Goal: Task Accomplishment & Management: Manage account settings

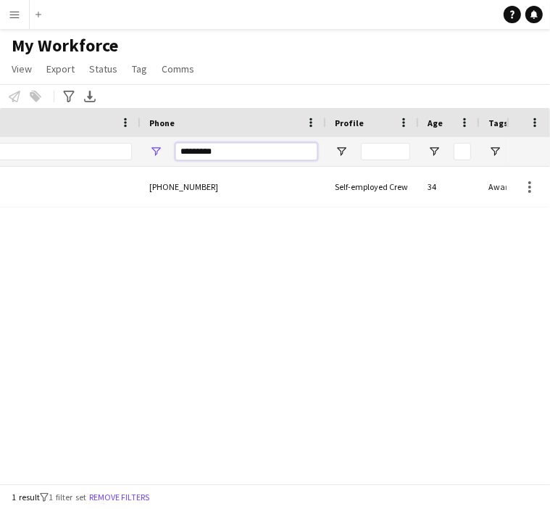
click at [232, 146] on input "*********" at bounding box center [246, 151] width 142 height 17
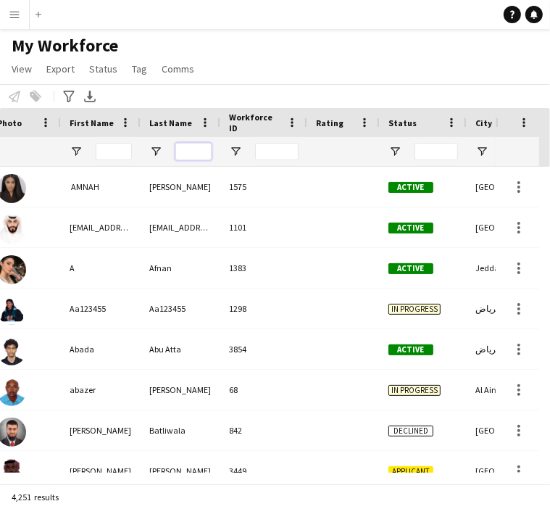
click at [186, 148] on input "Last Name Filter Input" at bounding box center [193, 151] width 36 height 17
paste input "******"
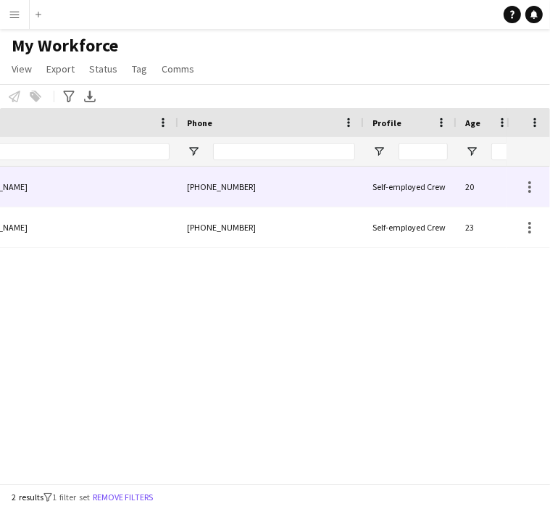
type input "******"
click at [228, 196] on div "+966530978831" at bounding box center [271, 187] width 186 height 40
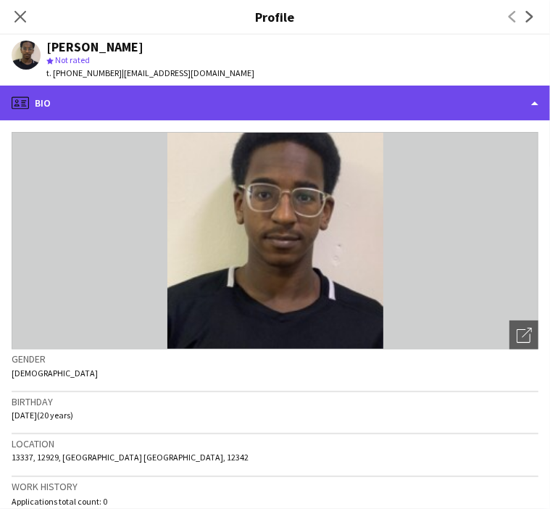
click at [133, 115] on div "profile Bio" at bounding box center [275, 103] width 550 height 35
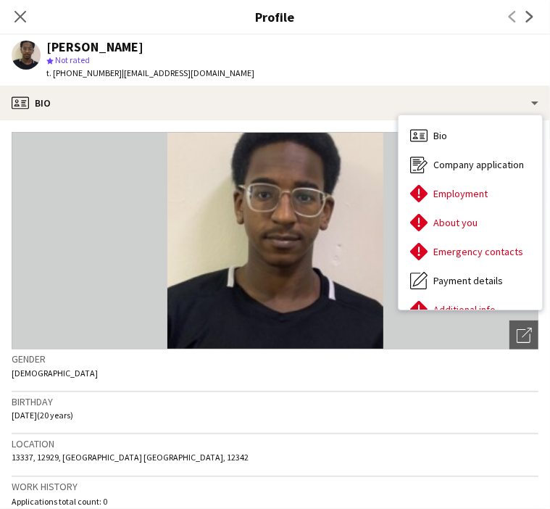
click at [17, 25] on div "Close pop-in" at bounding box center [20, 16] width 41 height 33
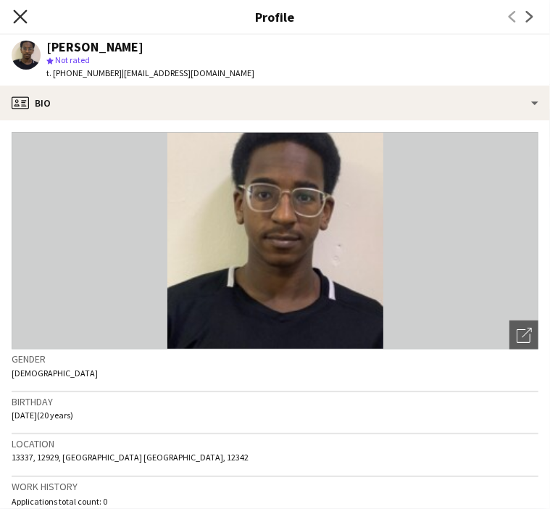
click at [25, 20] on icon "Close pop-in" at bounding box center [20, 16] width 14 height 14
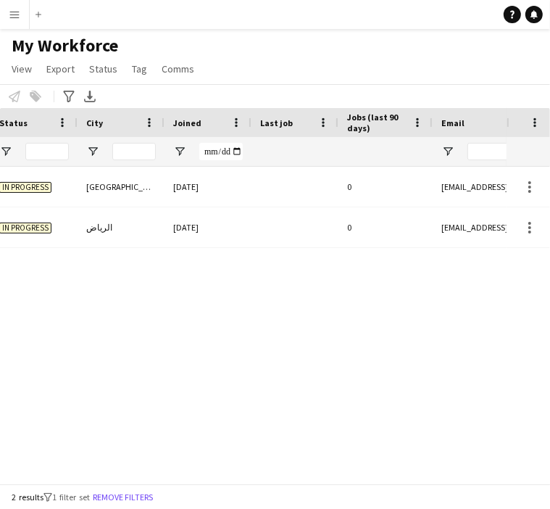
scroll to position [0, 615]
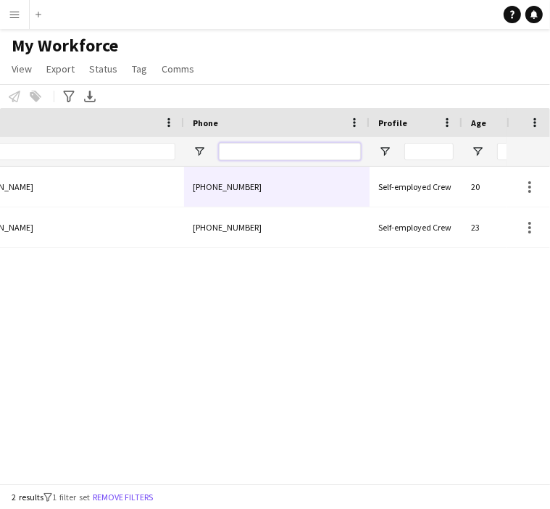
click at [344, 152] on input "Phone Filter Input" at bounding box center [290, 151] width 142 height 17
paste input "**********"
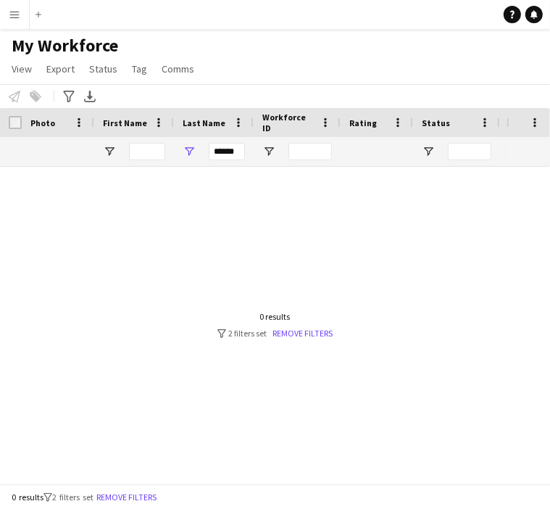
type input "**********"
click at [223, 149] on input "******" at bounding box center [227, 151] width 36 height 17
click at [302, 225] on div at bounding box center [253, 320] width 507 height 306
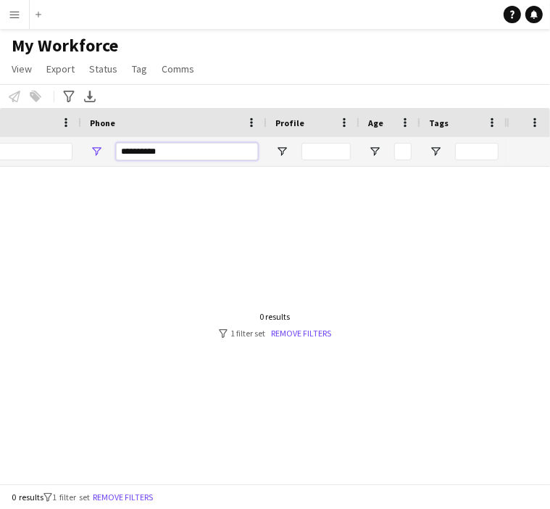
click at [203, 149] on input "**********" at bounding box center [187, 151] width 142 height 17
type input "*"
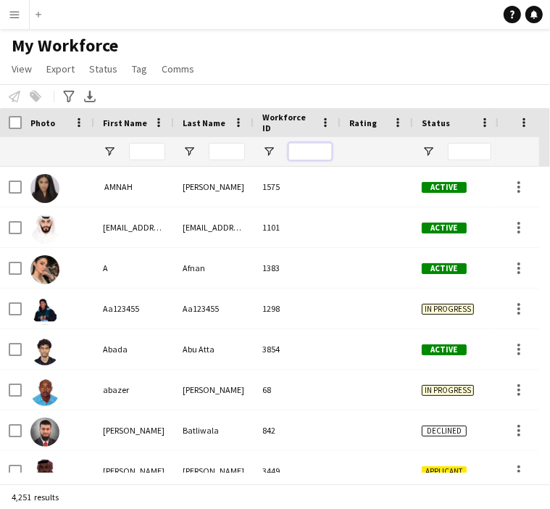
click at [313, 149] on input "Workforce ID Filter Input" at bounding box center [310, 151] width 43 height 17
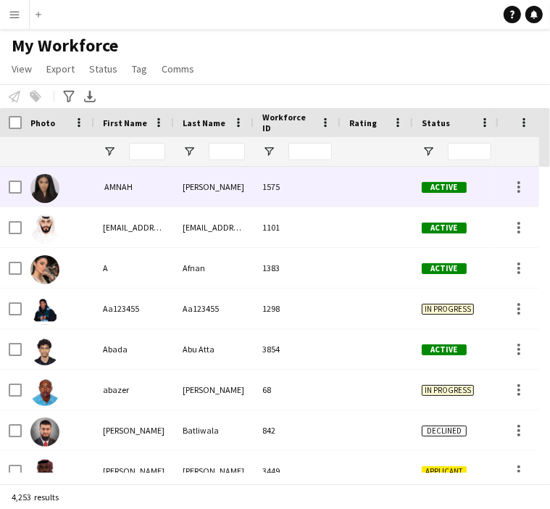
click at [141, 181] on div "‏ AMNAH" at bounding box center [134, 187] width 80 height 40
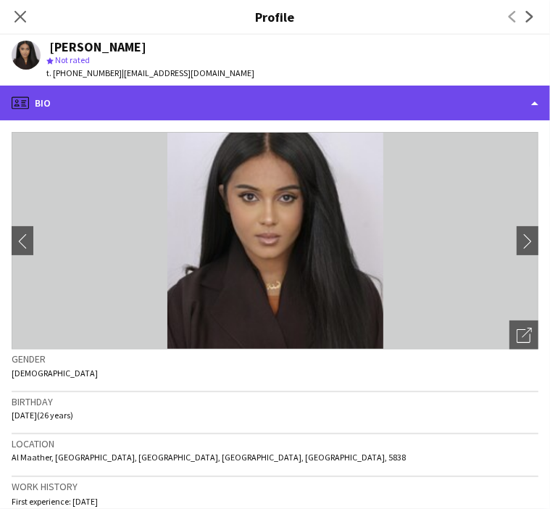
click at [104, 110] on div "profile Bio" at bounding box center [275, 103] width 550 height 35
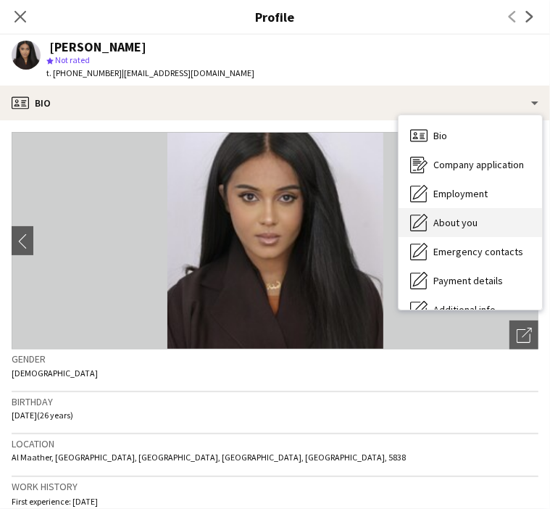
click at [450, 221] on span "About you" at bounding box center [456, 222] width 44 height 13
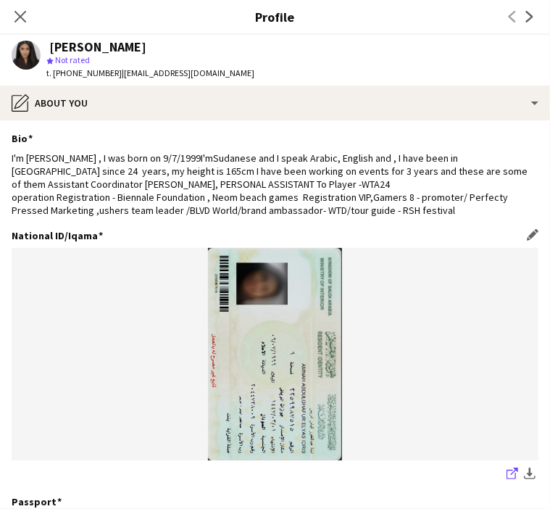
click at [507, 474] on icon "share-external-link-1" at bounding box center [513, 474] width 12 height 12
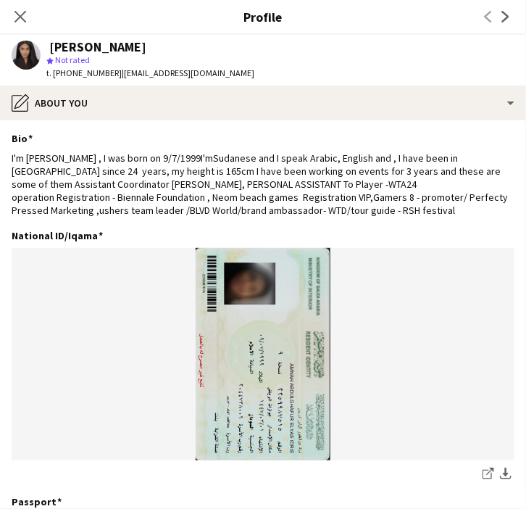
click at [29, 14] on div "Close pop-in" at bounding box center [20, 16] width 41 height 33
click at [21, 14] on icon "Close pop-in" at bounding box center [20, 16] width 14 height 14
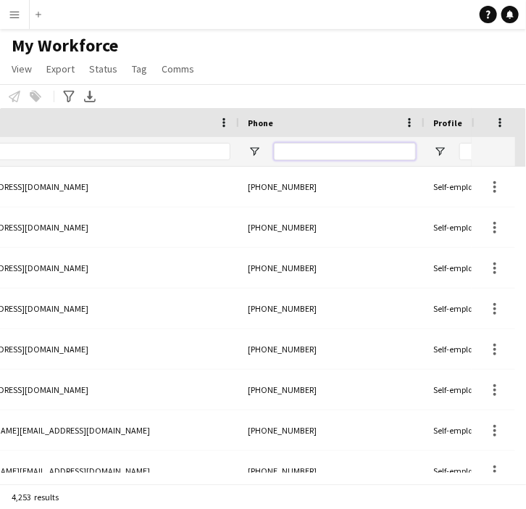
click at [344, 148] on input "Phone Filter Input" at bounding box center [345, 151] width 142 height 17
paste input "*********"
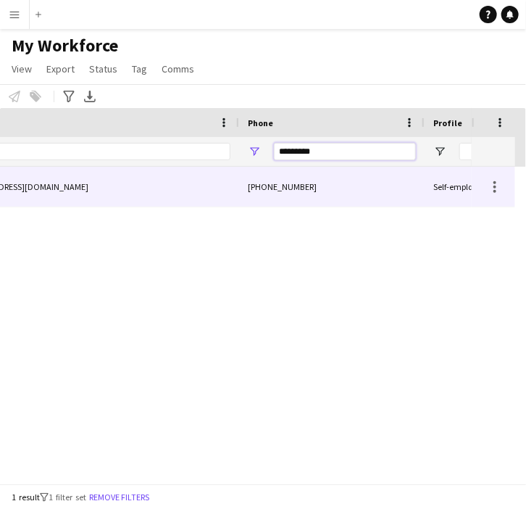
type input "*********"
click at [326, 186] on div "+966505570619" at bounding box center [332, 187] width 186 height 40
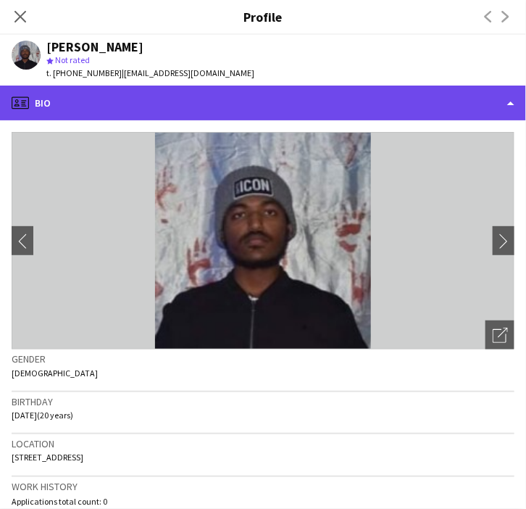
click at [154, 90] on div "profile Bio" at bounding box center [263, 103] width 526 height 35
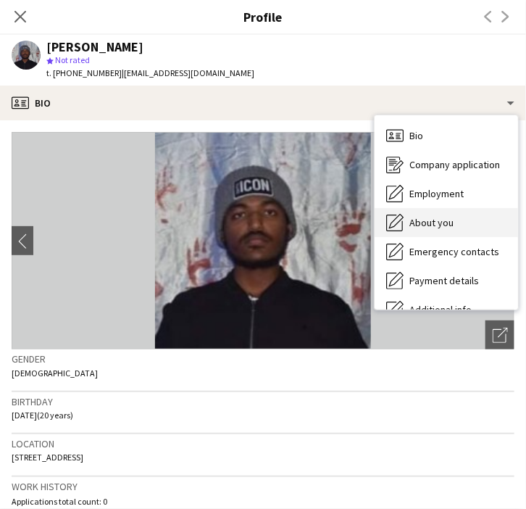
click at [441, 222] on span "About you" at bounding box center [432, 222] width 44 height 13
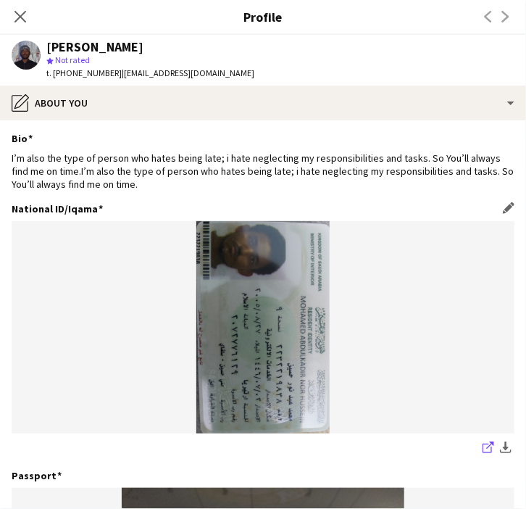
click at [483, 449] on icon at bounding box center [487, 448] width 9 height 9
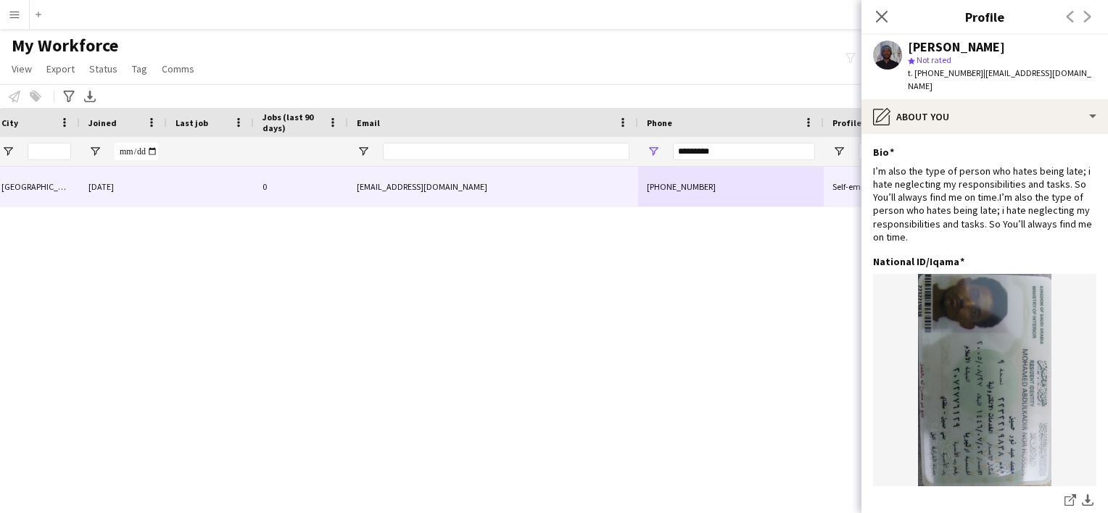
scroll to position [0, 507]
click at [550, 18] on icon at bounding box center [881, 16] width 14 height 14
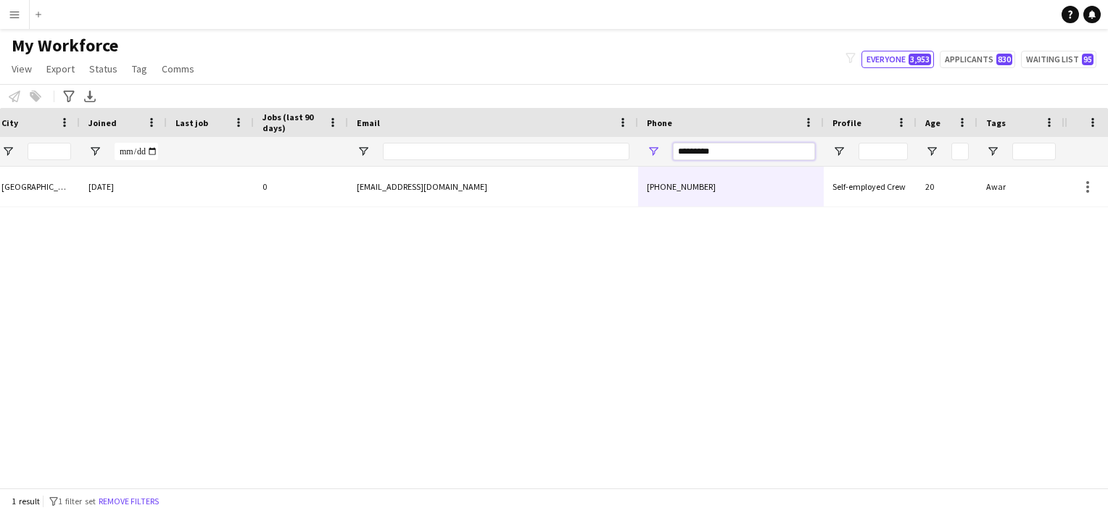
click at [550, 152] on input "*********" at bounding box center [744, 151] width 142 height 17
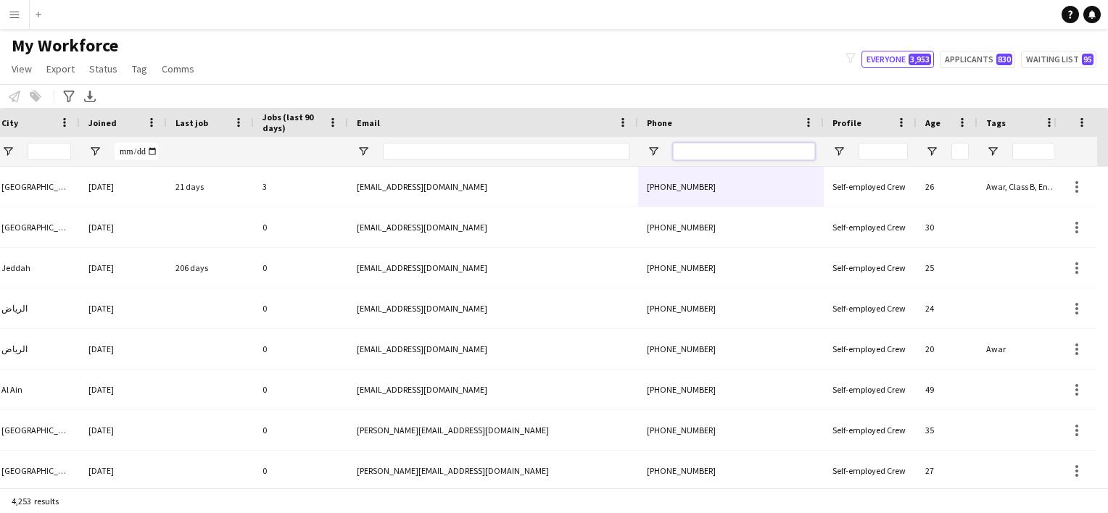
paste input "**********"
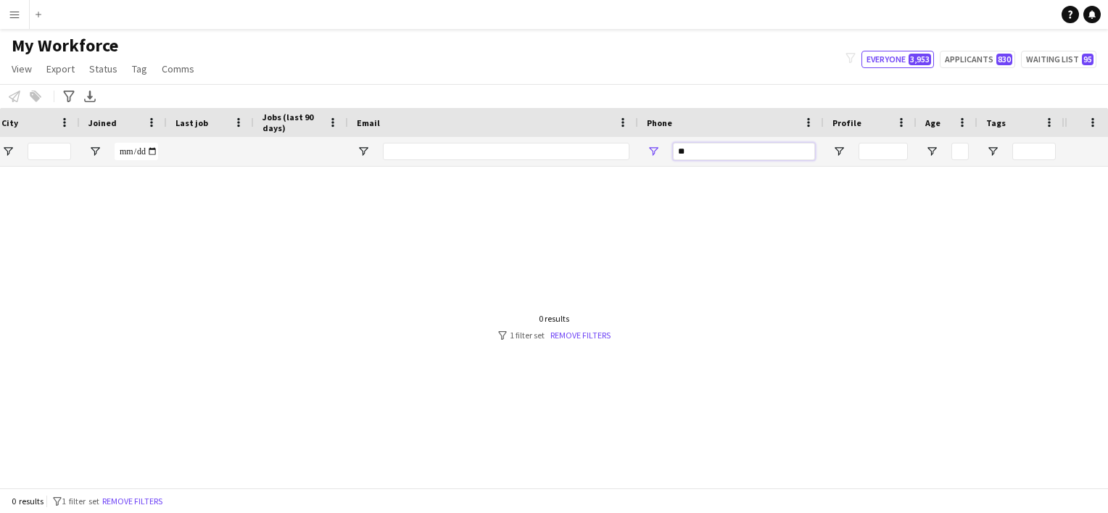
type input "*"
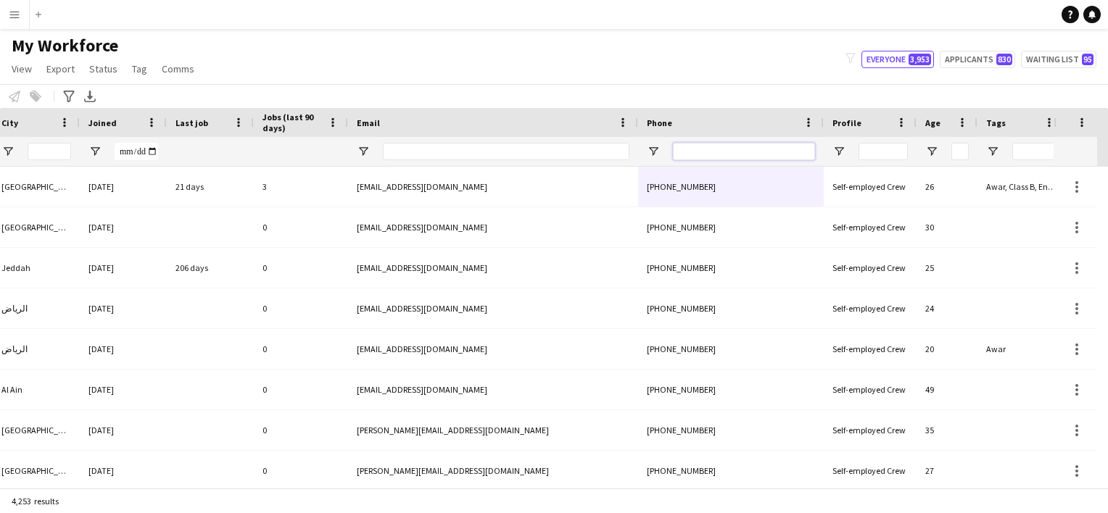
paste input "*********"
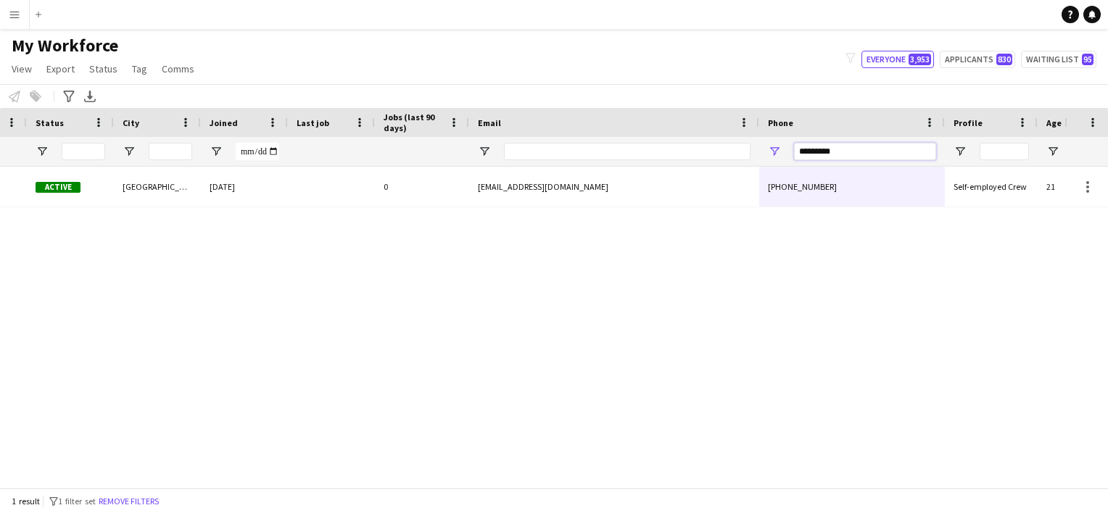
scroll to position [0, 254]
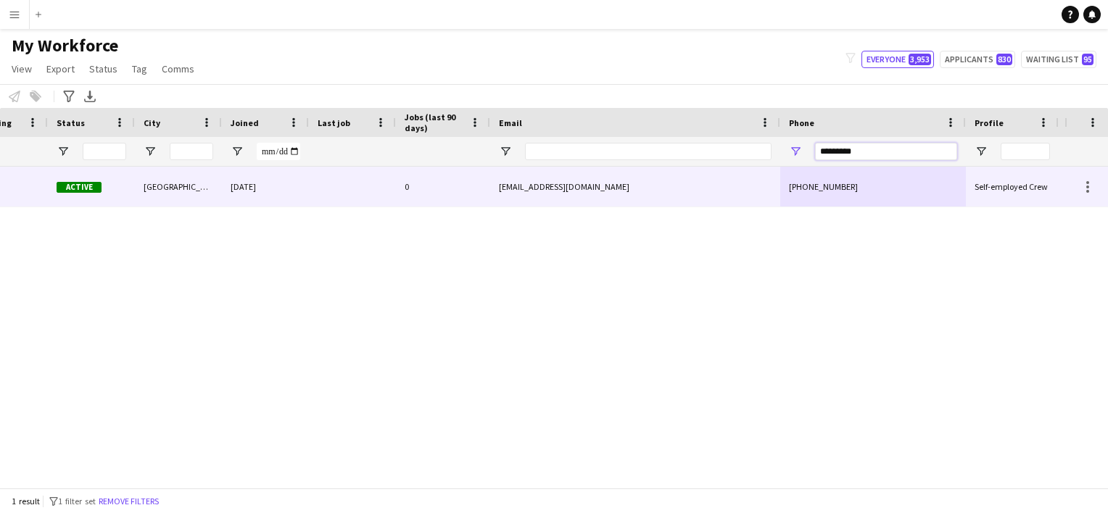
type input "*********"
click at [550, 183] on div "zohalmobark12@gmail.com" at bounding box center [635, 187] width 290 height 40
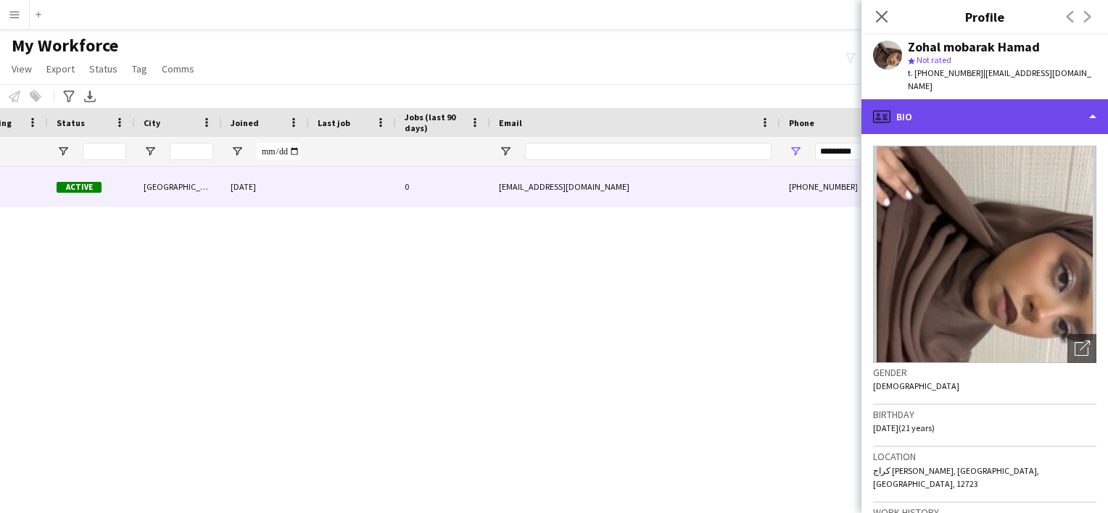
click at [550, 101] on div "profile Bio" at bounding box center [984, 116] width 246 height 35
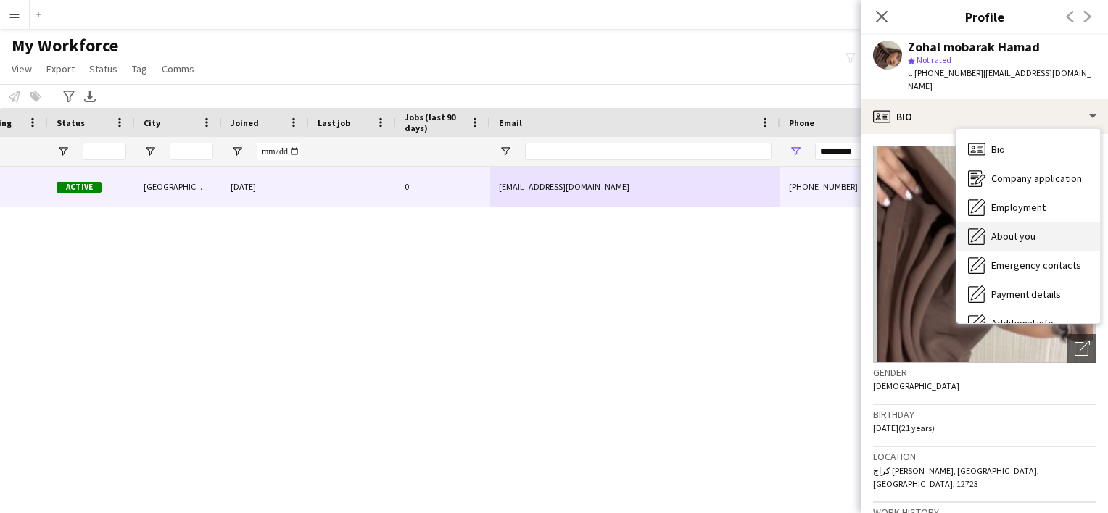
click at [550, 229] on div "About you About you" at bounding box center [1028, 236] width 144 height 29
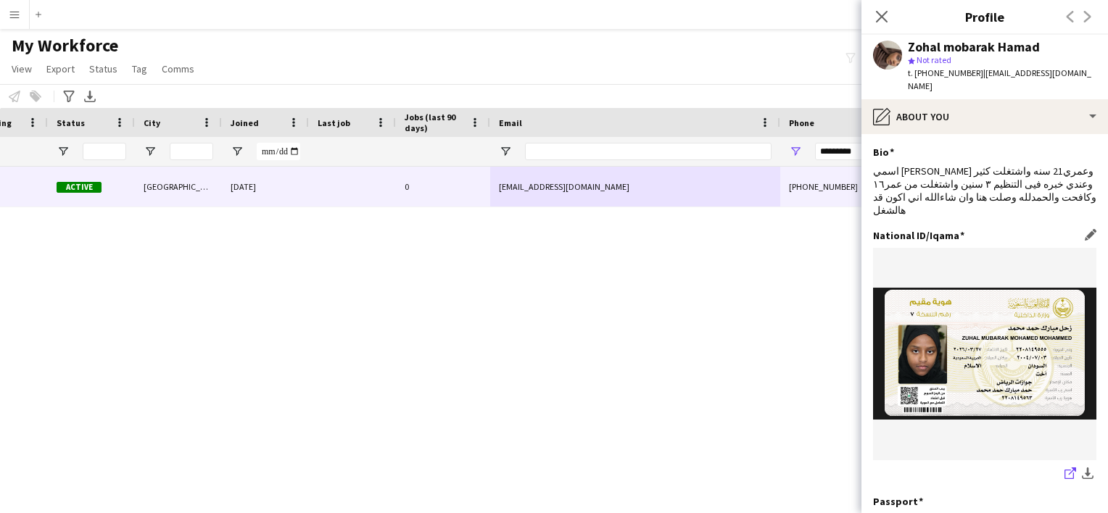
click at [550, 470] on icon at bounding box center [1068, 474] width 9 height 9
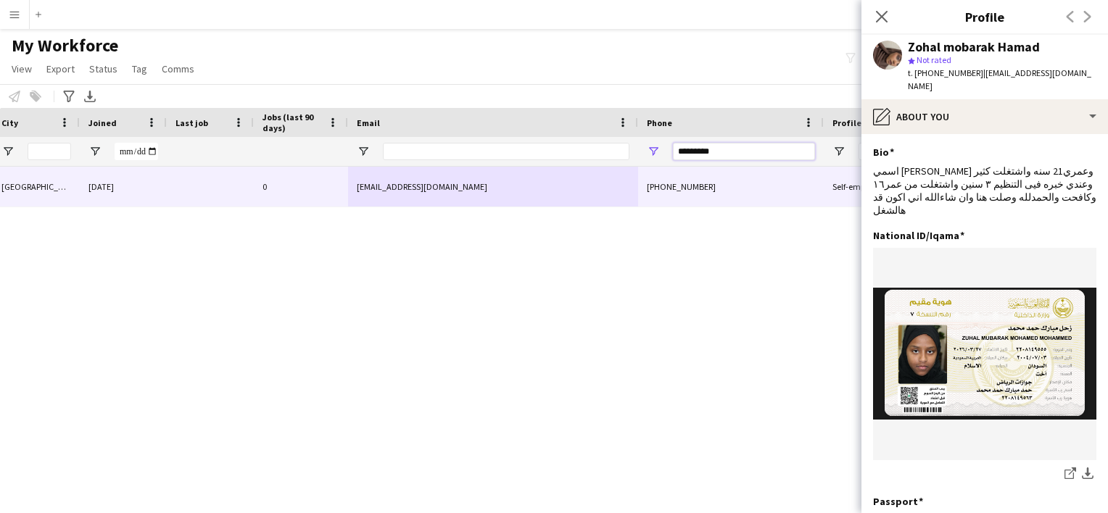
click at [550, 151] on input "*********" at bounding box center [744, 151] width 142 height 17
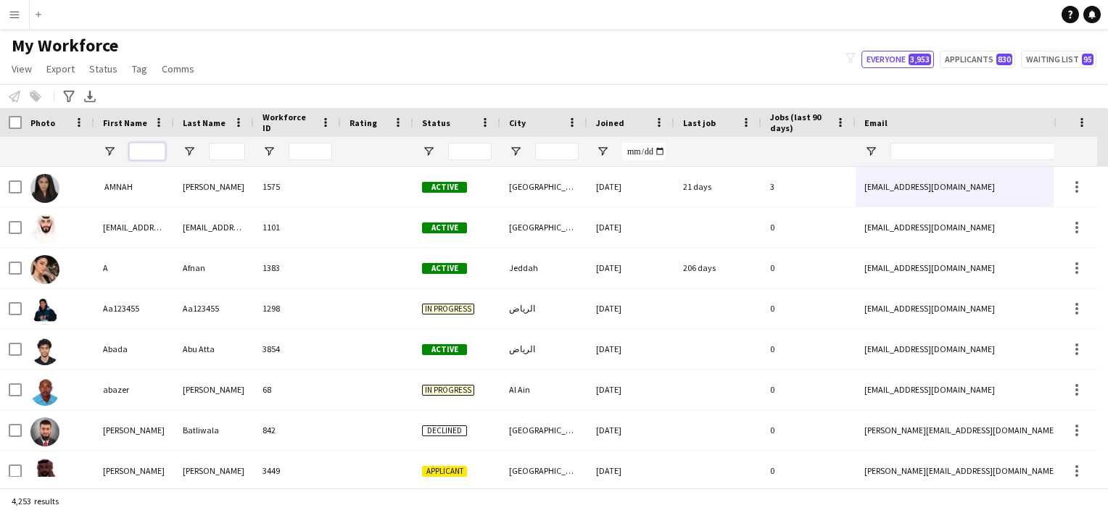
click at [142, 153] on input "First Name Filter Input" at bounding box center [147, 151] width 36 height 17
paste input "*****"
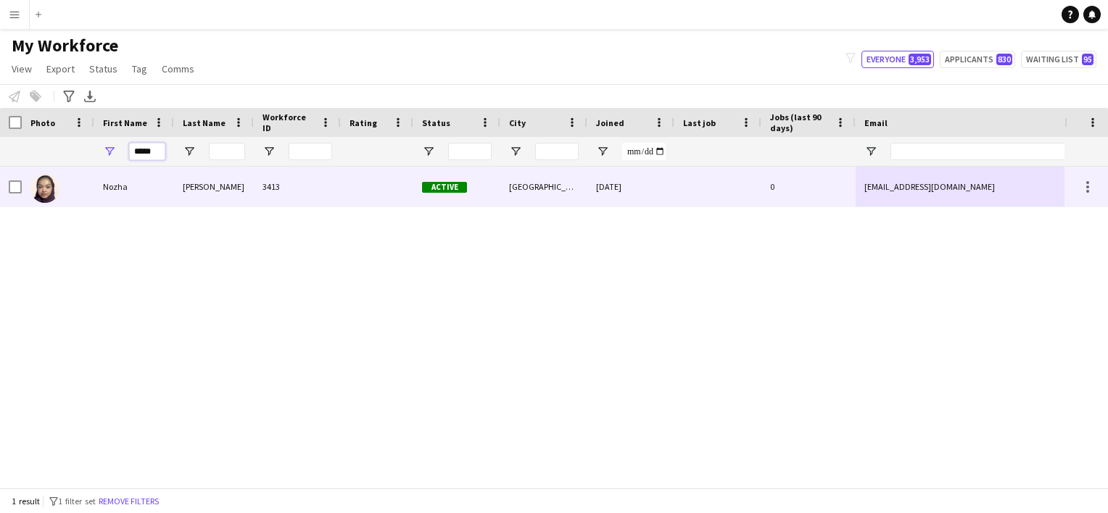
type input "*****"
click at [550, 197] on div "0" at bounding box center [808, 187] width 94 height 40
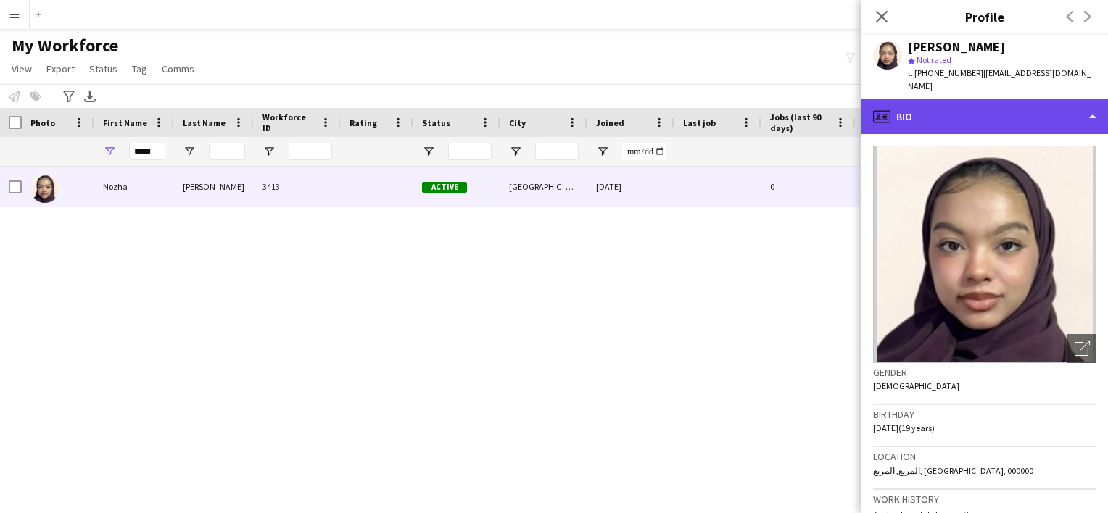
click at [550, 102] on div "profile Bio" at bounding box center [984, 116] width 246 height 35
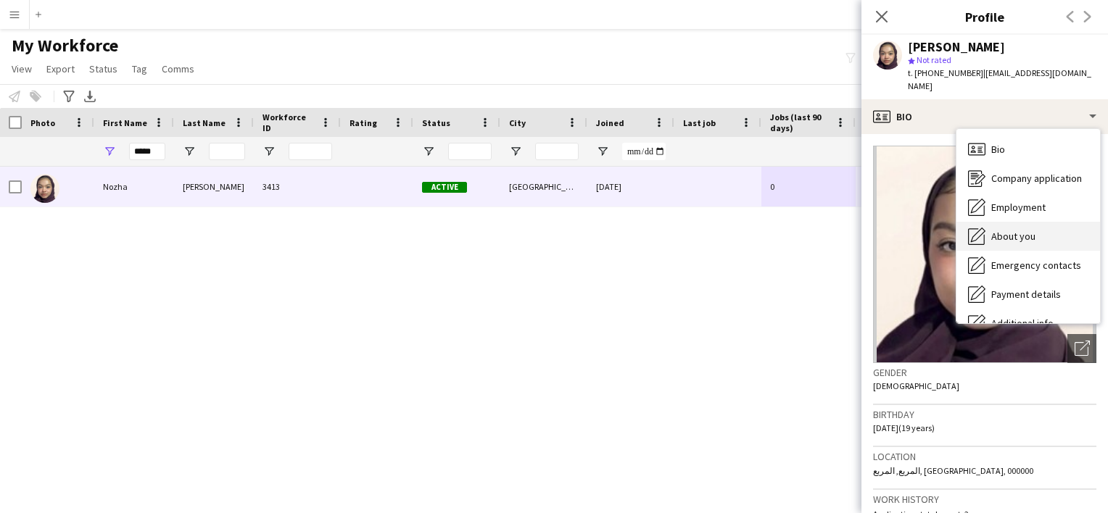
click at [550, 230] on span "About you" at bounding box center [1013, 236] width 44 height 13
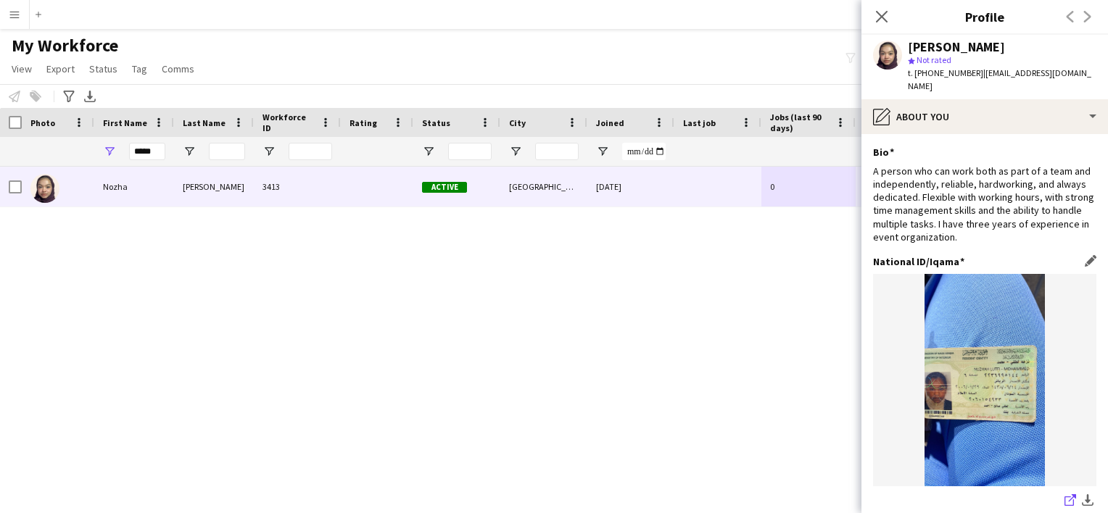
click at [550, 494] on icon at bounding box center [1072, 497] width 7 height 7
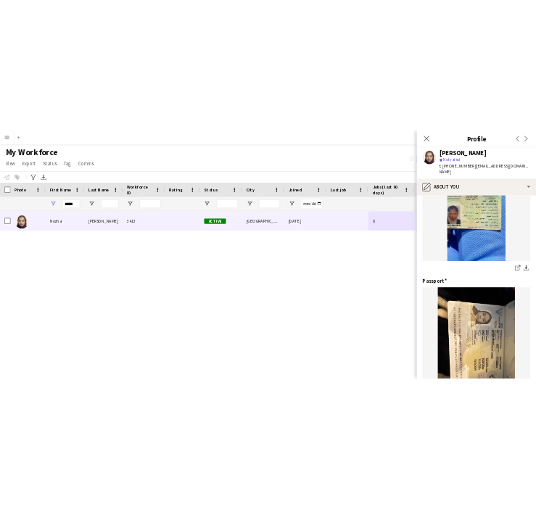
scroll to position [217, 0]
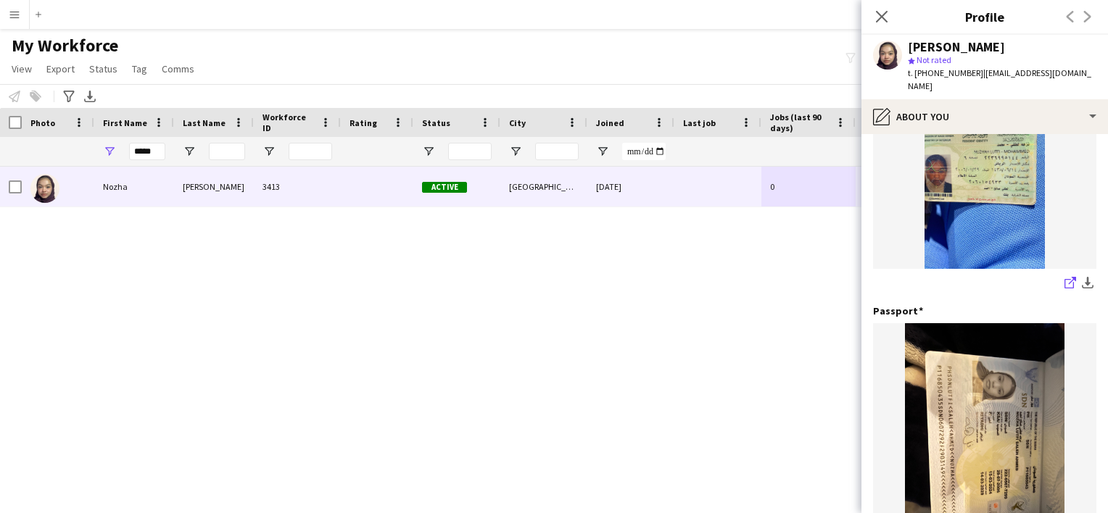
click at [550, 277] on icon "share-external-link-1" at bounding box center [1070, 283] width 12 height 12
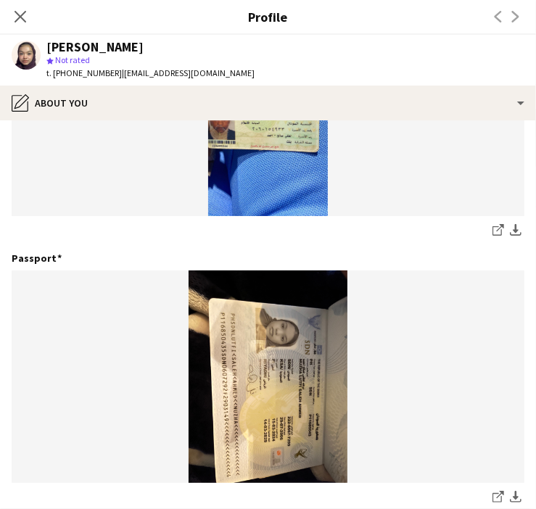
scroll to position [178, 0]
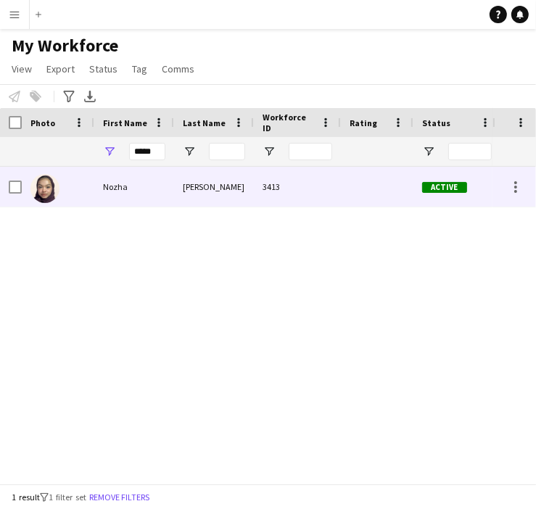
click at [410, 192] on div at bounding box center [377, 187] width 72 height 40
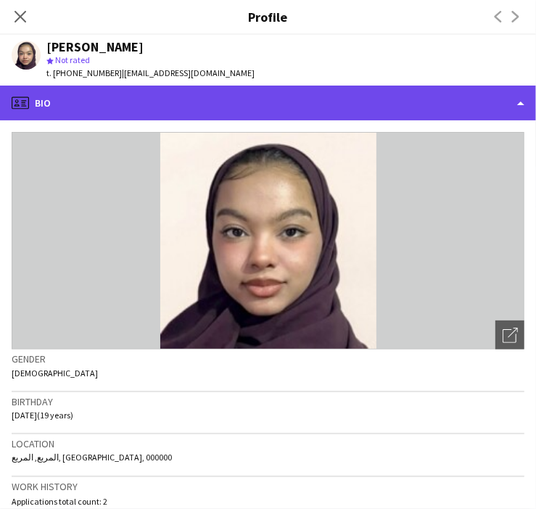
click at [153, 96] on div "profile Bio" at bounding box center [268, 103] width 536 height 35
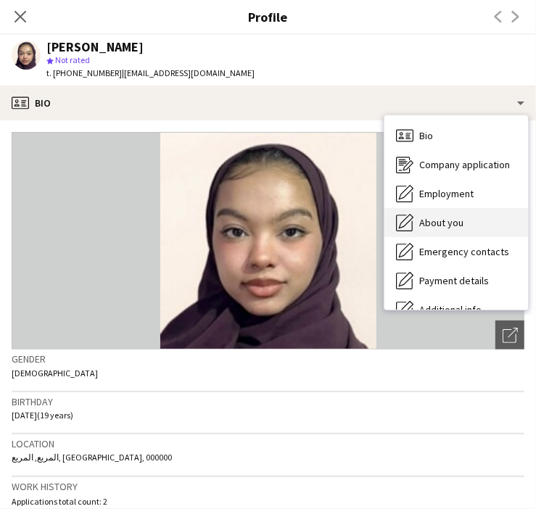
click at [473, 231] on div "About you About you" at bounding box center [456, 222] width 144 height 29
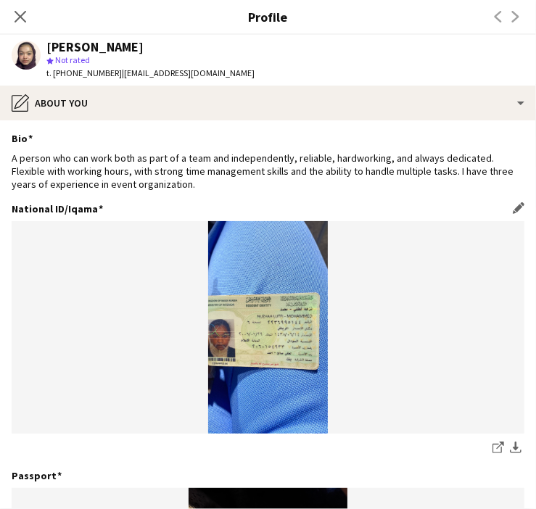
click at [486, 439] on div "share-external-link-1 download-bottom" at bounding box center [268, 448] width 513 height 18
click at [492, 454] on app-icon "share-external-link-1" at bounding box center [498, 448] width 12 height 14
click at [96, 77] on span "t. +966535435521" at bounding box center [83, 72] width 75 height 11
drag, startPoint x: 96, startPoint y: 77, endPoint x: 70, endPoint y: 79, distance: 26.2
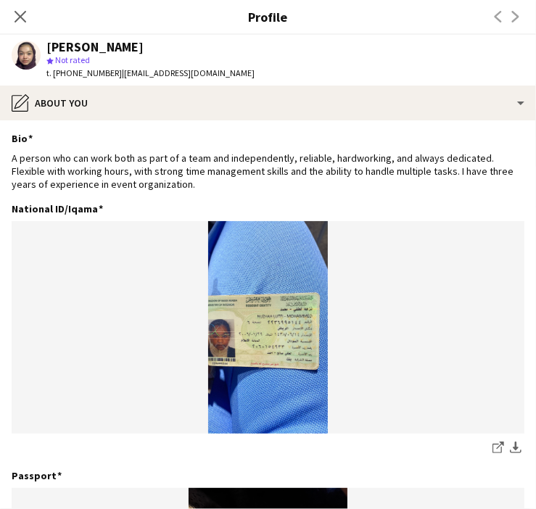
click at [70, 79] on div "t. +966535435521 | nononoor2356@gmail.com" at bounding box center [150, 73] width 208 height 13
click at [81, 78] on div "t. +966535435521 | nononoor2356@gmail.com" at bounding box center [150, 73] width 208 height 13
drag, startPoint x: 68, startPoint y: 72, endPoint x: 100, endPoint y: 73, distance: 31.9
click at [100, 73] on span "t. +966535435521" at bounding box center [83, 72] width 75 height 11
drag, startPoint x: 100, startPoint y: 73, endPoint x: 83, endPoint y: 75, distance: 16.8
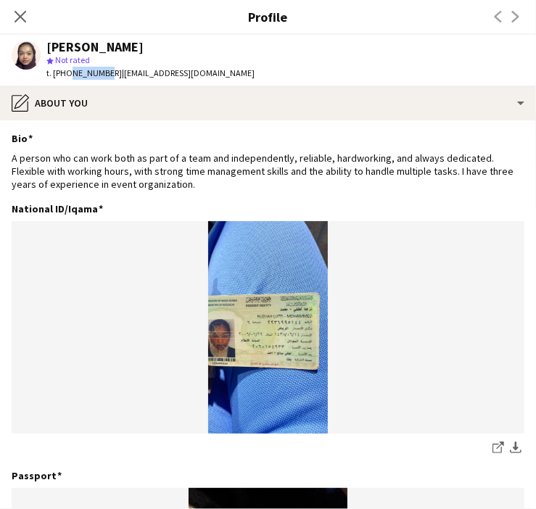
click at [83, 75] on span "t. +966535435521" at bounding box center [83, 72] width 75 height 11
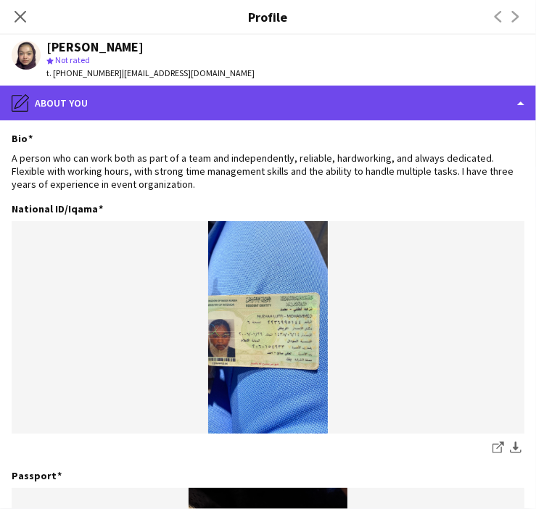
click at [78, 88] on div "pencil4 About you" at bounding box center [268, 103] width 536 height 35
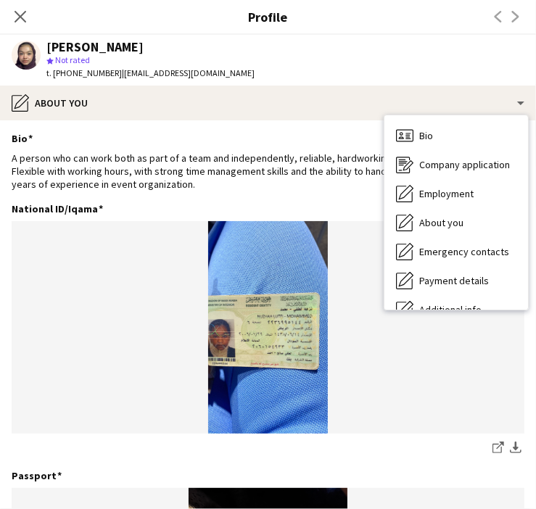
click at [75, 79] on div "t. +966535435521 | nononoor2356@gmail.com" at bounding box center [150, 73] width 208 height 13
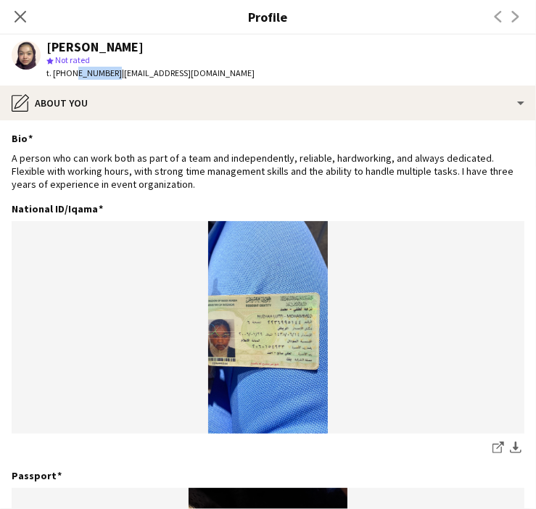
drag, startPoint x: 70, startPoint y: 70, endPoint x: 107, endPoint y: 72, distance: 37.0
click at [107, 72] on span "t. +966535435521" at bounding box center [83, 72] width 75 height 11
copy span "535435521"
click at [14, 18] on icon "Close pop-in" at bounding box center [20, 16] width 14 height 14
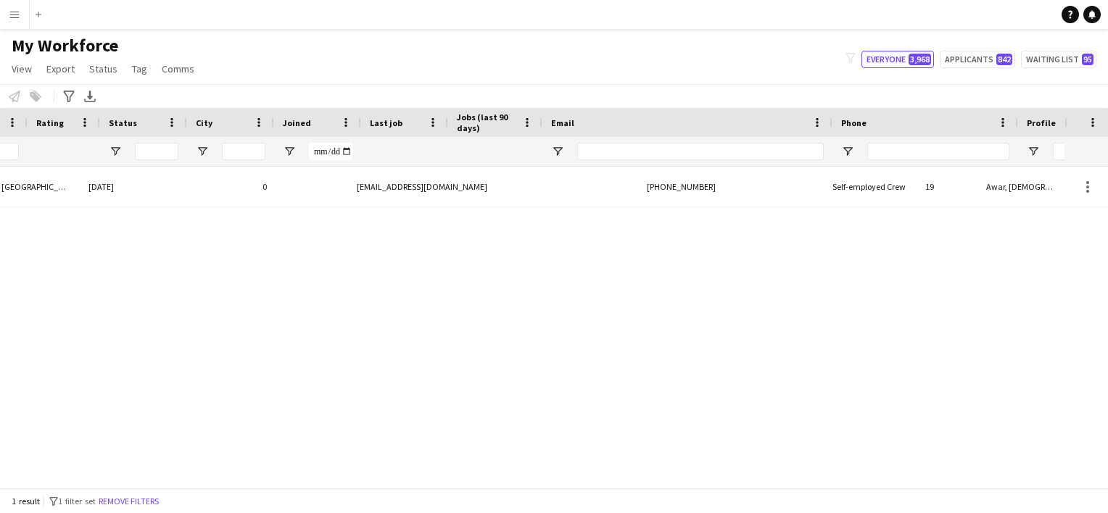
scroll to position [0, 313]
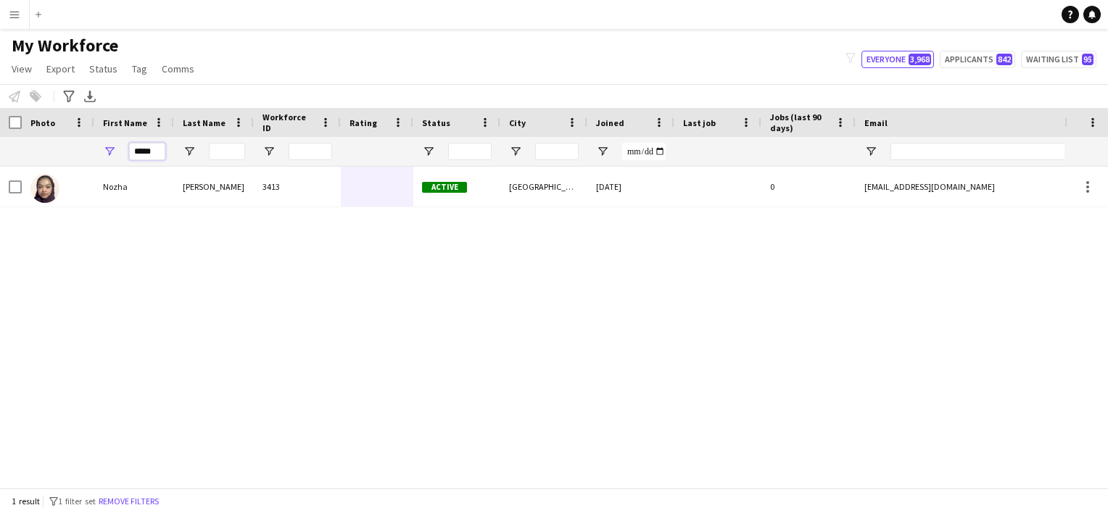
click at [154, 157] on input "*****" at bounding box center [147, 151] width 36 height 17
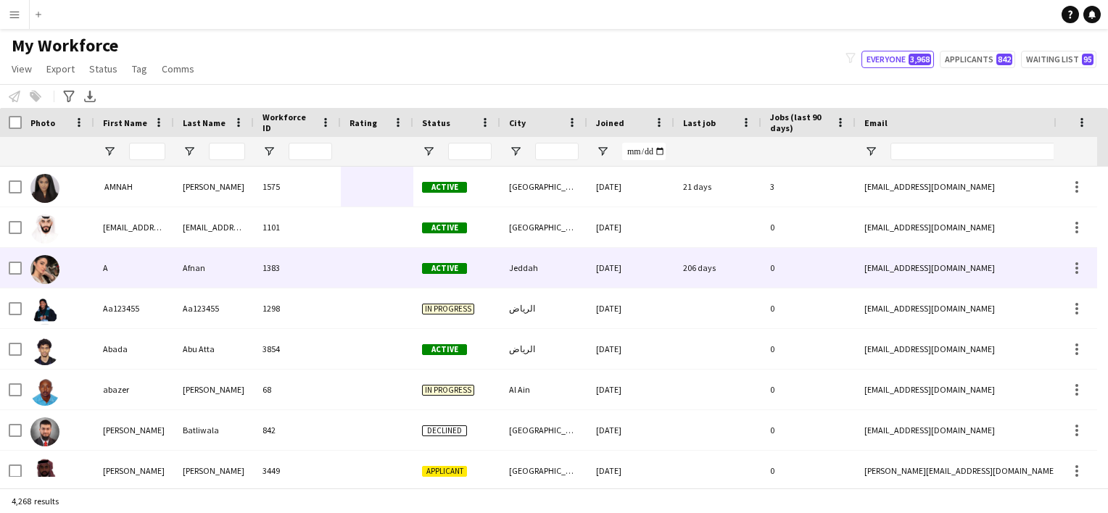
click at [359, 275] on div at bounding box center [377, 268] width 72 height 40
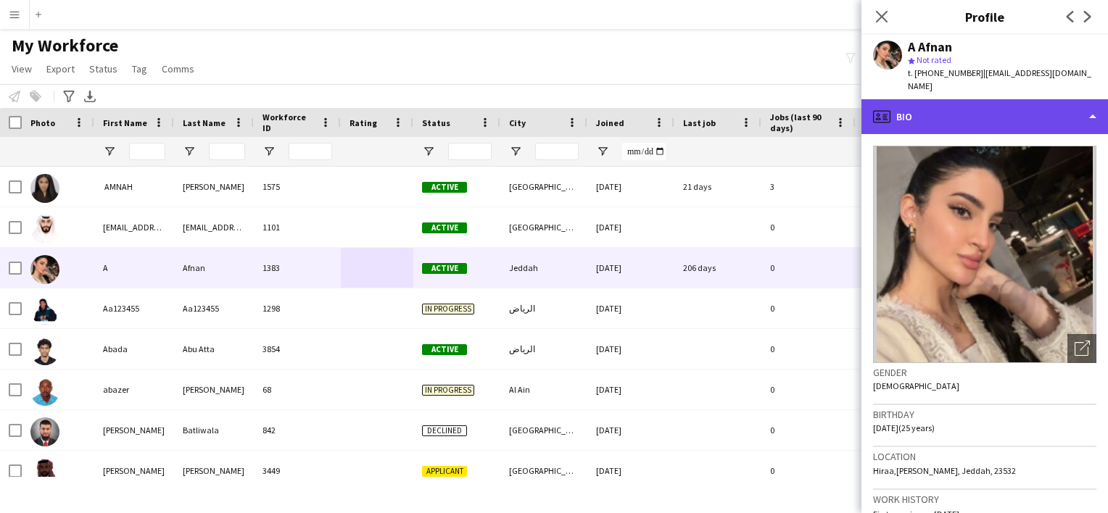
click at [535, 109] on div "profile Bio" at bounding box center [984, 116] width 246 height 35
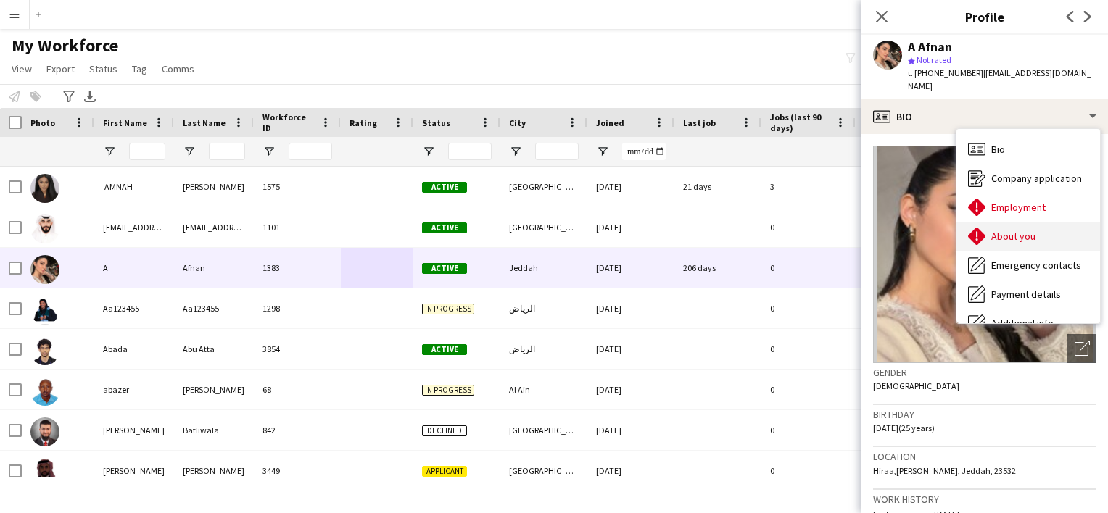
click at [535, 230] on div "About you About you" at bounding box center [1028, 236] width 144 height 29
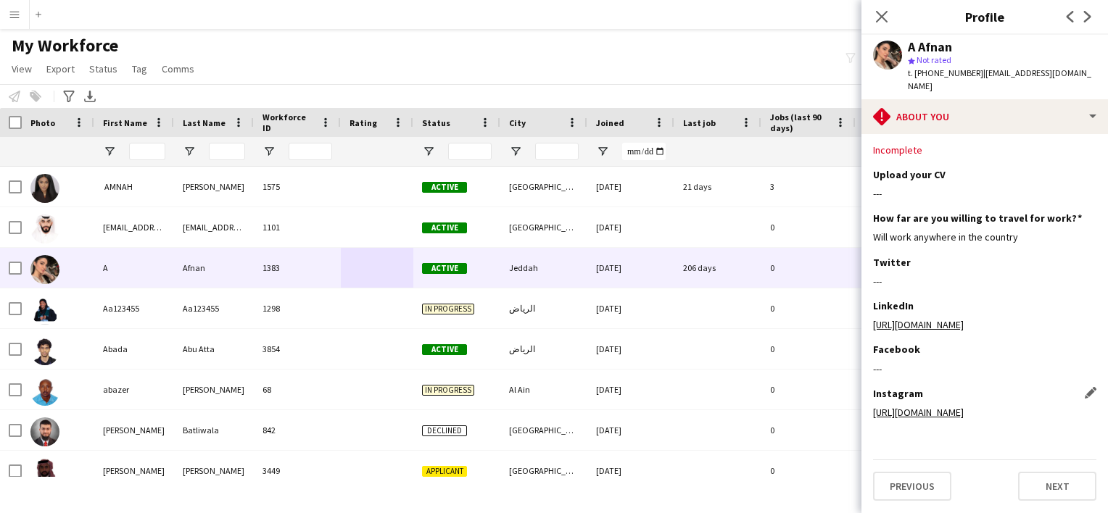
click at [535, 406] on link "https://www.instagram.com/nanahwm?igsh=MTVnNzNxbjhzbHlibw%3D%3D&utm_source=qr" at bounding box center [918, 412] width 91 height 13
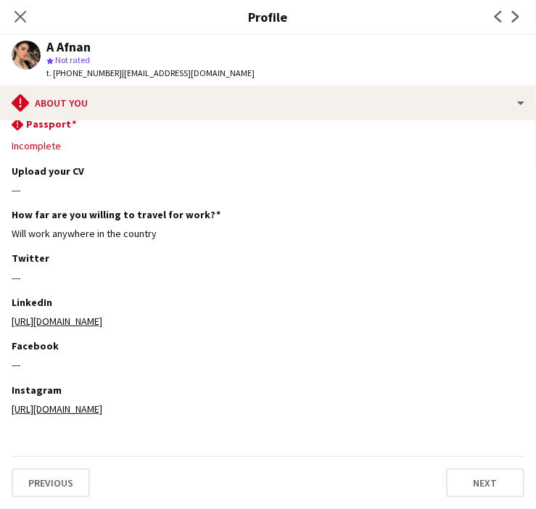
scroll to position [118, 0]
click at [19, 18] on icon at bounding box center [20, 16] width 14 height 14
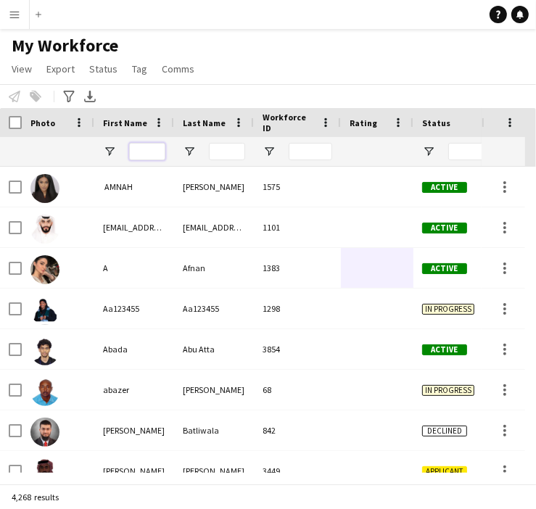
click at [138, 149] on input "First Name Filter Input" at bounding box center [147, 151] width 36 height 17
paste input "*****"
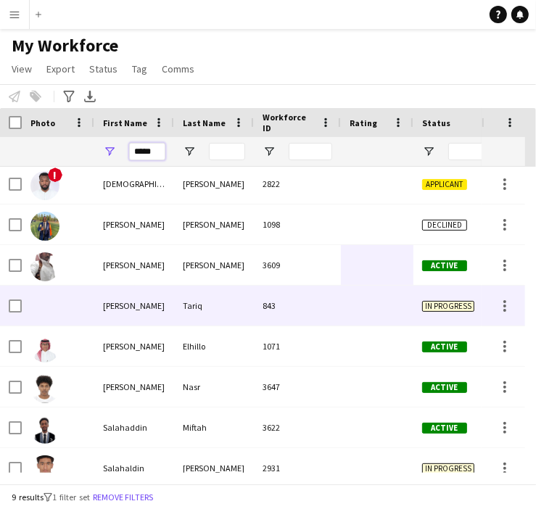
scroll to position [0, 0]
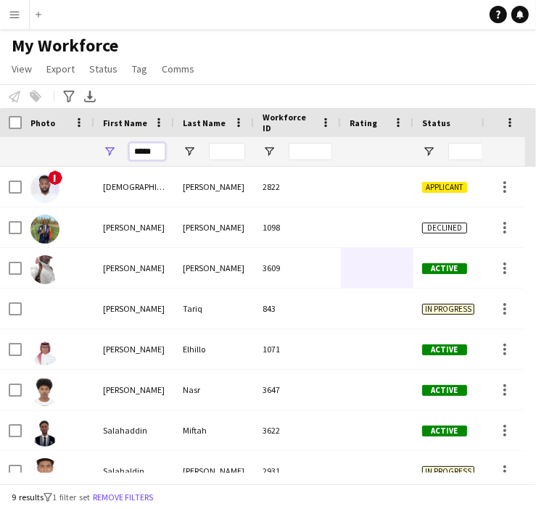
type input "*****"
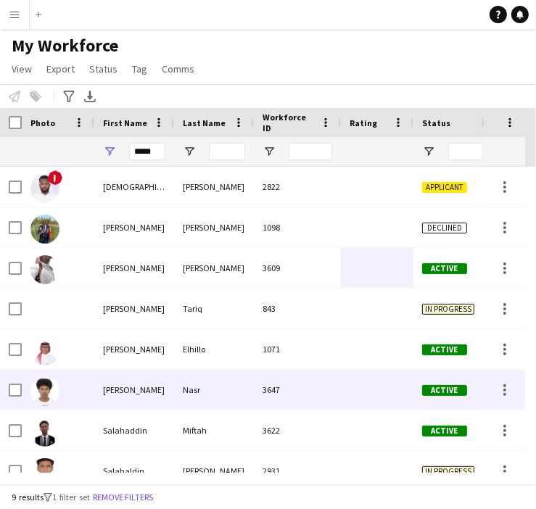
click at [404, 388] on div at bounding box center [377, 390] width 72 height 40
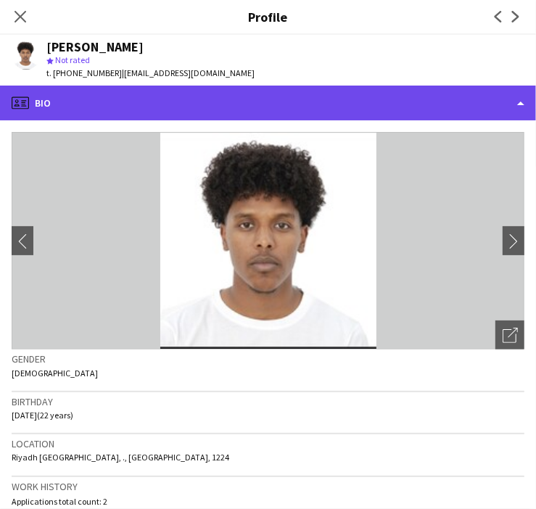
click at [152, 107] on div "profile Bio" at bounding box center [268, 103] width 536 height 35
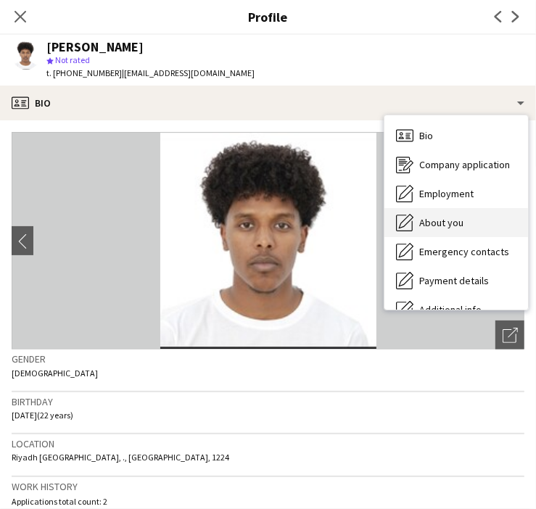
click at [446, 231] on div "About you About you" at bounding box center [456, 222] width 144 height 29
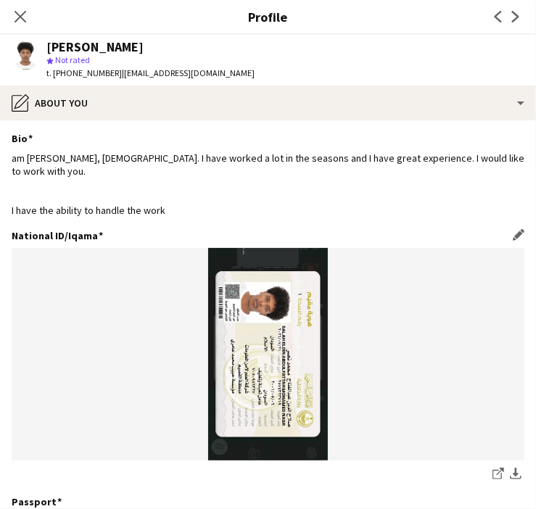
click at [249, 341] on img at bounding box center [268, 354] width 513 height 212
click at [492, 470] on icon at bounding box center [496, 474] width 9 height 9
click at [497, 473] on icon at bounding box center [500, 471] width 7 height 7
click at [21, 15] on icon at bounding box center [20, 16] width 14 height 14
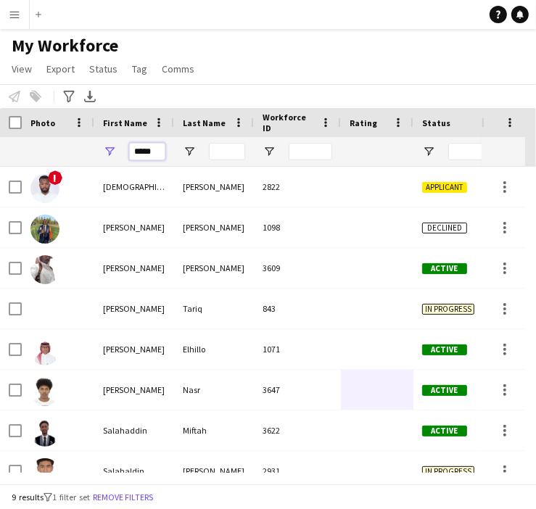
click at [154, 155] on input "*****" at bounding box center [147, 151] width 36 height 17
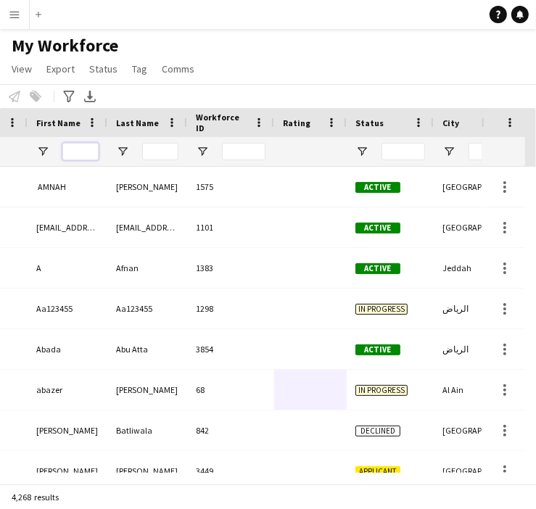
scroll to position [0, 223]
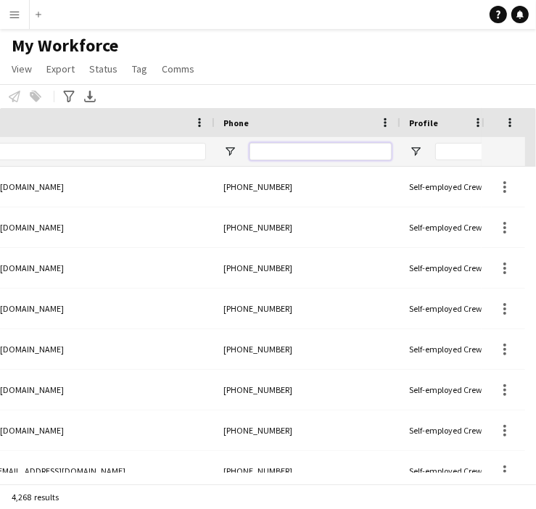
click at [300, 155] on input "Phone Filter Input" at bounding box center [320, 151] width 142 height 17
paste input "*********"
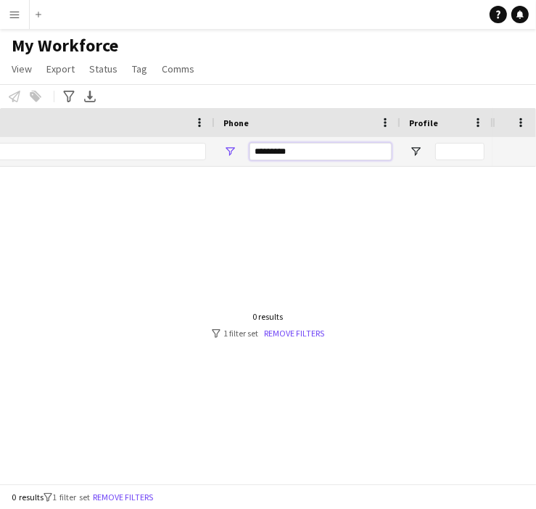
type input "*********"
click at [310, 151] on input "*********" at bounding box center [320, 151] width 142 height 17
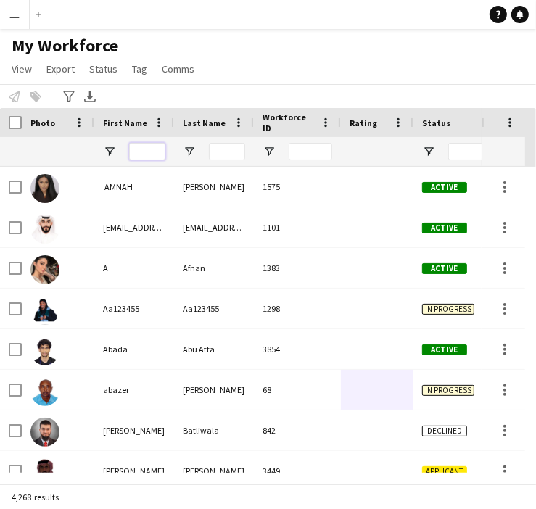
click at [138, 156] on input "First Name Filter Input" at bounding box center [147, 151] width 36 height 17
paste input "****"
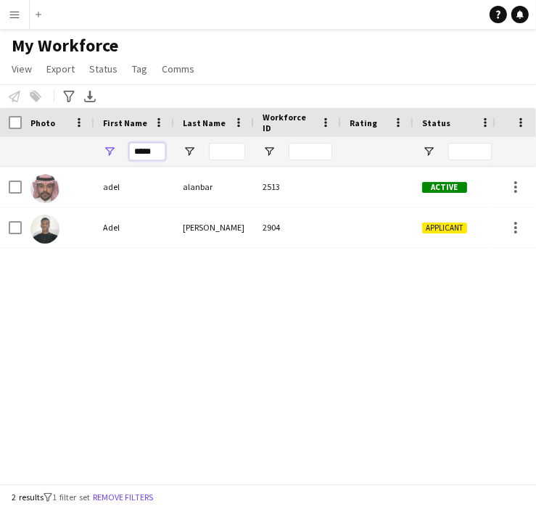
type input "****"
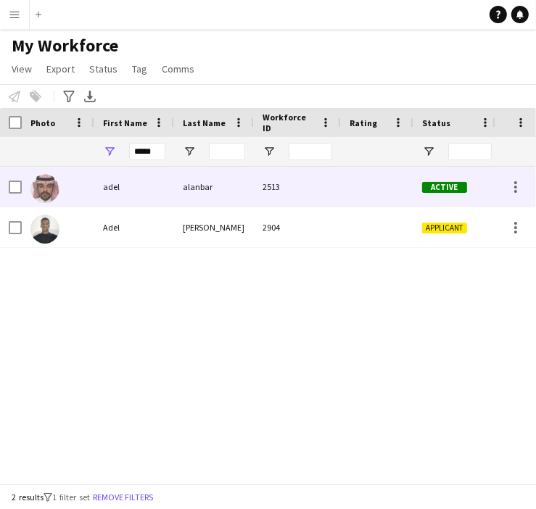
click at [206, 190] on div "alanbar" at bounding box center [214, 187] width 80 height 40
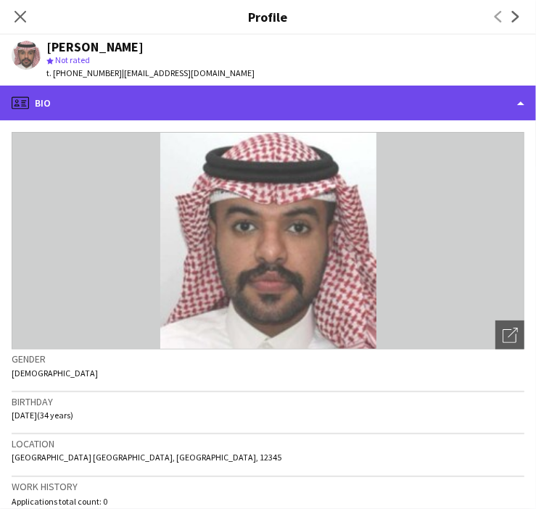
click at [105, 102] on div "profile Bio" at bounding box center [268, 103] width 536 height 35
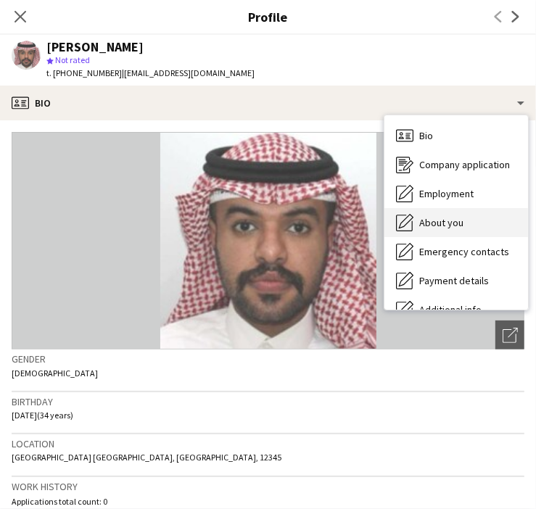
click at [462, 225] on div "About you About you" at bounding box center [456, 222] width 144 height 29
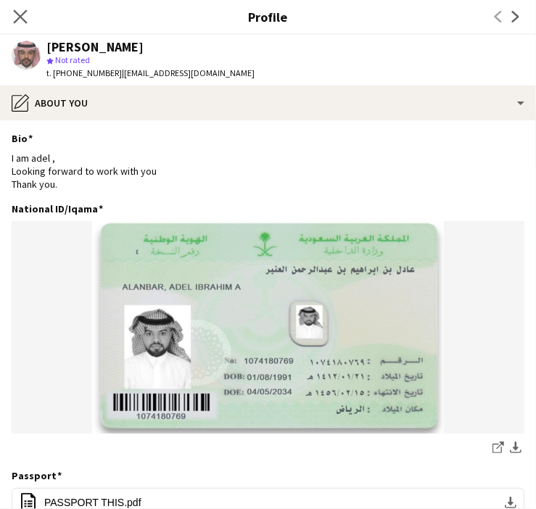
click at [26, 13] on icon "Close pop-in" at bounding box center [20, 16] width 14 height 14
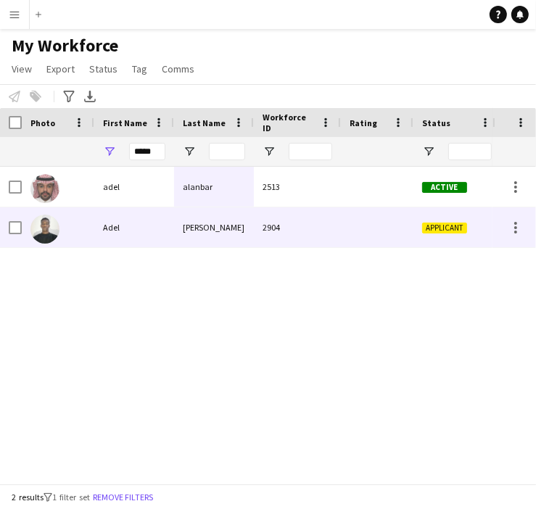
click at [129, 231] on div "Adel" at bounding box center [134, 227] width 80 height 40
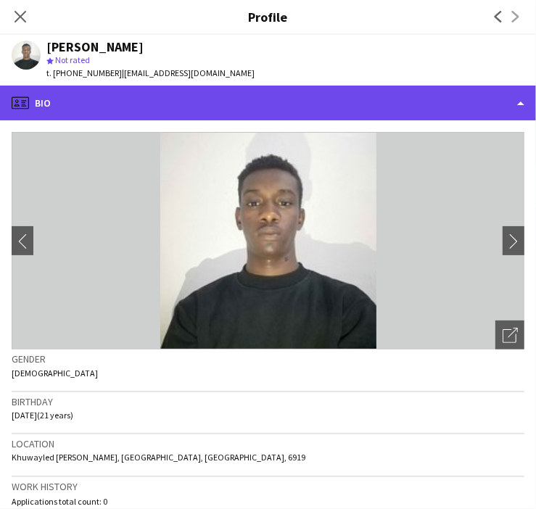
click at [154, 88] on div "profile Bio" at bounding box center [268, 103] width 536 height 35
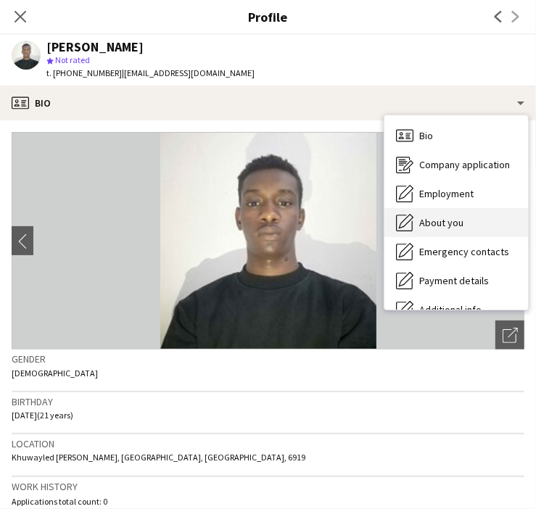
click at [436, 219] on span "About you" at bounding box center [441, 222] width 44 height 13
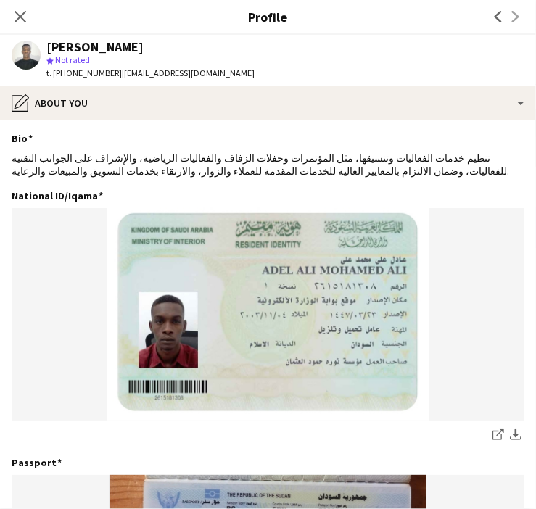
click at [23, 26] on div "Close pop-in" at bounding box center [20, 16] width 41 height 33
click at [26, 18] on icon "Close pop-in" at bounding box center [20, 16] width 14 height 14
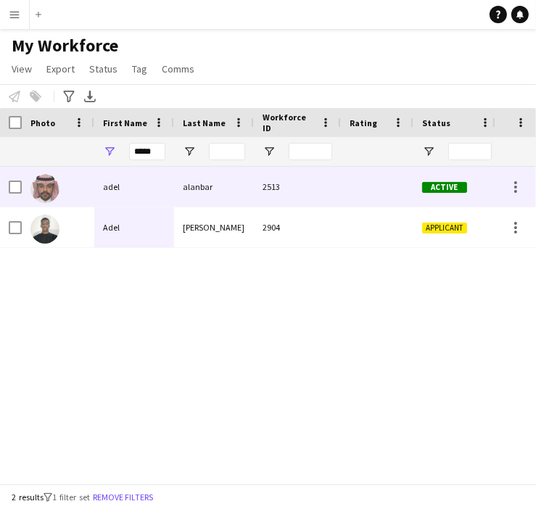
click at [134, 189] on div "adel" at bounding box center [134, 187] width 80 height 40
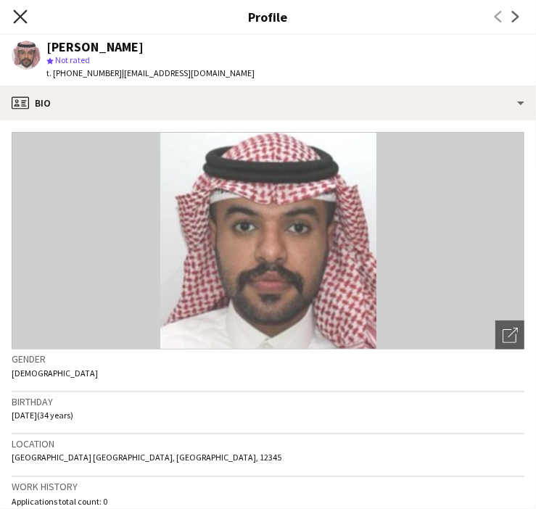
click at [21, 15] on icon at bounding box center [20, 16] width 14 height 14
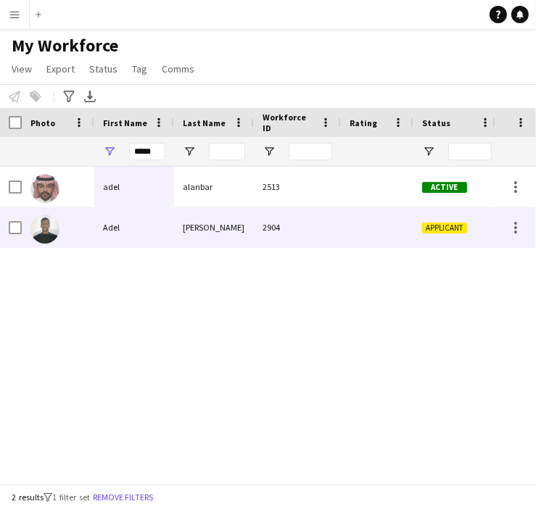
click at [331, 225] on div "2904" at bounding box center [297, 227] width 87 height 40
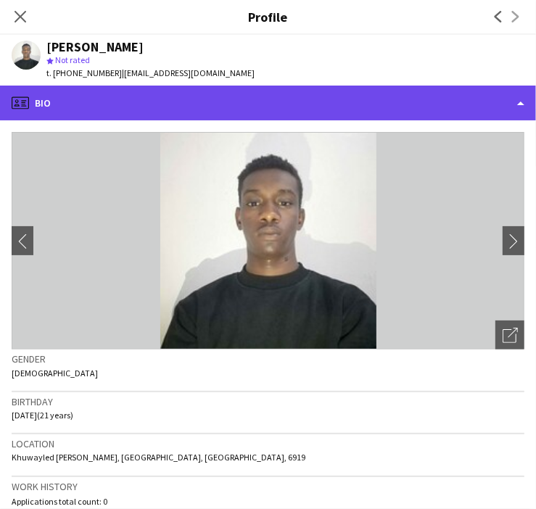
click at [240, 102] on div "profile Bio" at bounding box center [268, 103] width 536 height 35
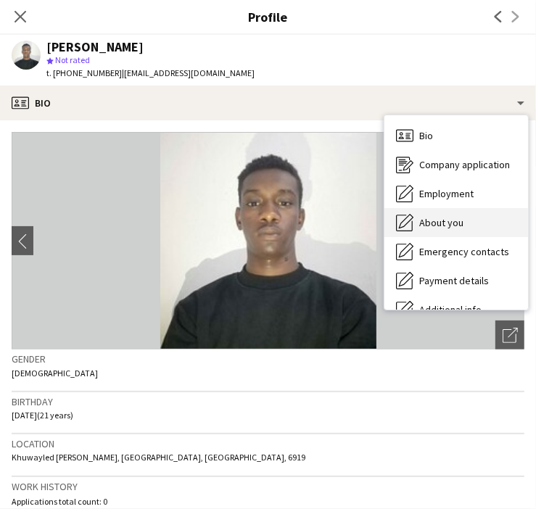
click at [421, 217] on span "About you" at bounding box center [441, 222] width 44 height 13
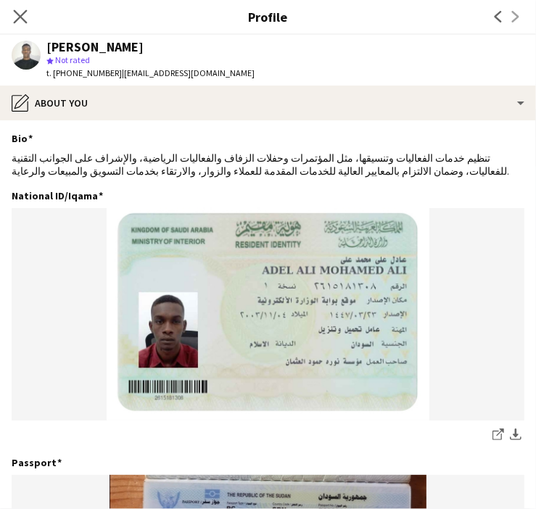
click at [21, 7] on app-icon "Close pop-in" at bounding box center [20, 17] width 21 height 21
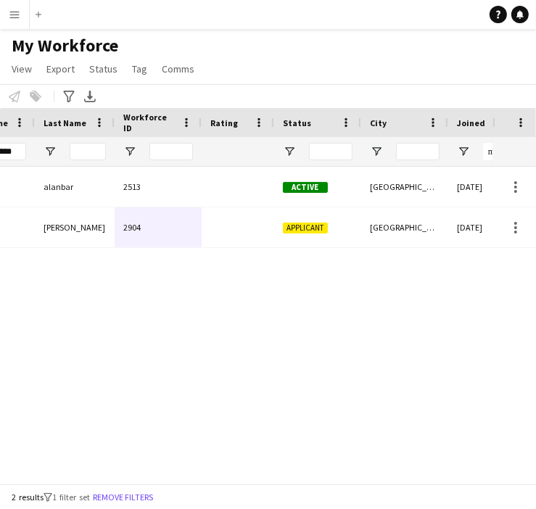
scroll to position [0, 288]
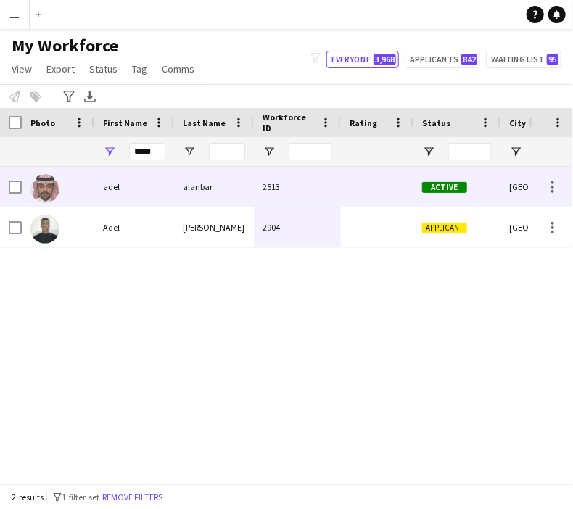
click at [220, 182] on div "alanbar" at bounding box center [214, 187] width 80 height 40
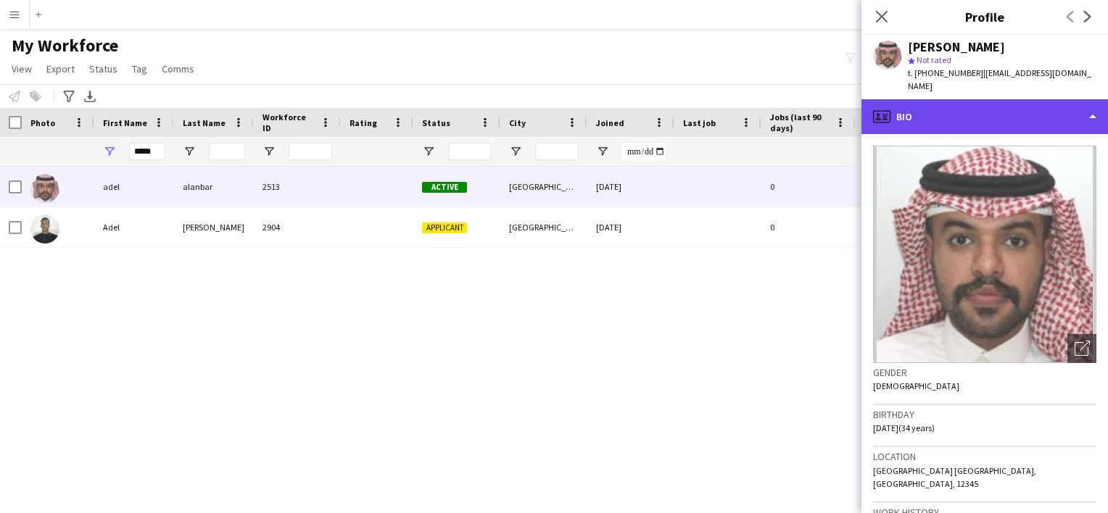
click at [535, 101] on div "profile Bio" at bounding box center [984, 116] width 246 height 35
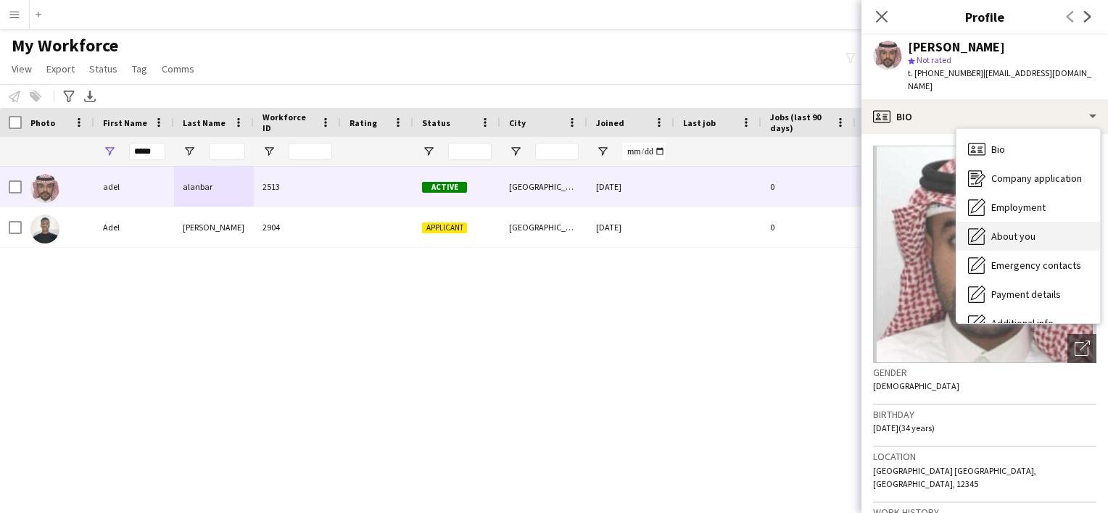
click at [535, 230] on span "About you" at bounding box center [1013, 236] width 44 height 13
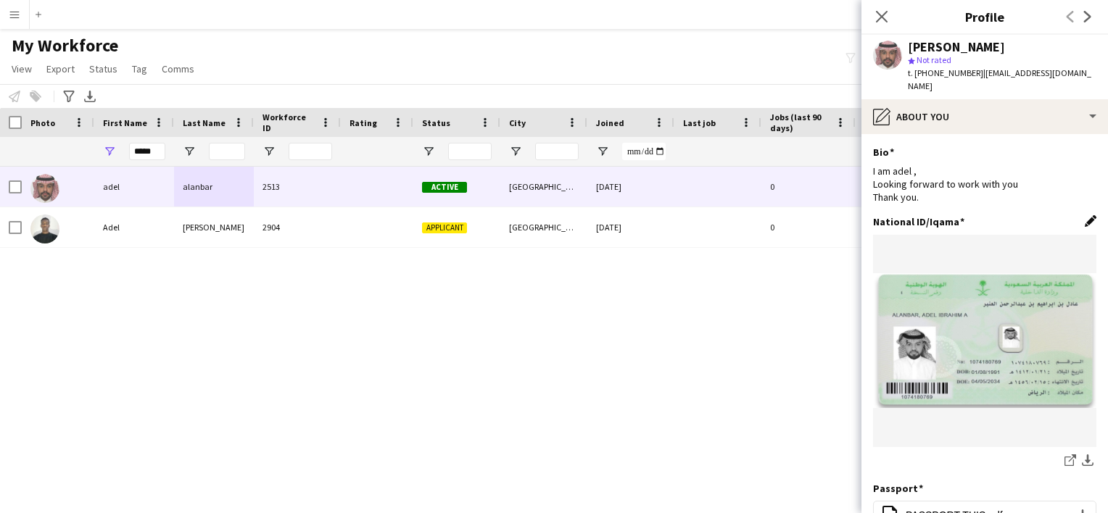
click at [535, 215] on app-icon "Edit this field" at bounding box center [1091, 221] width 12 height 12
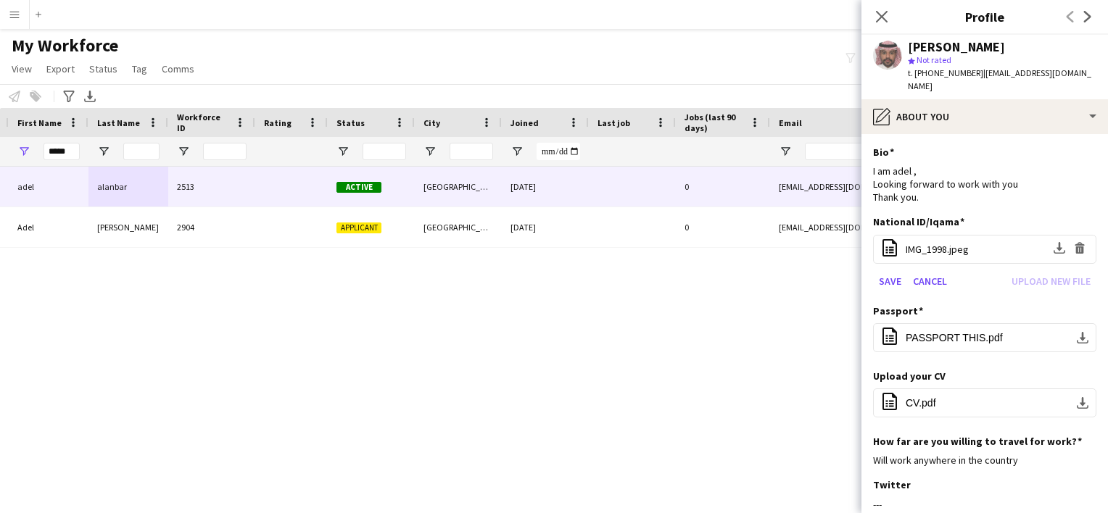
scroll to position [0, 0]
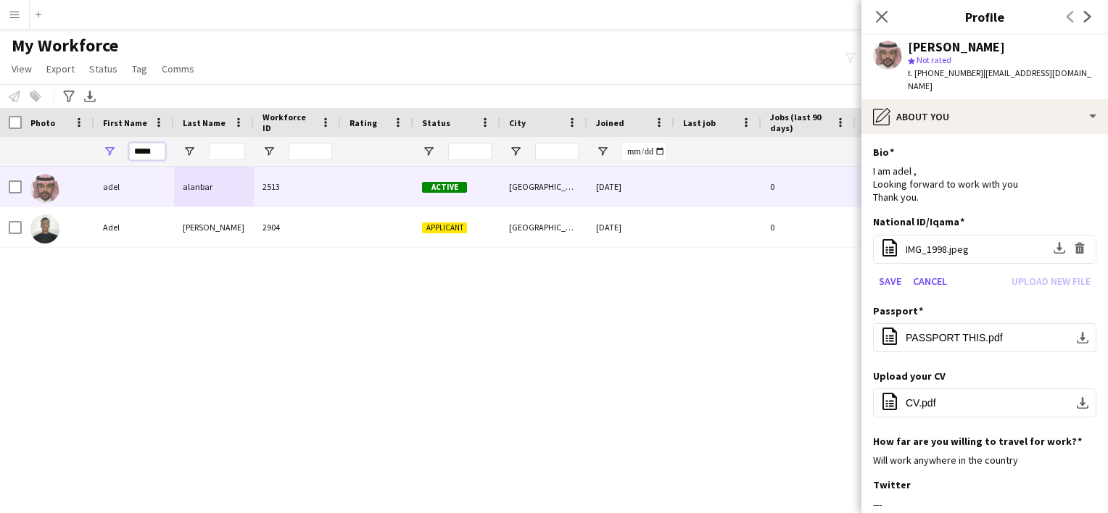
click at [149, 157] on input "****" at bounding box center [147, 151] width 36 height 17
click at [149, 157] on input "*" at bounding box center [147, 151] width 36 height 17
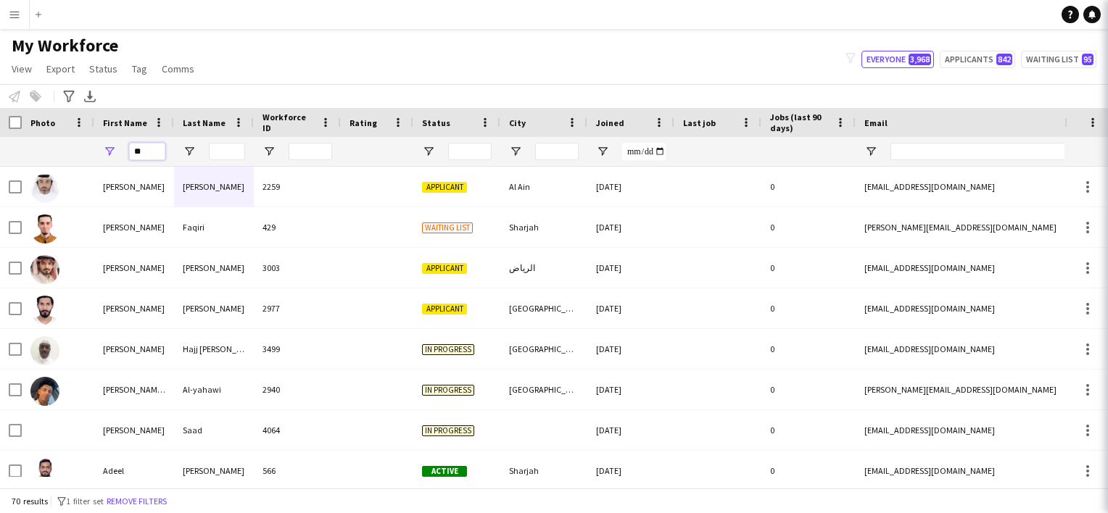
type input "*"
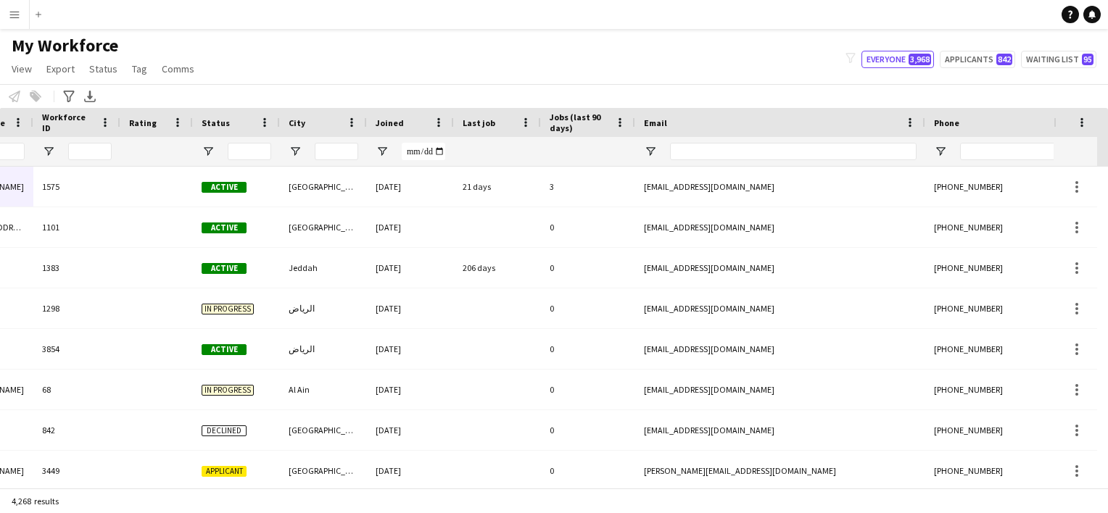
scroll to position [0, 333]
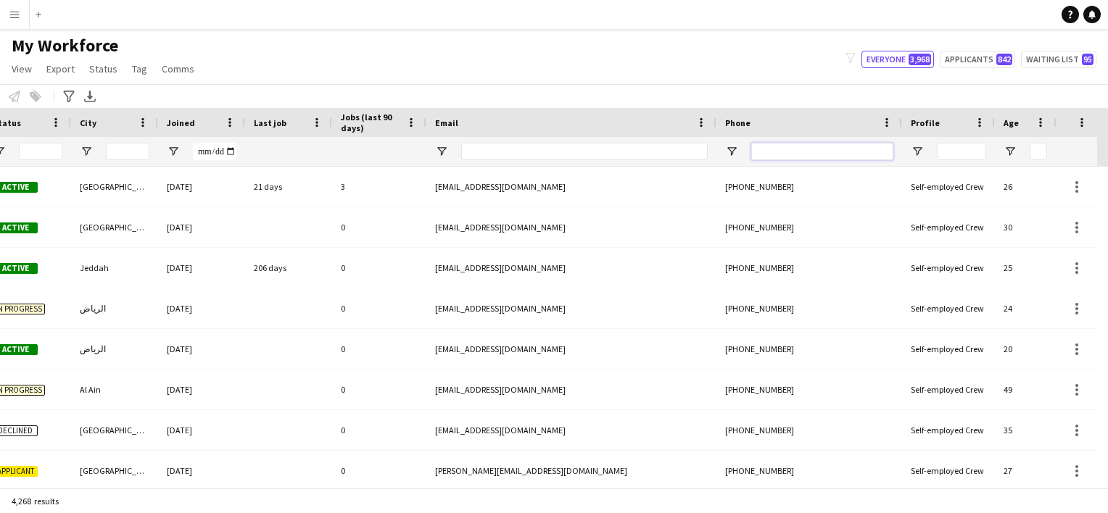
click at [535, 157] on input "Phone Filter Input" at bounding box center [822, 151] width 142 height 17
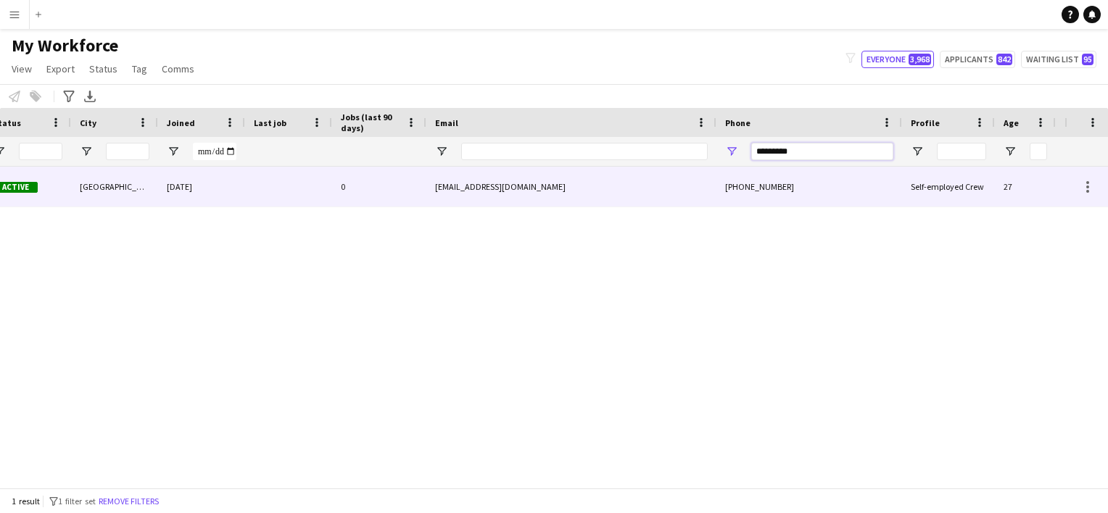
type input "*********"
click at [535, 177] on div "+966581918790" at bounding box center [809, 187] width 186 height 40
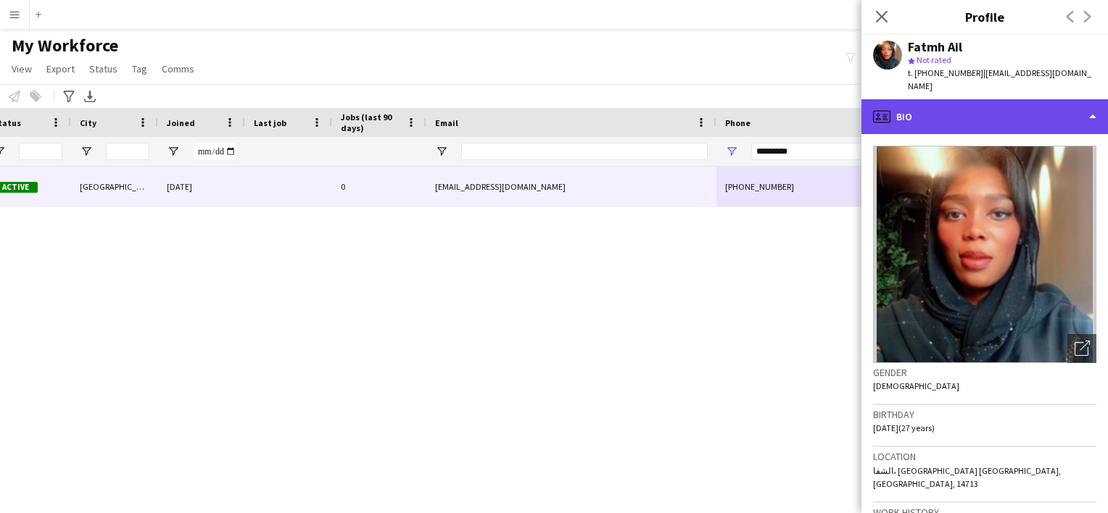
click at [535, 99] on div "profile Bio" at bounding box center [984, 116] width 246 height 35
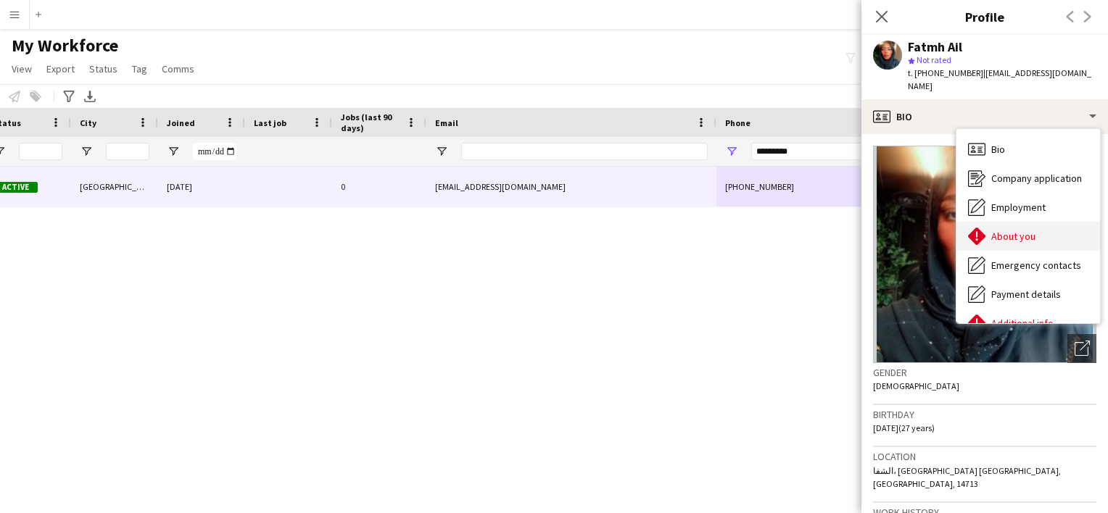
click at [535, 230] on span "About you" at bounding box center [1013, 236] width 44 height 13
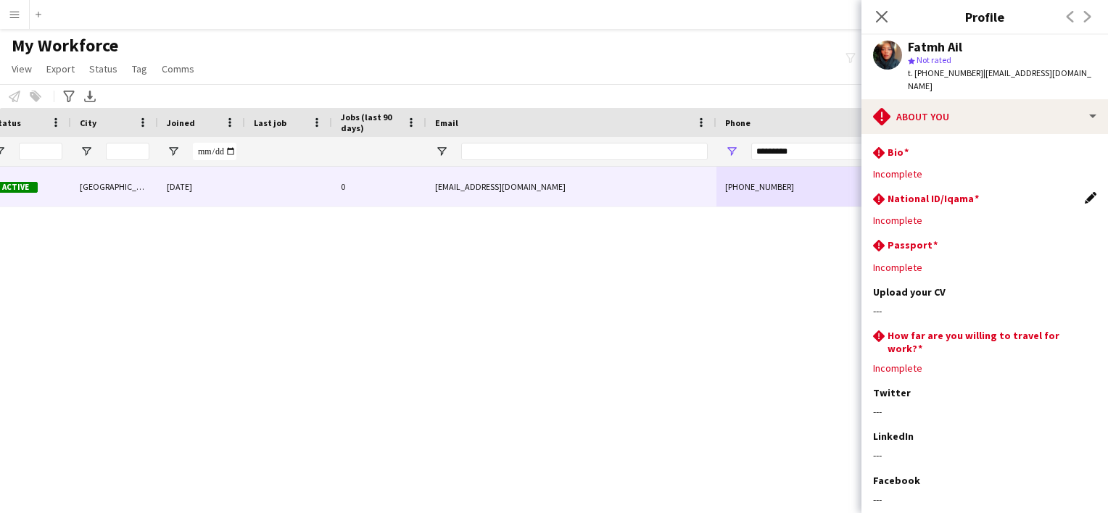
click at [535, 192] on app-icon "Edit this field" at bounding box center [1091, 198] width 12 height 12
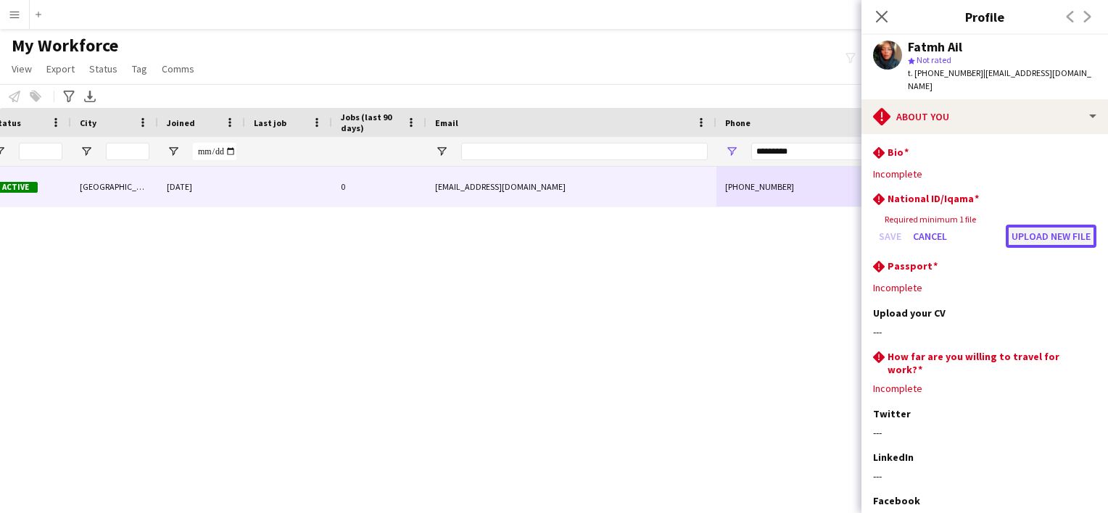
click at [535, 225] on button "Upload new file" at bounding box center [1051, 236] width 91 height 23
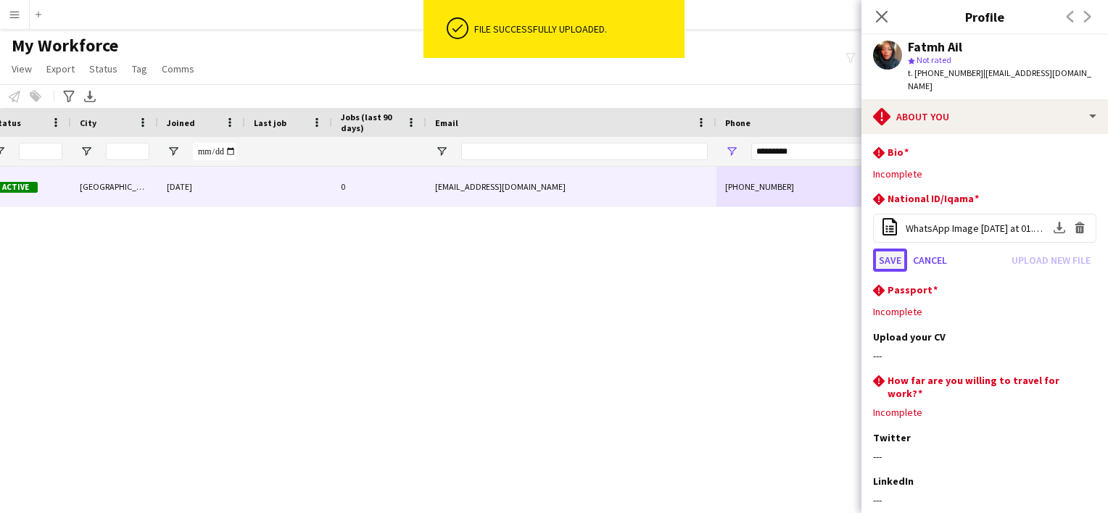
click at [535, 249] on button "Save" at bounding box center [890, 260] width 34 height 23
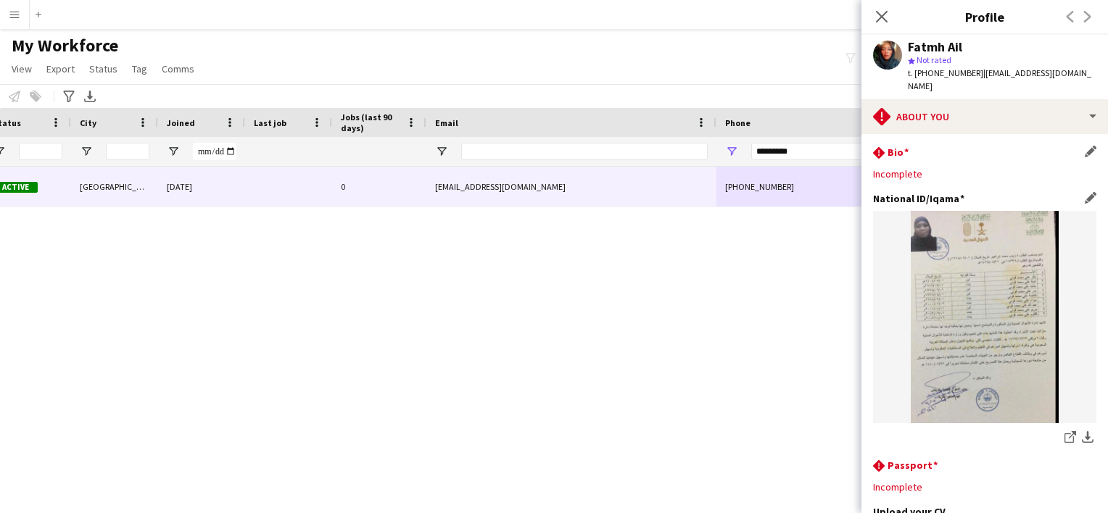
click at [535, 167] on div "Incomplete" at bounding box center [984, 173] width 223 height 13
click at [535, 146] on app-icon "Edit this field" at bounding box center [1091, 152] width 12 height 12
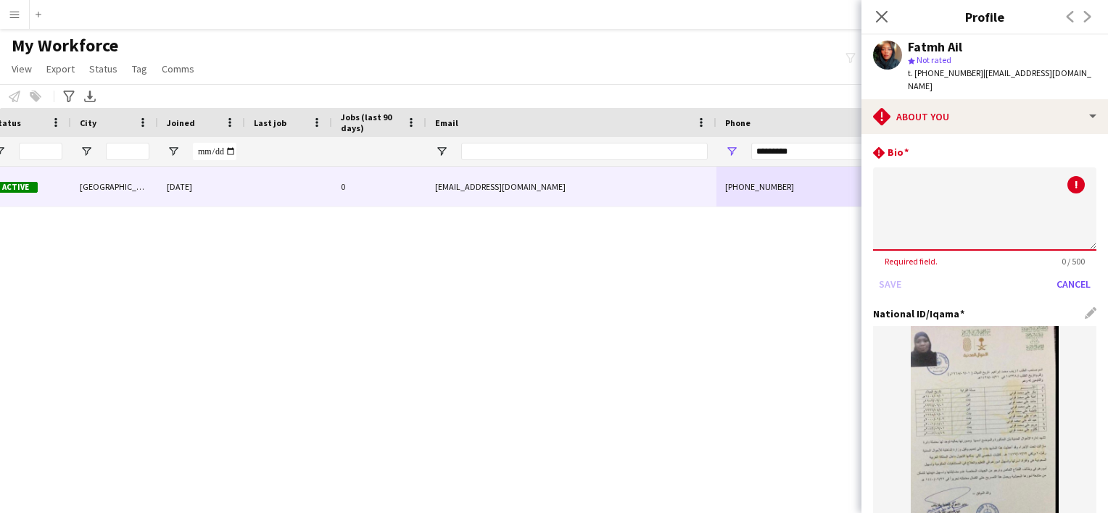
click at [535, 202] on textarea at bounding box center [984, 208] width 223 height 83
type textarea "*"
click at [535, 275] on button "Save" at bounding box center [890, 284] width 34 height 23
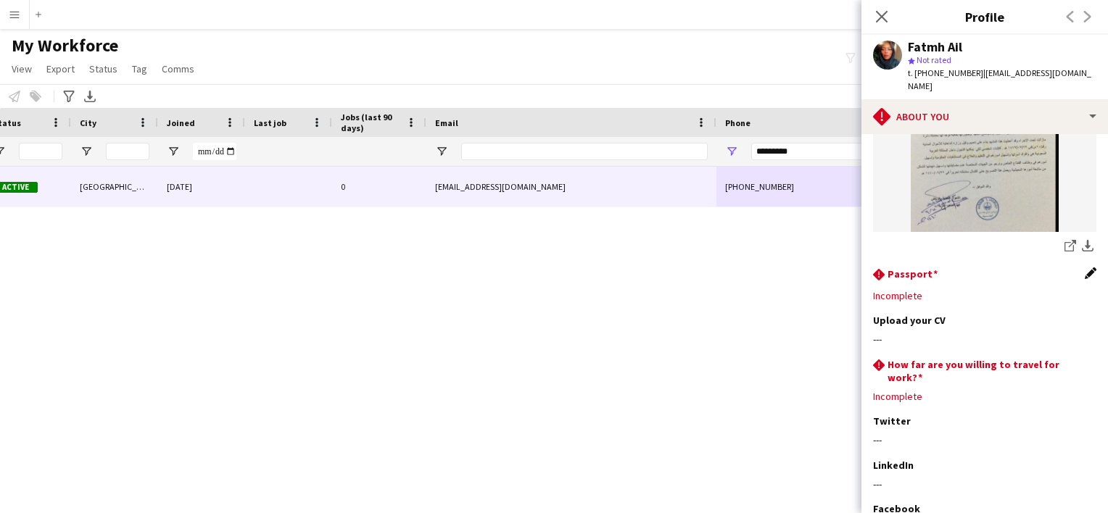
click at [535, 268] on app-icon "Edit this field" at bounding box center [1091, 274] width 12 height 12
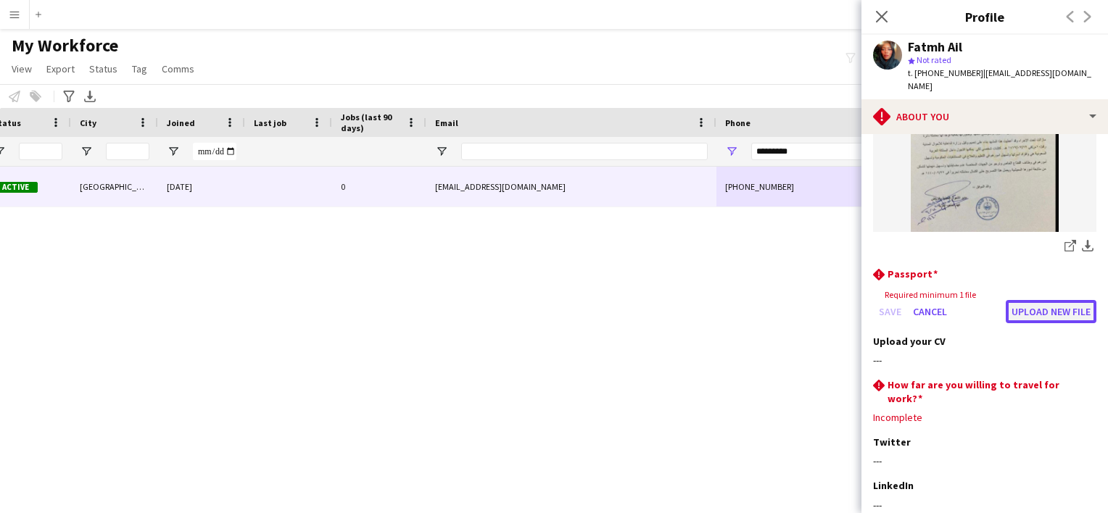
click at [535, 300] on button "Upload new file" at bounding box center [1051, 311] width 91 height 23
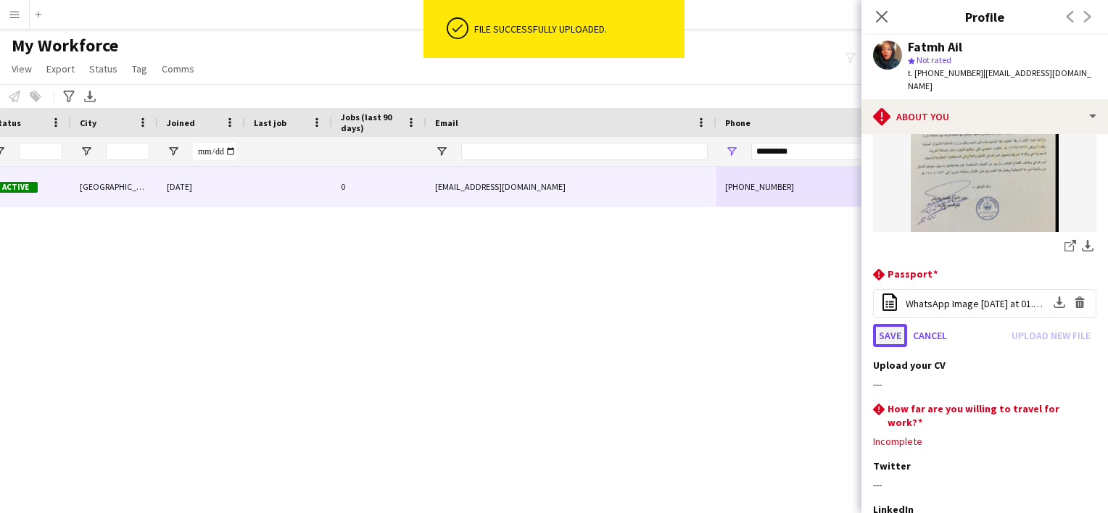
click at [535, 324] on button "Save" at bounding box center [890, 335] width 34 height 23
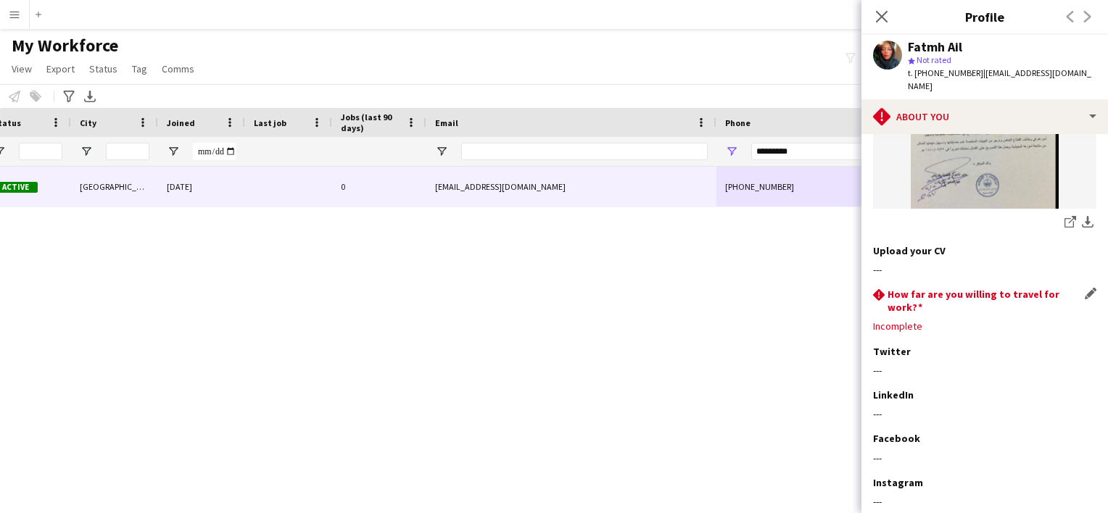
click at [535, 292] on div "rhombus-alert How far are you willing to travel for work? Edit this field" at bounding box center [984, 301] width 223 height 26
click at [535, 288] on app-icon "Edit this field" at bounding box center [1091, 294] width 12 height 12
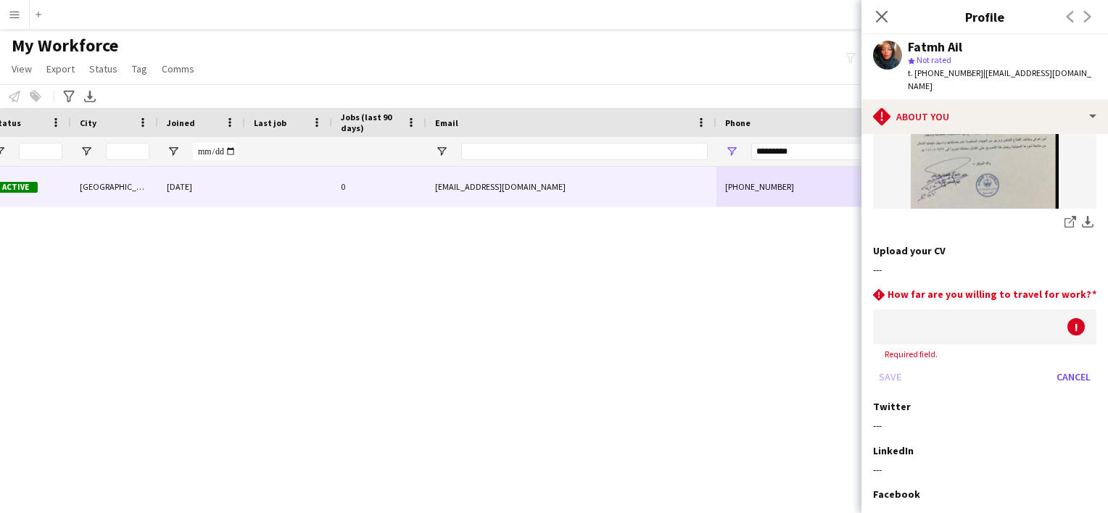
click at [535, 322] on div at bounding box center [970, 327] width 194 height 35
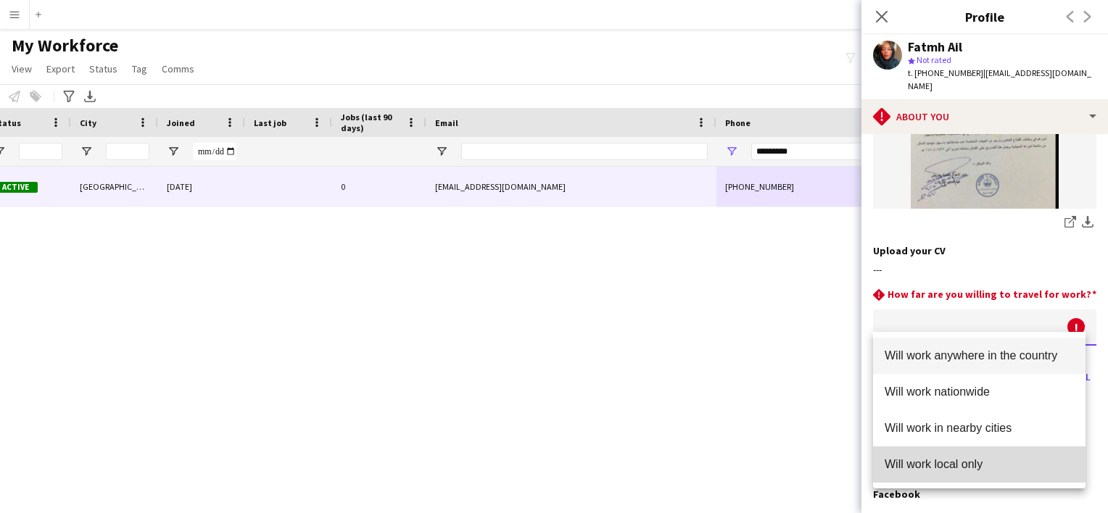
click at [535, 458] on span "Will work local only" at bounding box center [978, 464] width 189 height 14
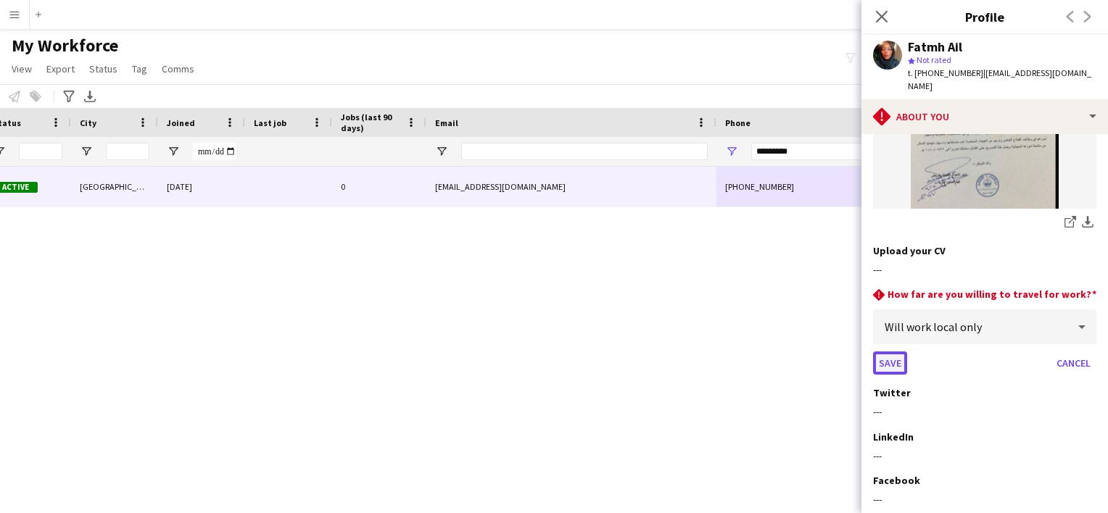
click at [535, 352] on button "Save" at bounding box center [890, 363] width 34 height 23
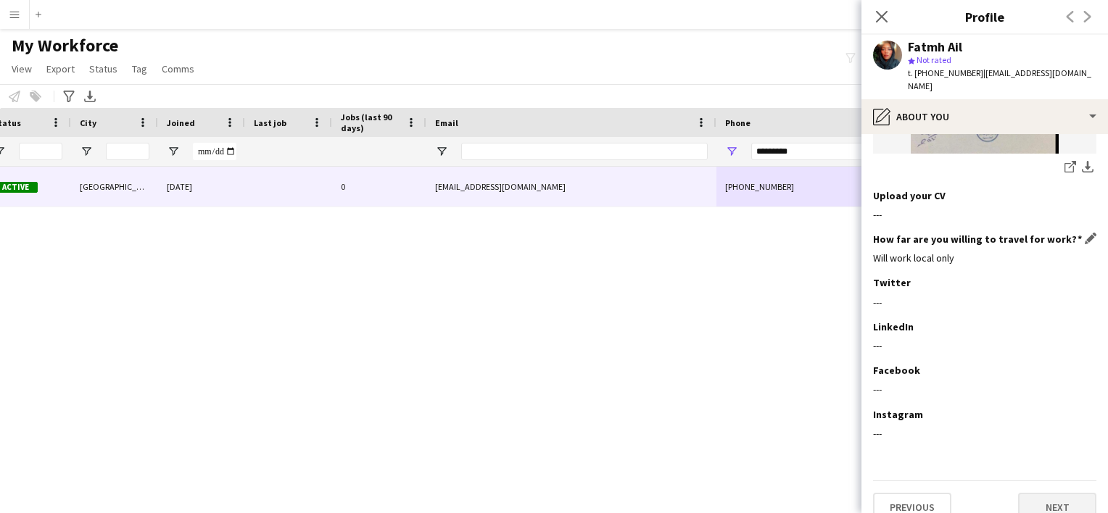
scroll to position [539, 0]
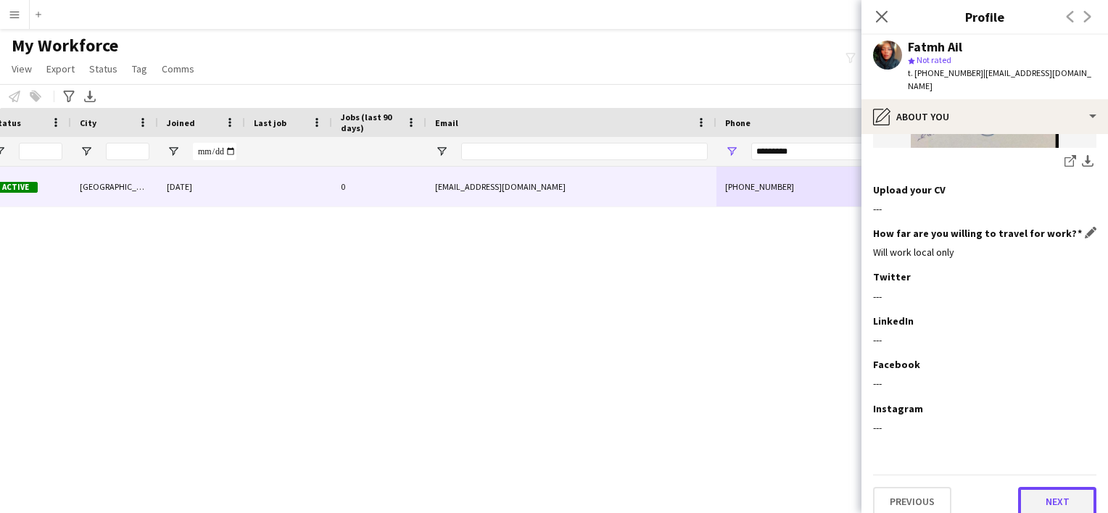
click at [535, 489] on button "Next" at bounding box center [1057, 501] width 78 height 29
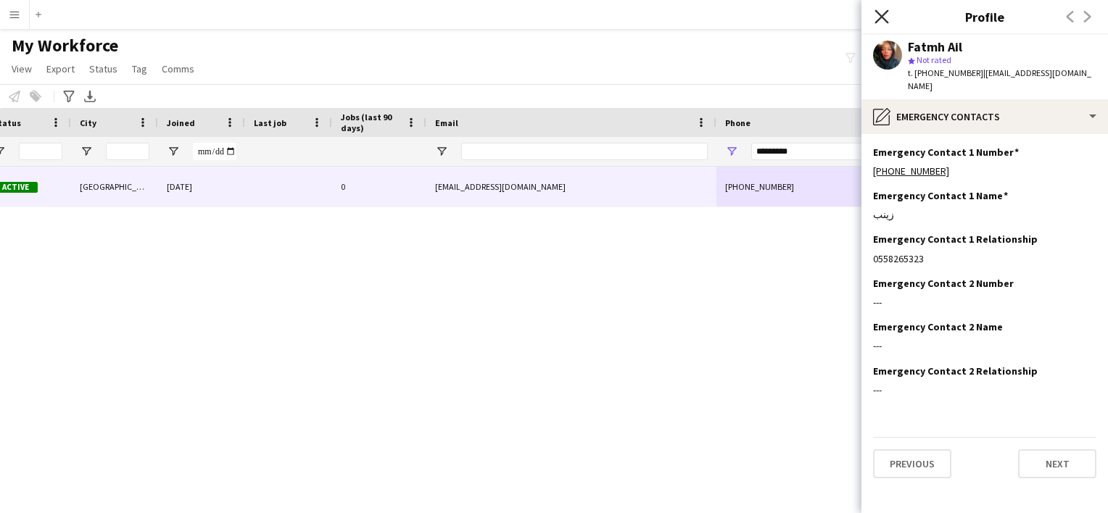
click at [535, 20] on icon at bounding box center [881, 16] width 14 height 14
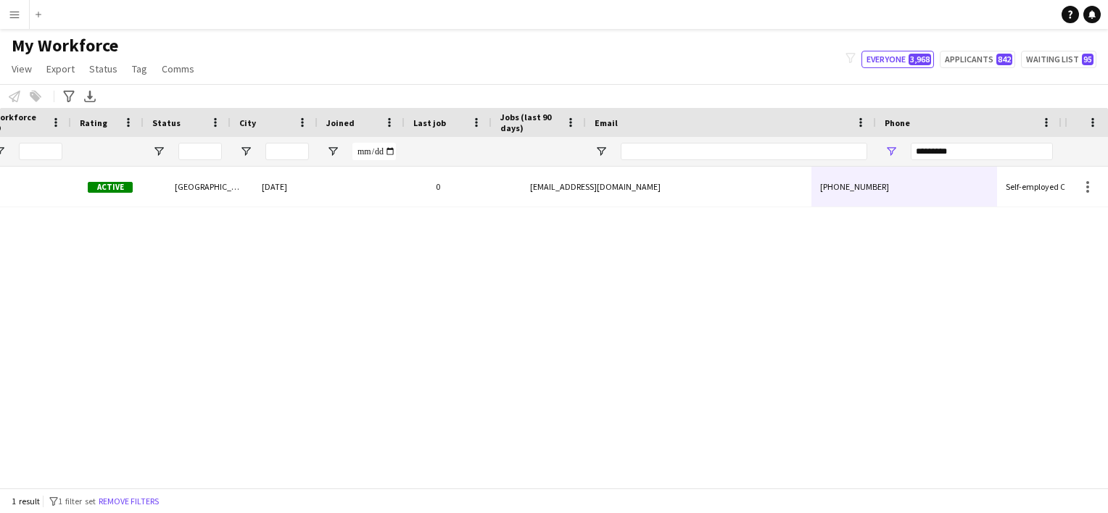
scroll to position [0, 252]
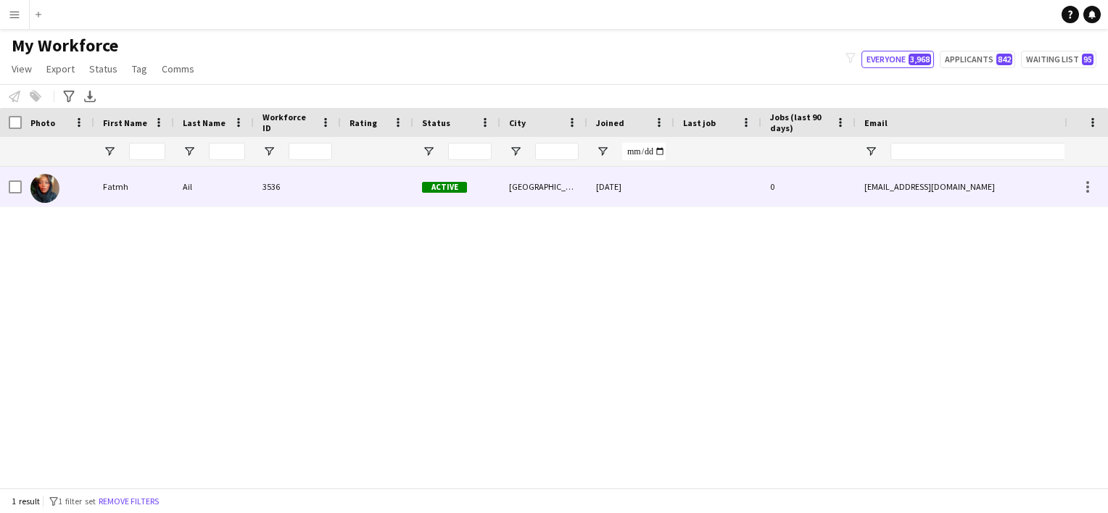
click at [535, 196] on div at bounding box center [717, 187] width 87 height 40
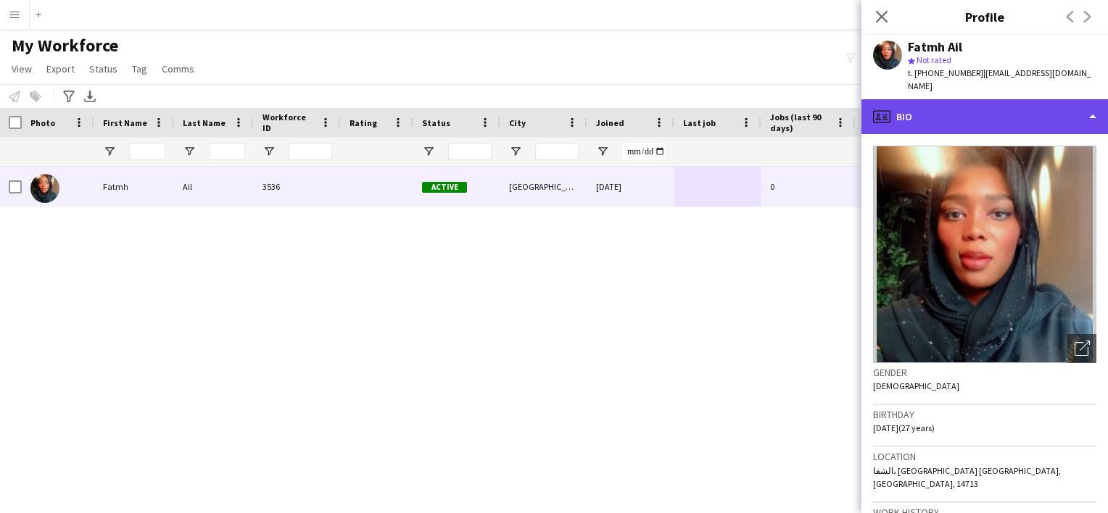
click at [535, 101] on div "profile Bio" at bounding box center [984, 116] width 246 height 35
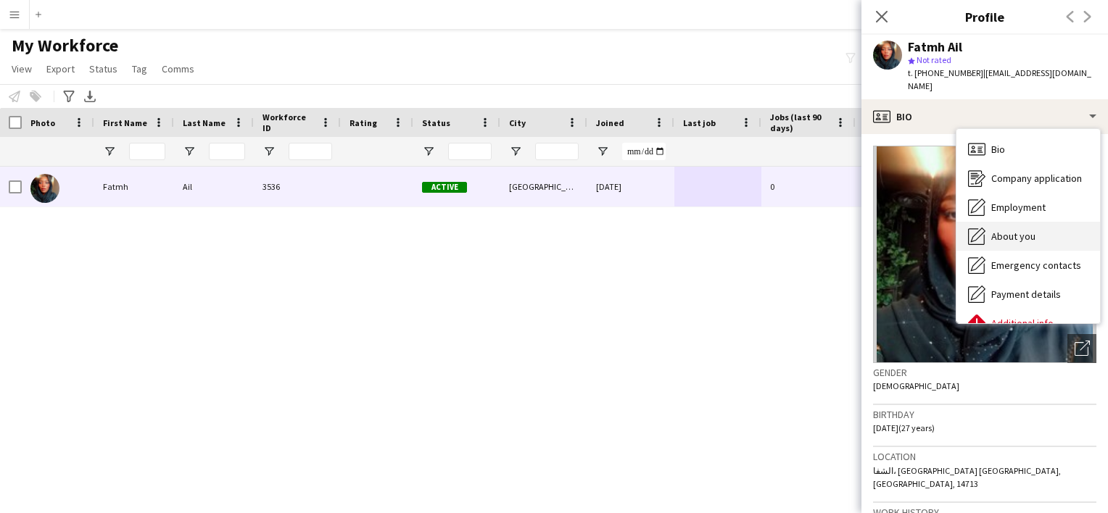
click at [535, 230] on span "About you" at bounding box center [1013, 236] width 44 height 13
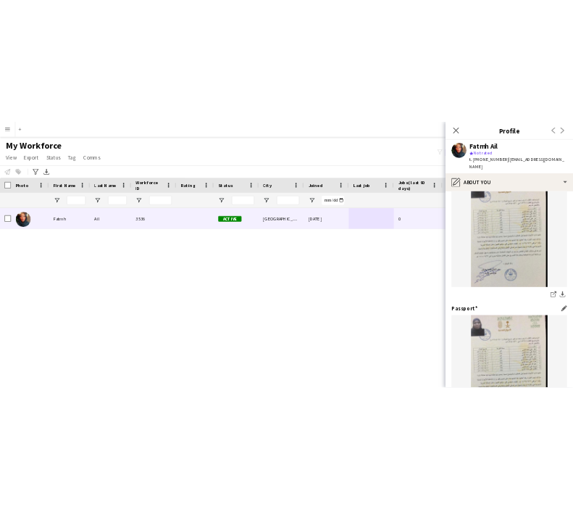
scroll to position [362, 0]
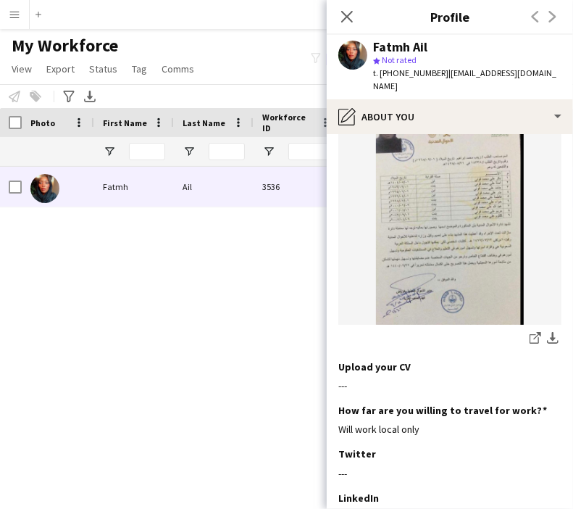
click at [338, 15] on div "Close pop-in" at bounding box center [347, 16] width 41 height 33
click at [351, 18] on icon "Close pop-in" at bounding box center [347, 16] width 14 height 14
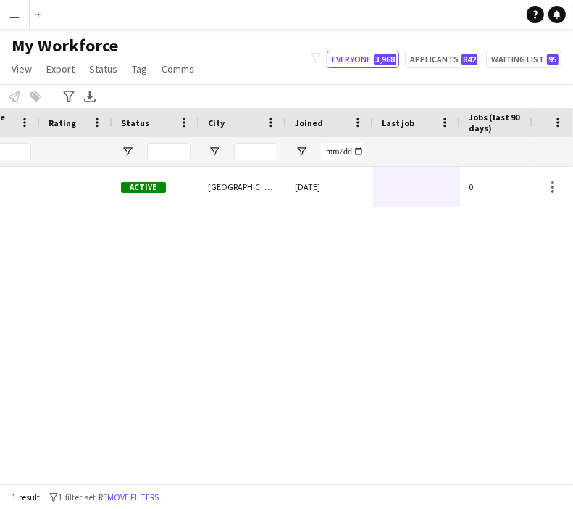
scroll to position [0, 497]
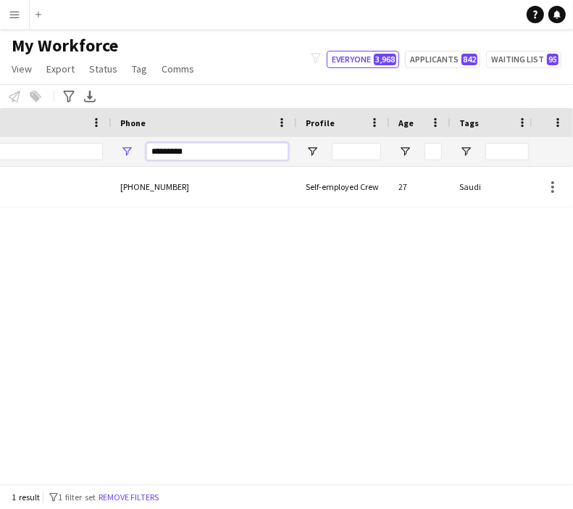
click at [235, 149] on input "*********" at bounding box center [217, 151] width 142 height 17
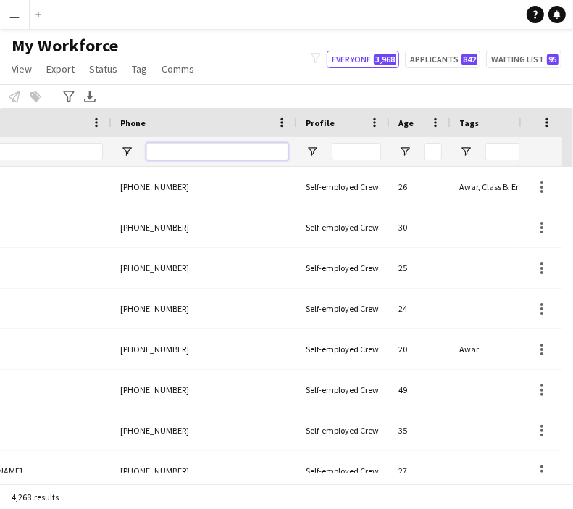
paste input "*********"
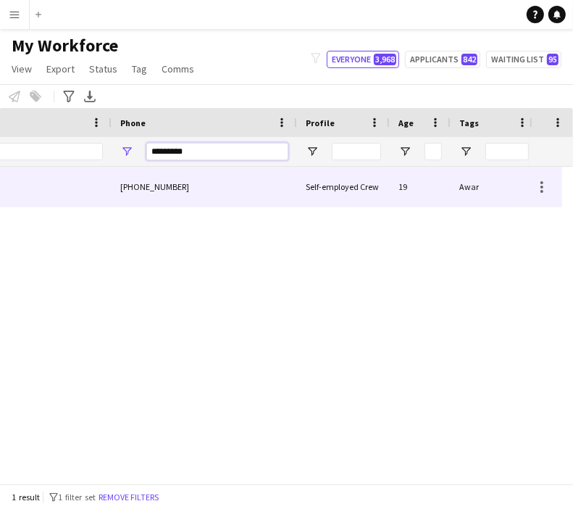
type input "*********"
click at [186, 186] on div "+966551932588" at bounding box center [205, 187] width 186 height 40
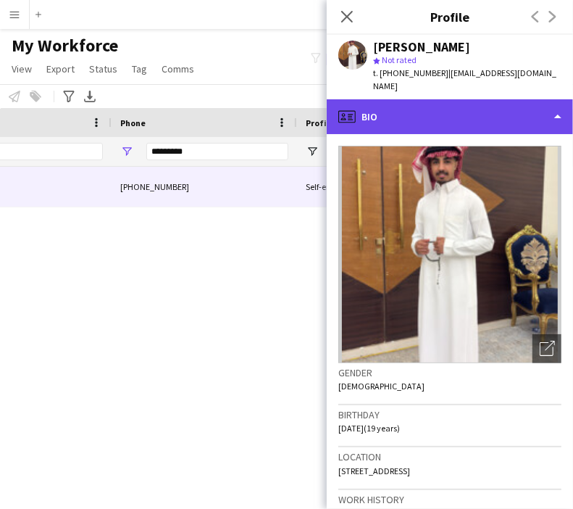
click at [441, 99] on div "profile Bio" at bounding box center [450, 116] width 246 height 35
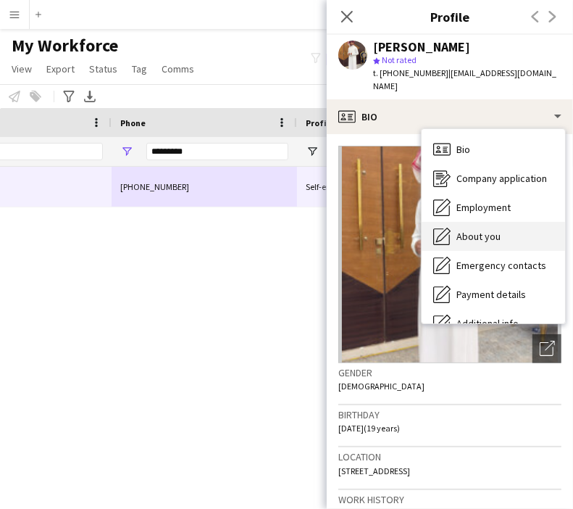
click at [493, 222] on div "About you About you" at bounding box center [494, 236] width 144 height 29
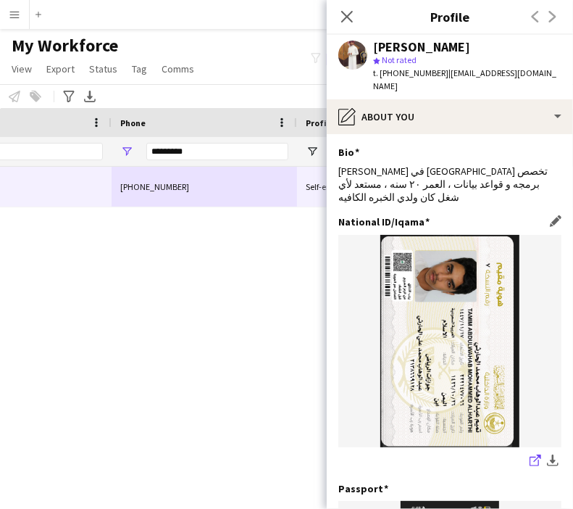
click at [530, 455] on icon "share-external-link-1" at bounding box center [536, 461] width 12 height 12
click at [351, 12] on icon at bounding box center [347, 16] width 14 height 14
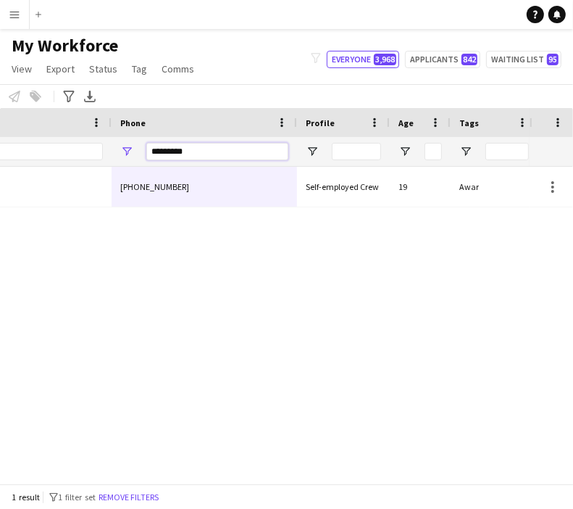
click at [218, 151] on input "*********" at bounding box center [217, 151] width 142 height 17
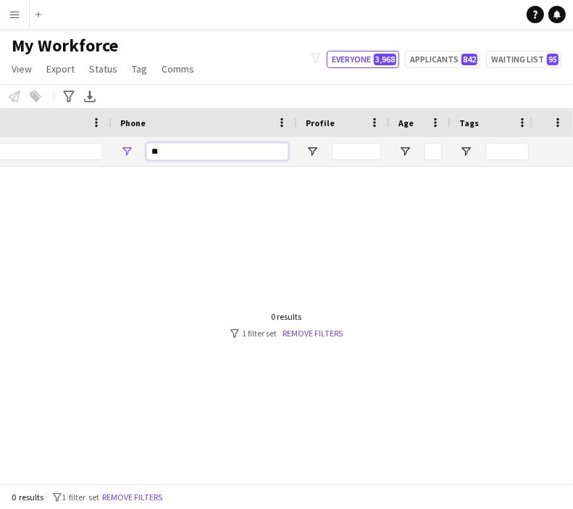
type input "*"
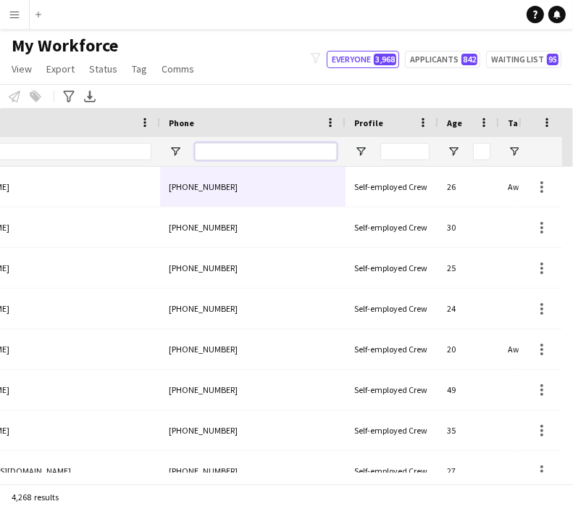
scroll to position [0, 858]
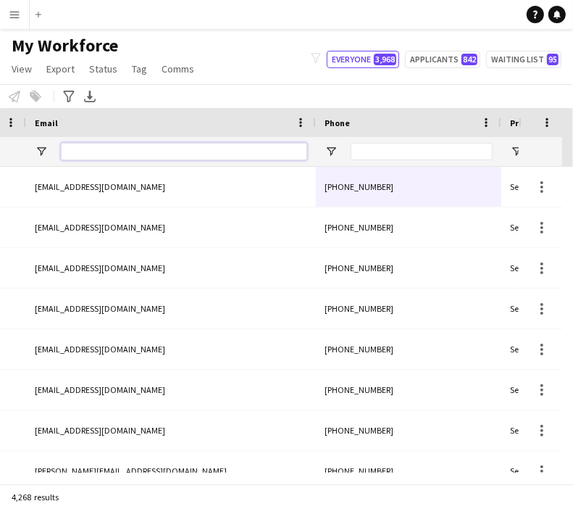
click at [226, 153] on input "Email Filter Input" at bounding box center [184, 151] width 246 height 17
paste input "**********"
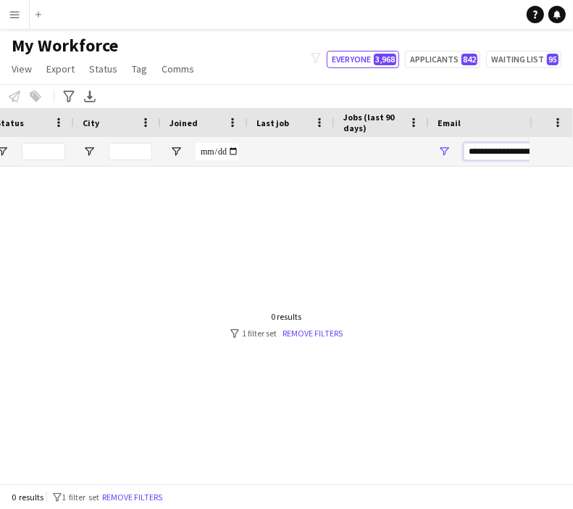
scroll to position [0, 27]
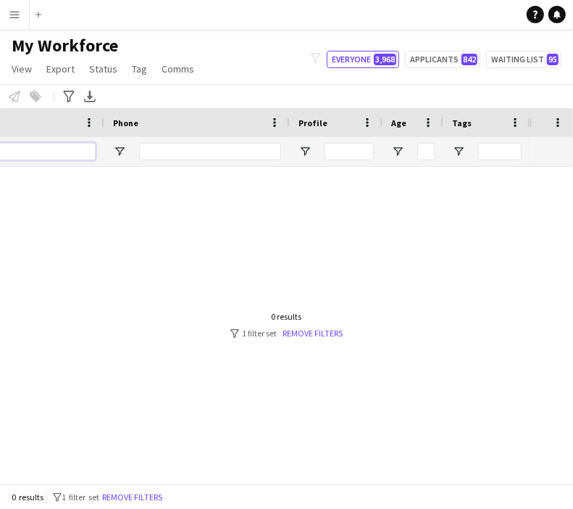
type input "**********"
click at [205, 155] on input "Phone Filter Input" at bounding box center [210, 151] width 142 height 17
type input "*********"
click at [335, 215] on div at bounding box center [265, 320] width 530 height 306
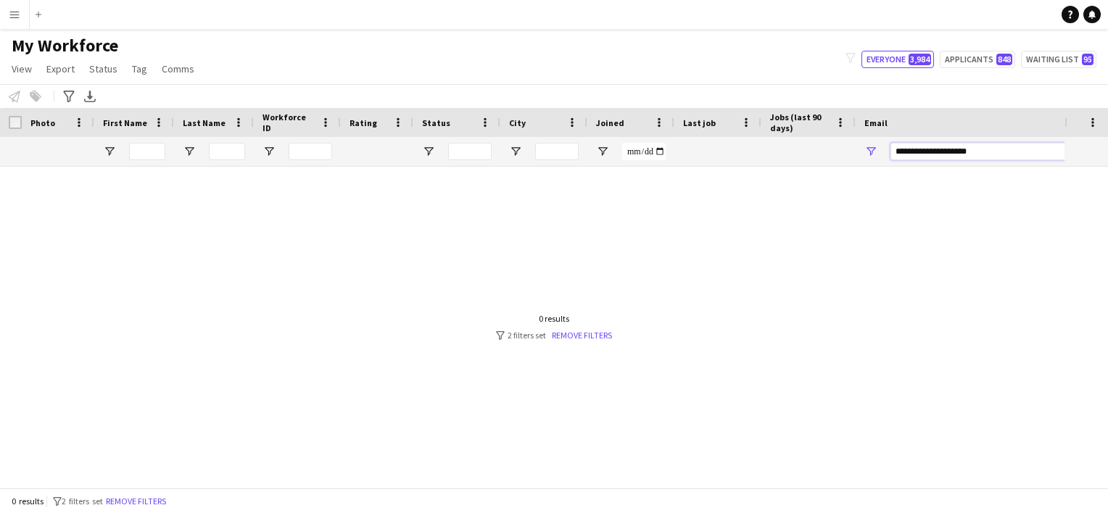
click at [955, 145] on input "**********" at bounding box center [1013, 151] width 246 height 17
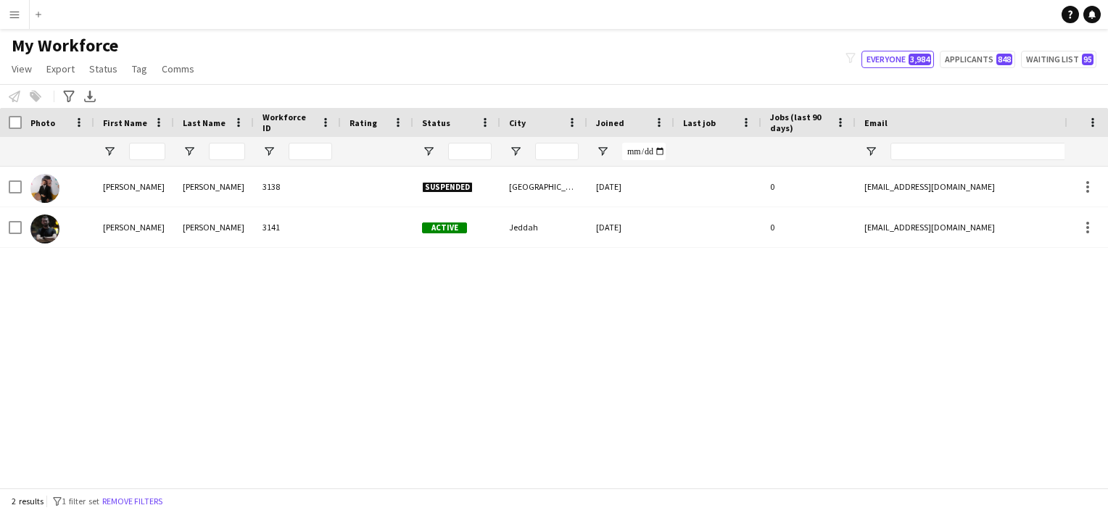
drag, startPoint x: 660, startPoint y: 487, endPoint x: 766, endPoint y: 466, distance: 107.9
click at [766, 466] on div "Workforce Details Photo First Name" at bounding box center [554, 298] width 1108 height 380
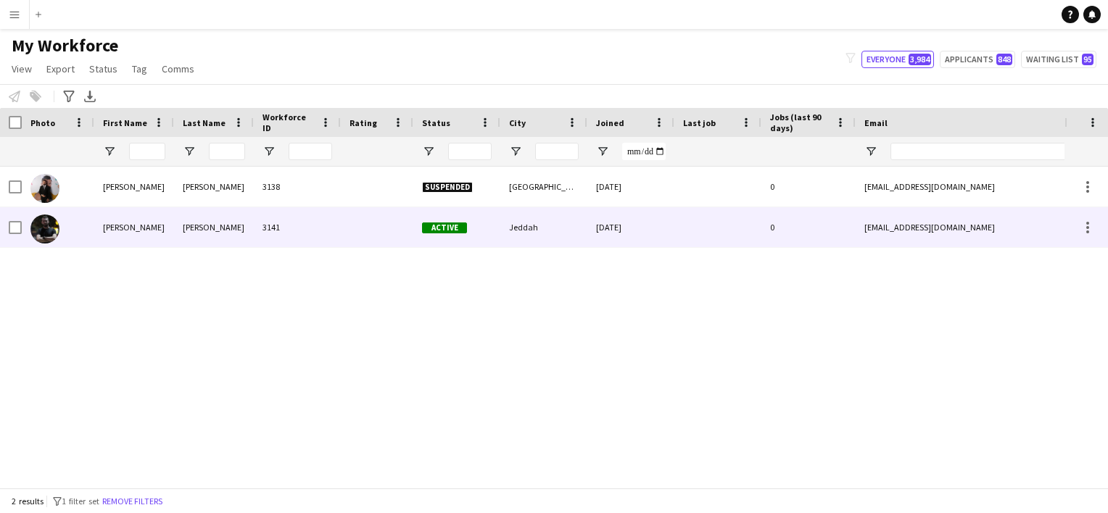
click at [627, 228] on div "[DATE]" at bounding box center [630, 227] width 87 height 40
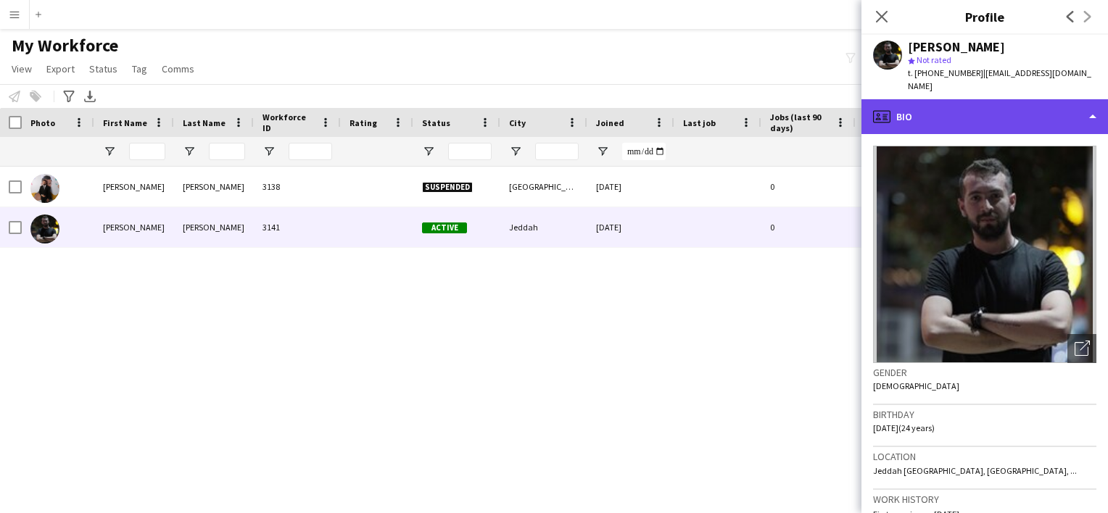
click at [925, 118] on div "profile Bio" at bounding box center [984, 116] width 246 height 35
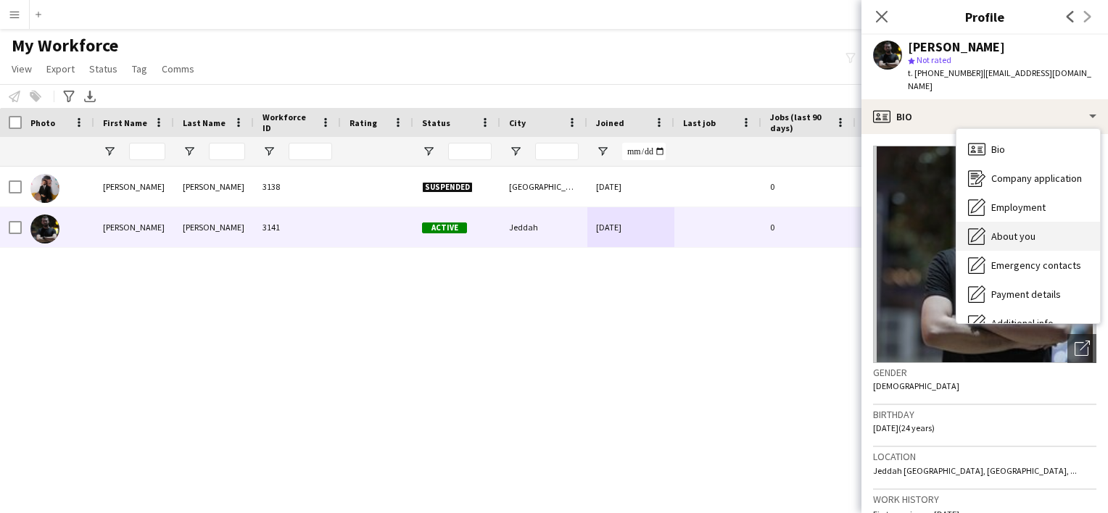
click at [1023, 230] on div "About you About you" at bounding box center [1028, 236] width 144 height 29
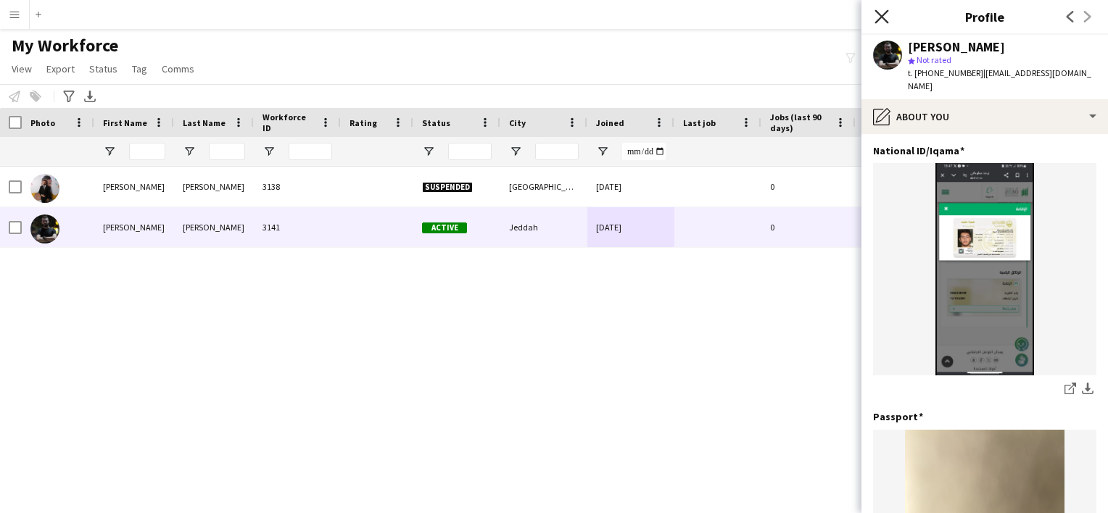
click at [883, 17] on icon at bounding box center [881, 16] width 14 height 14
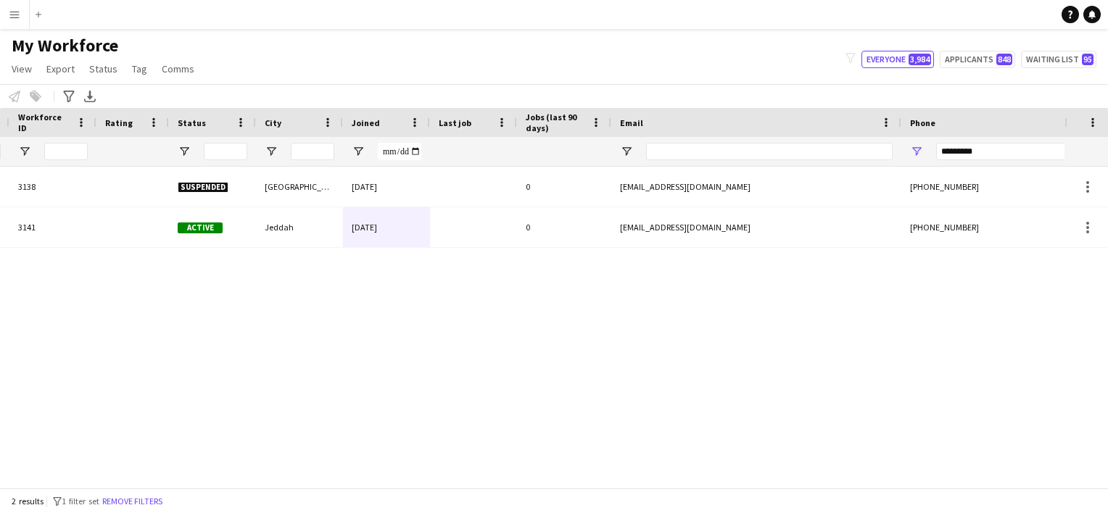
scroll to position [0, 316]
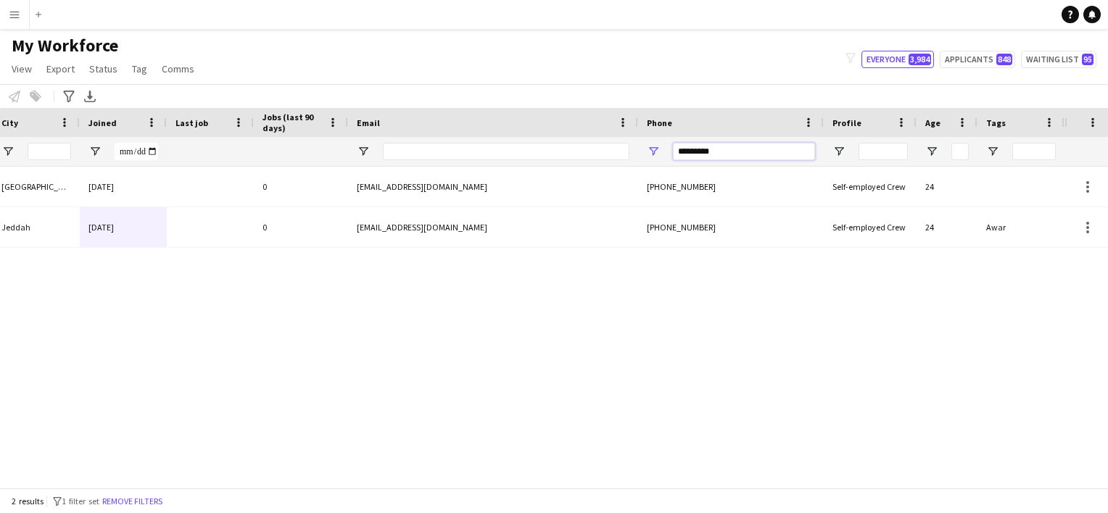
click at [718, 158] on input "*********" at bounding box center [744, 151] width 142 height 17
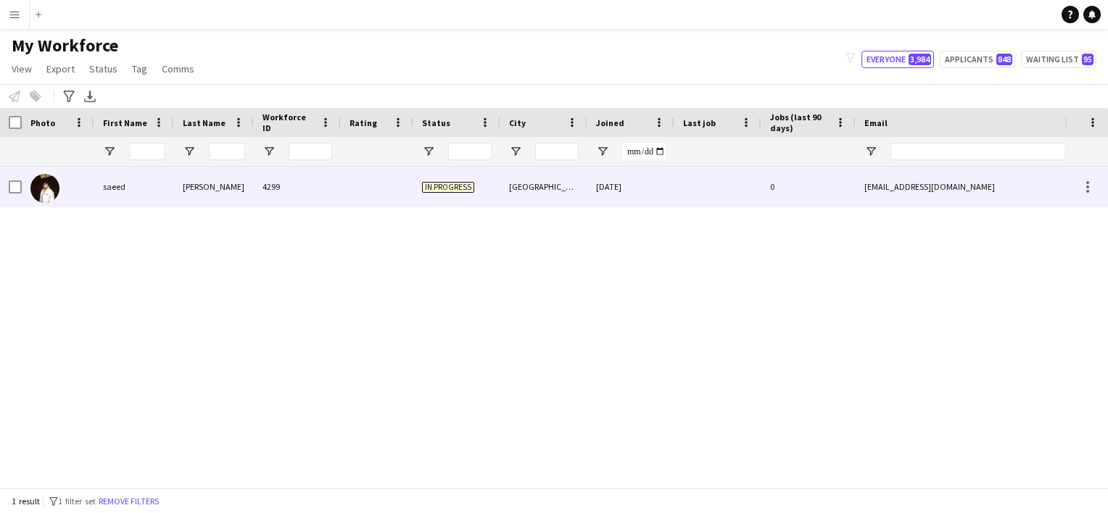
type input "*********"
click at [898, 201] on div "[EMAIL_ADDRESS][DOMAIN_NAME]" at bounding box center [1000, 187] width 290 height 40
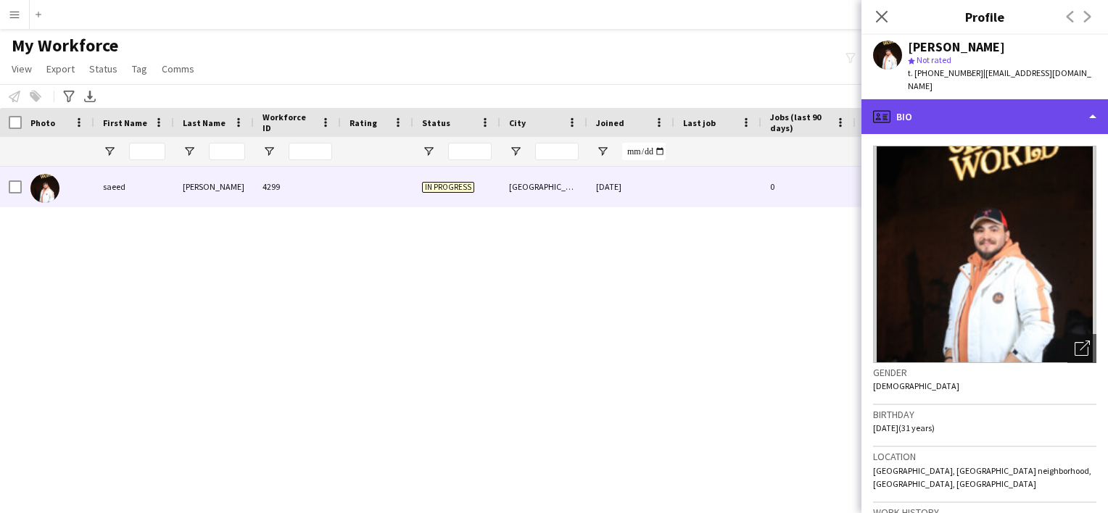
click at [947, 113] on div "profile Bio" at bounding box center [984, 116] width 246 height 35
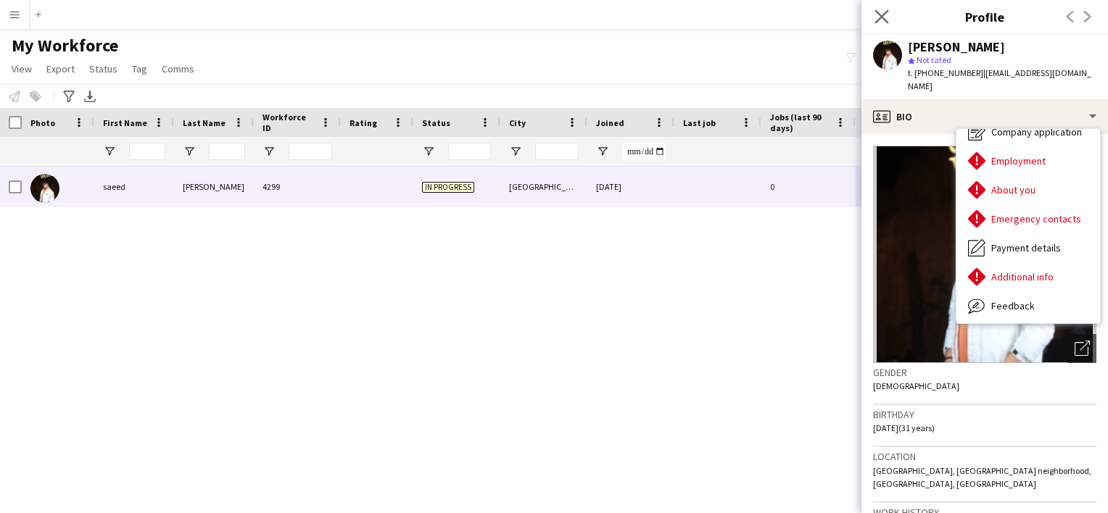
click at [890, 16] on app-icon "Close pop-in" at bounding box center [881, 17] width 21 height 21
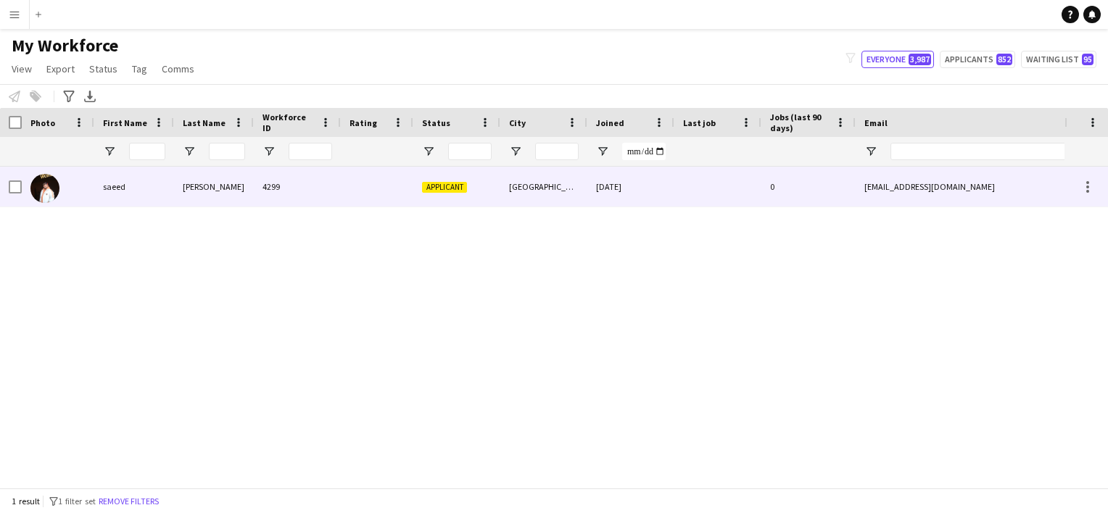
click at [499, 182] on div "Applicant" at bounding box center [456, 187] width 87 height 40
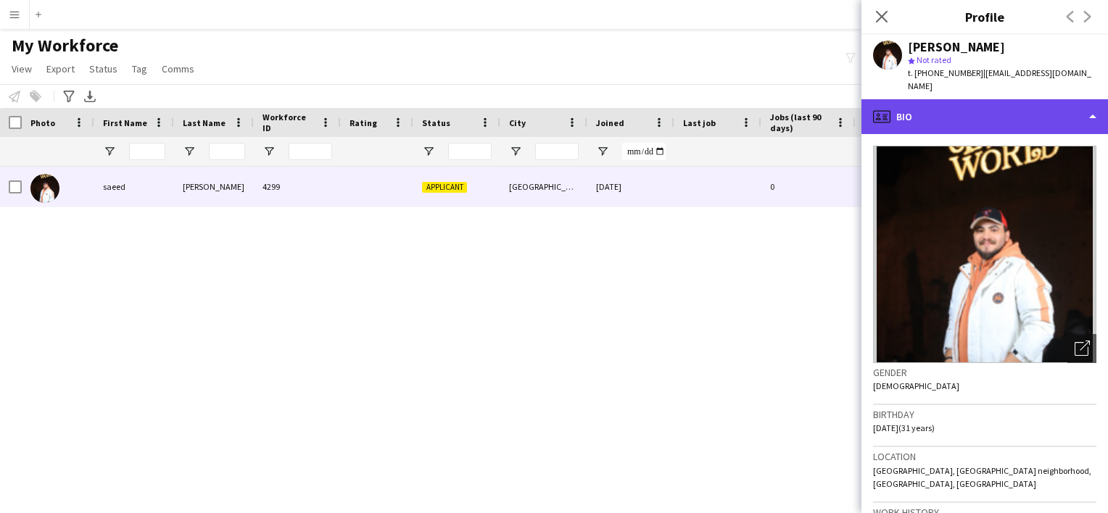
click at [951, 105] on div "profile Bio" at bounding box center [984, 116] width 246 height 35
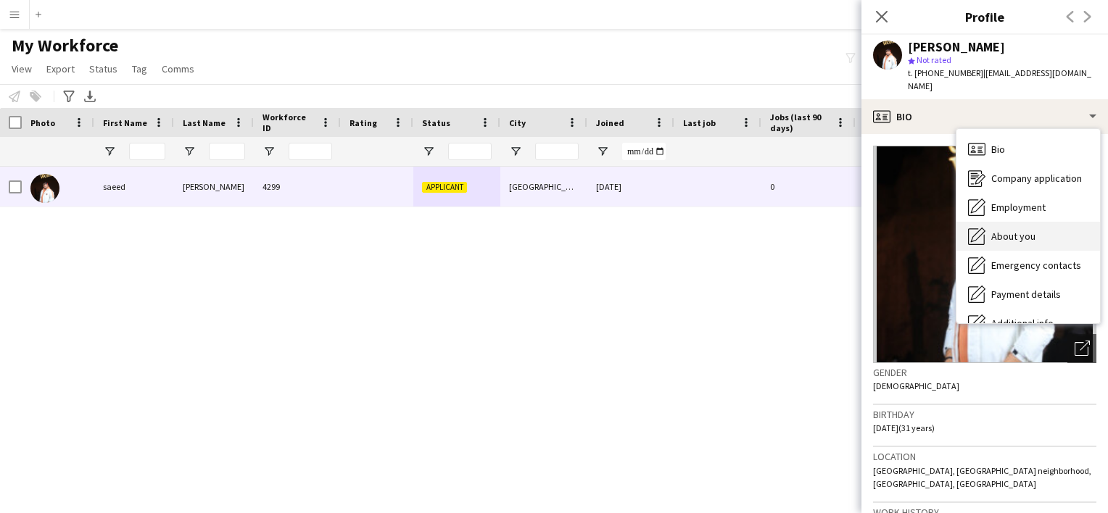
click at [1031, 222] on div "About you About you" at bounding box center [1028, 236] width 144 height 29
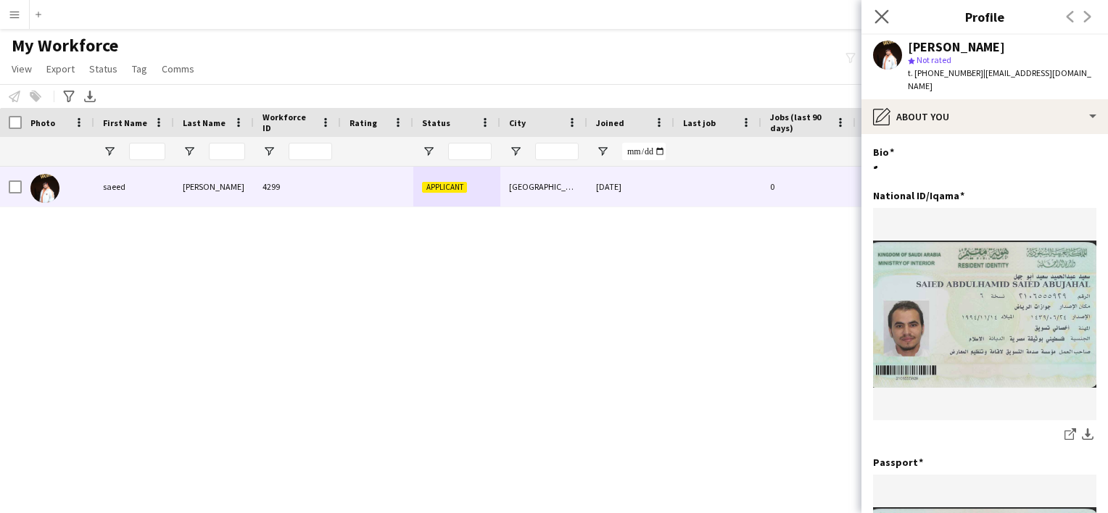
click at [881, 23] on app-icon "Close pop-in" at bounding box center [881, 17] width 21 height 21
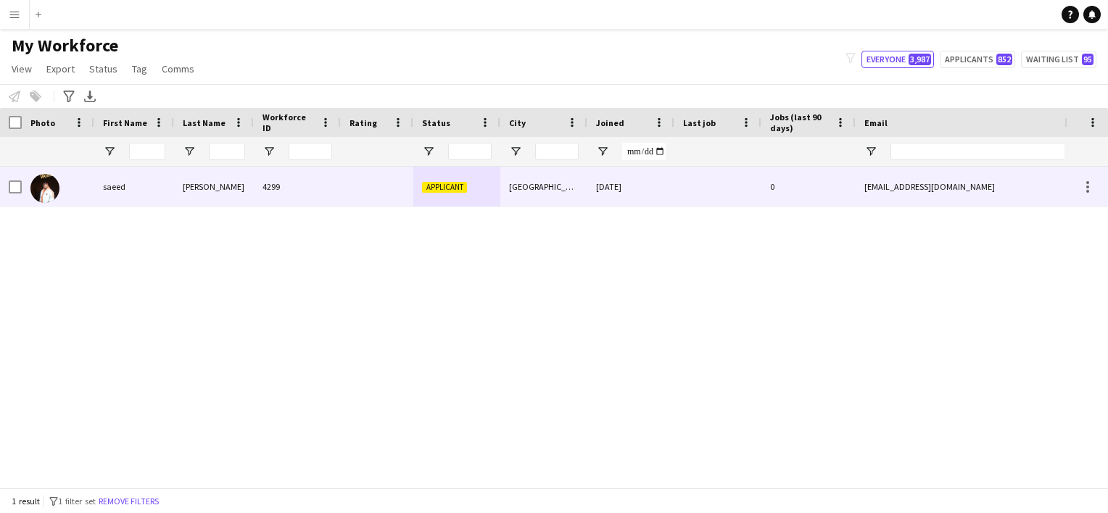
click at [824, 186] on div "0" at bounding box center [808, 187] width 94 height 40
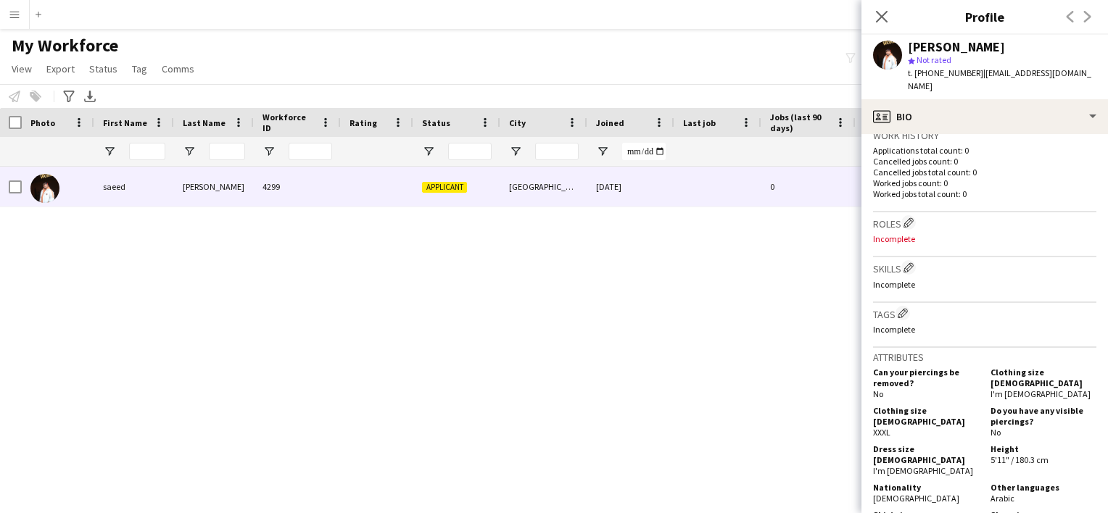
scroll to position [290, 0]
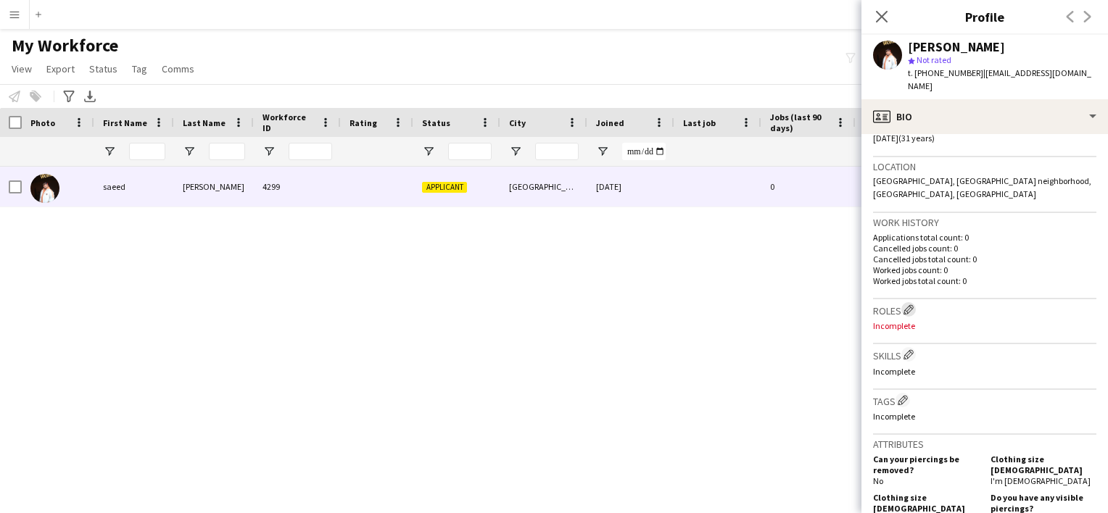
click at [908, 304] on app-icon "Edit crew company roles" at bounding box center [908, 309] width 10 height 10
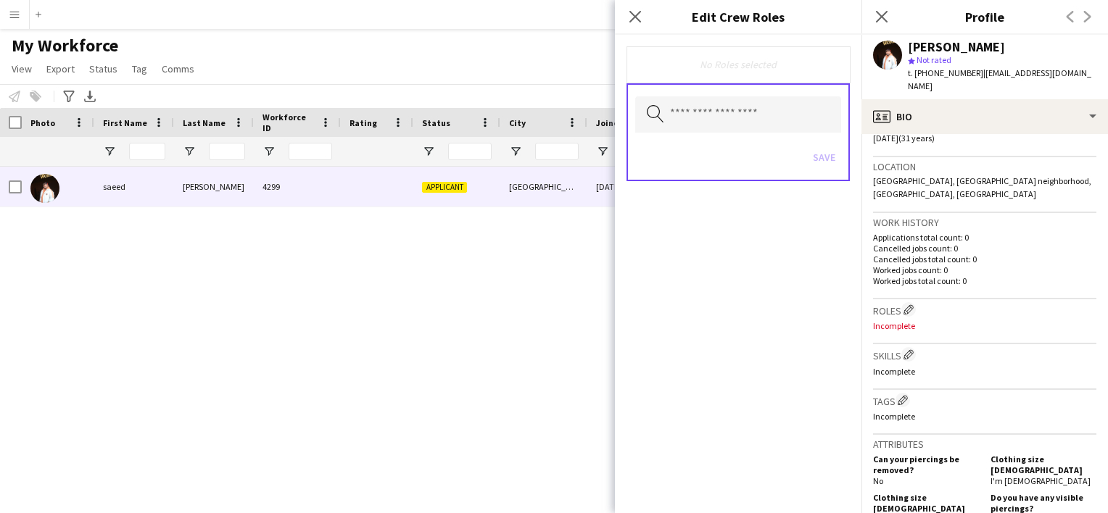
click at [630, 26] on div "Close pop-in" at bounding box center [635, 16] width 41 height 33
click at [638, 19] on icon at bounding box center [635, 16] width 14 height 14
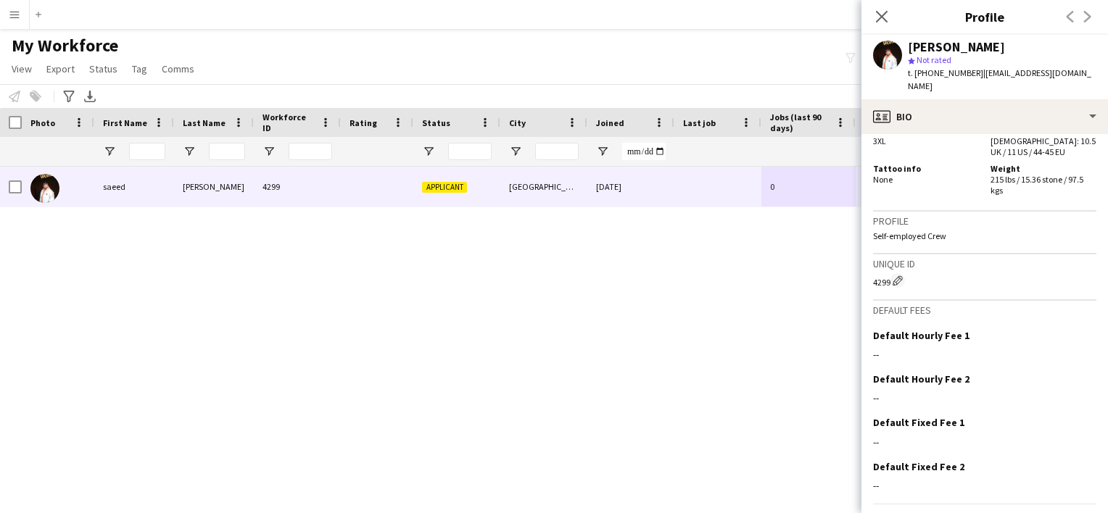
scroll to position [779, 0]
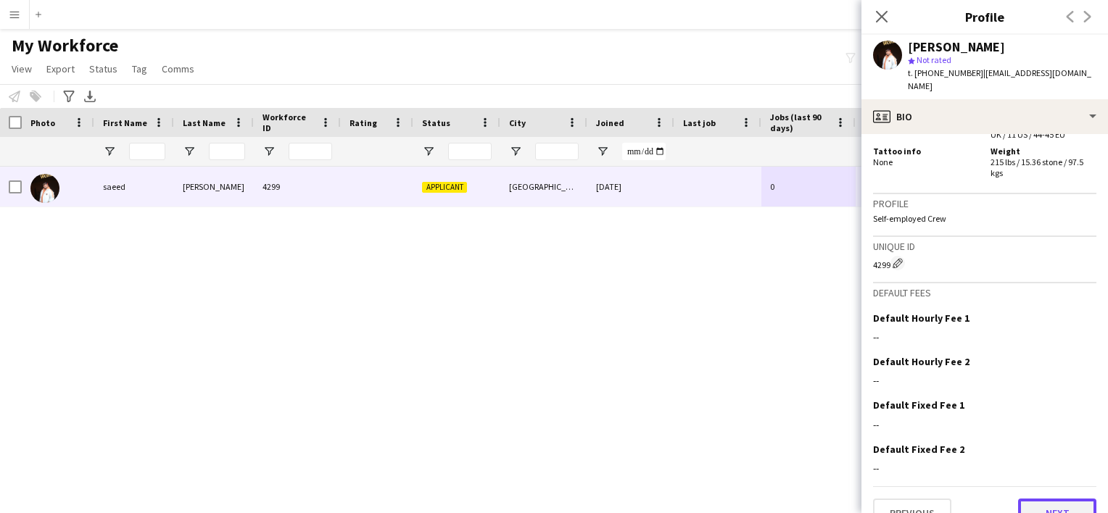
click at [1041, 499] on button "Next" at bounding box center [1057, 513] width 78 height 29
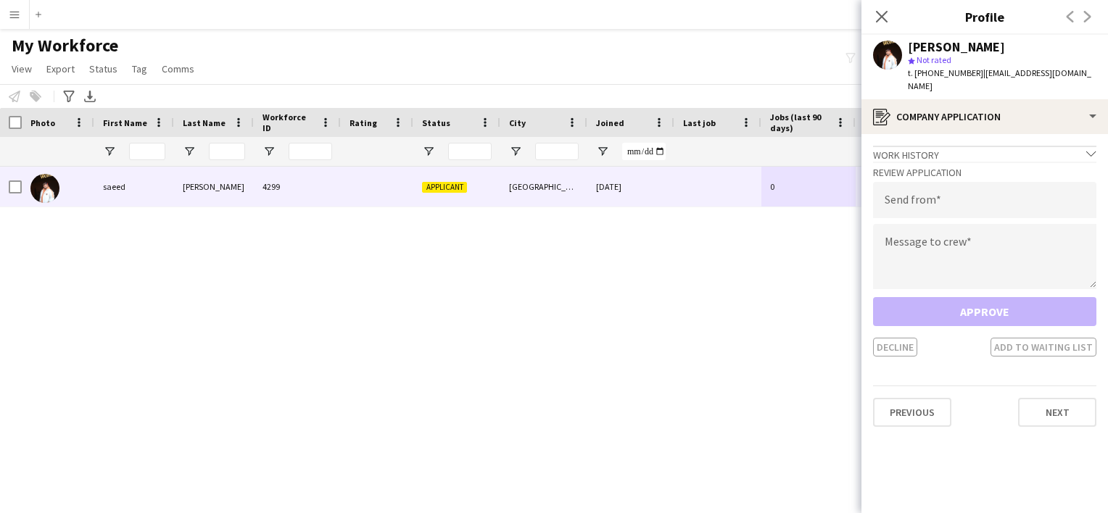
click at [884, 26] on div "Close pop-in" at bounding box center [881, 16] width 41 height 33
click at [888, 12] on app-icon "Close pop-in" at bounding box center [881, 17] width 21 height 21
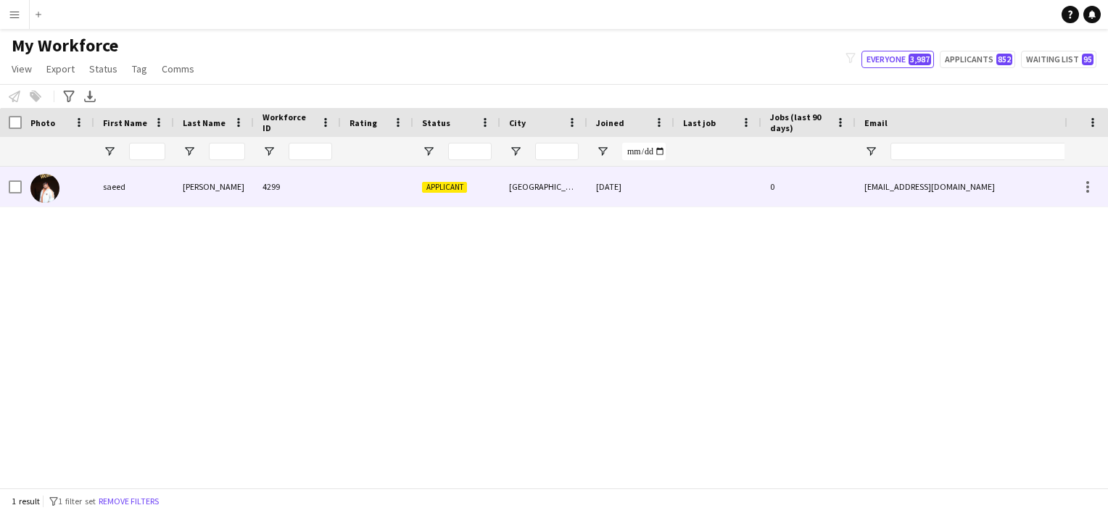
click at [368, 203] on div at bounding box center [377, 187] width 72 height 40
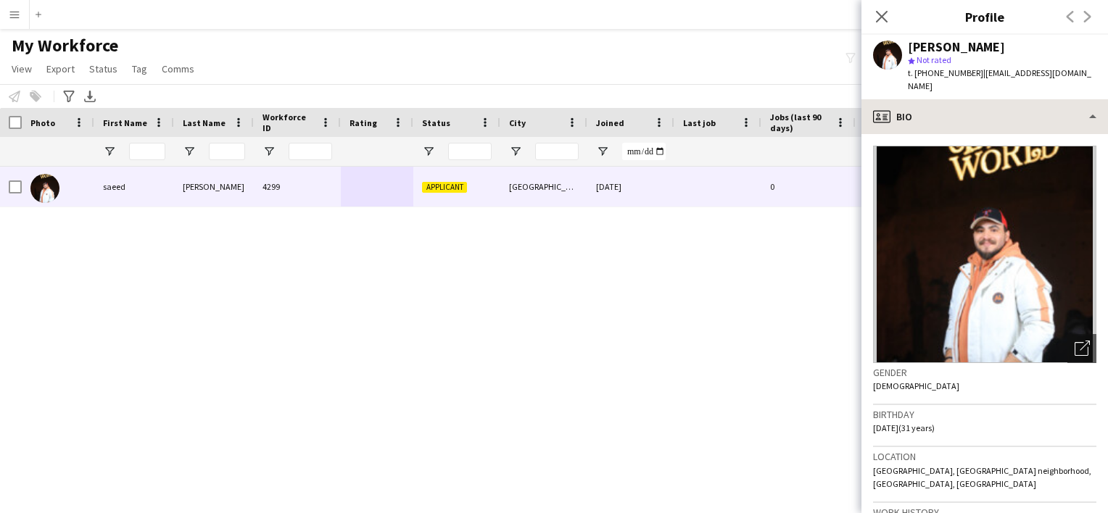
click at [994, 88] on app-crew-profile "Close pop-in Profile Previous Next saeed Abu Jahl star Not rated t. +9665494712…" at bounding box center [984, 256] width 246 height 513
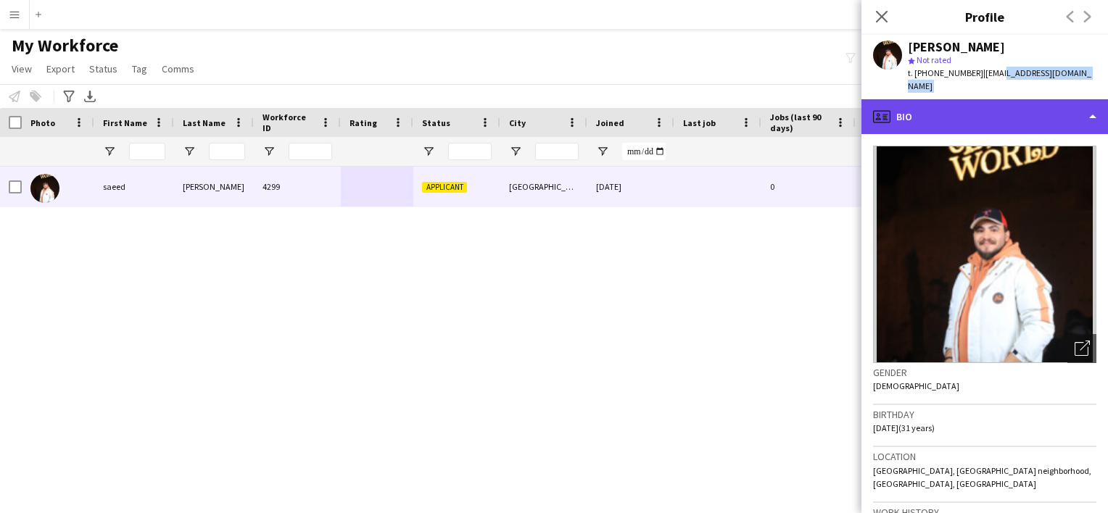
drag, startPoint x: 994, startPoint y: 89, endPoint x: 987, endPoint y: 112, distance: 23.4
click at [987, 112] on div "profile Bio" at bounding box center [984, 116] width 246 height 35
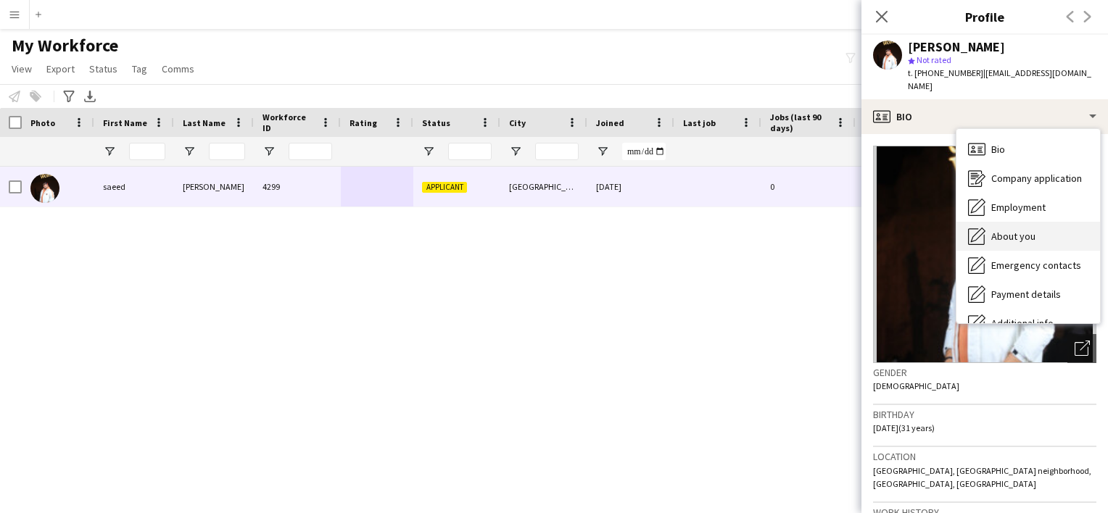
click at [1014, 230] on span "About you" at bounding box center [1013, 236] width 44 height 13
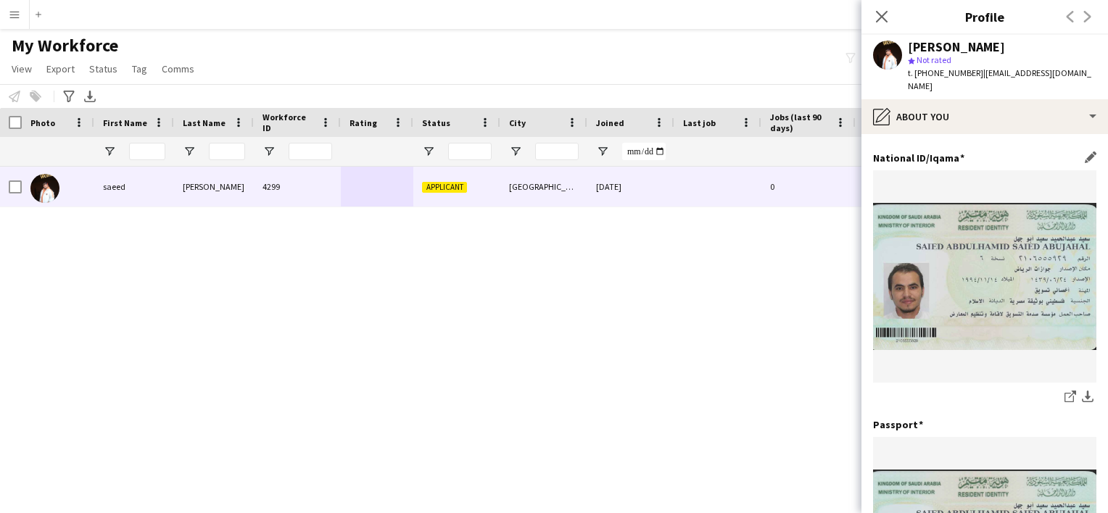
scroll to position [0, 0]
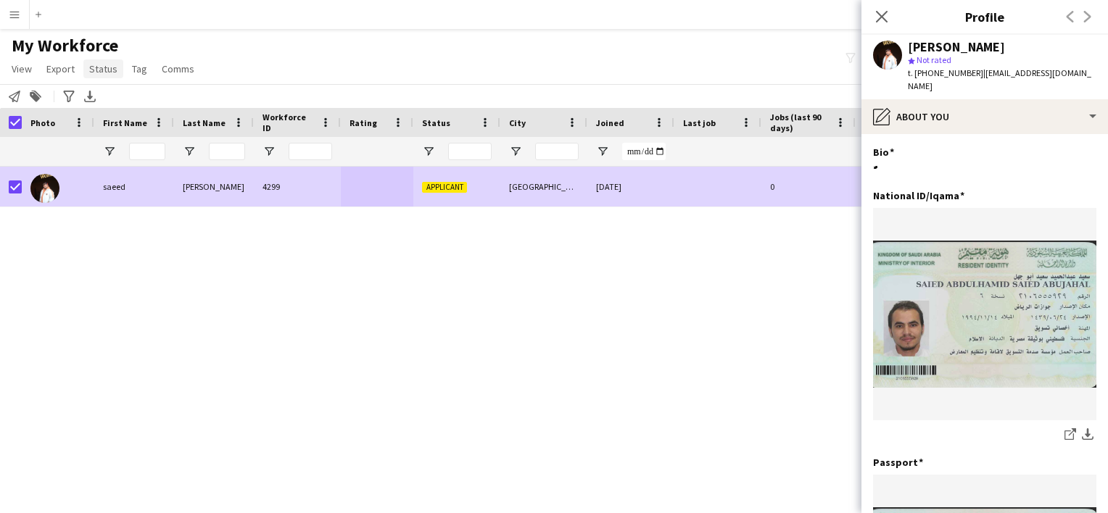
click at [117, 76] on link "Status" at bounding box center [103, 68] width 40 height 19
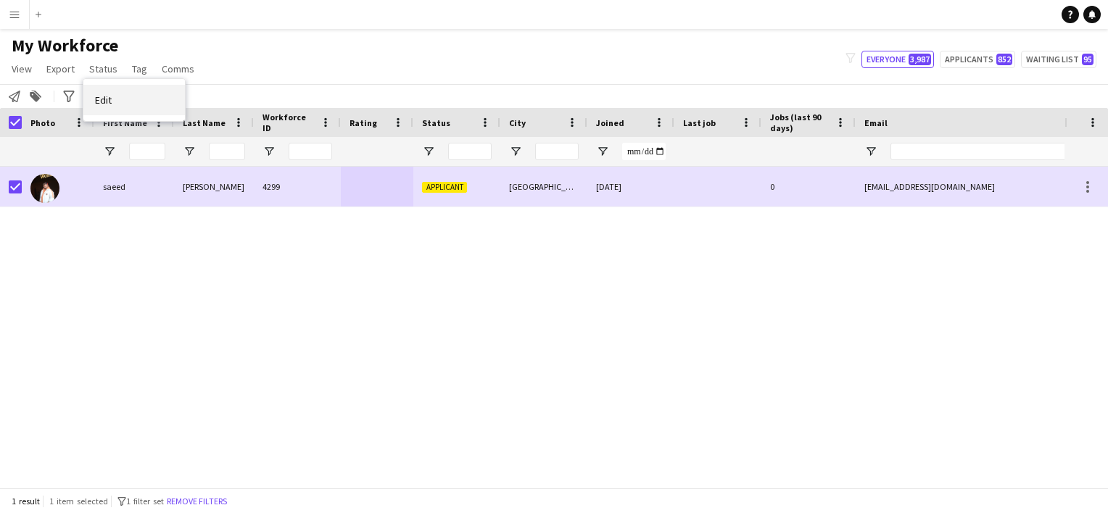
click at [110, 107] on link "Edit" at bounding box center [133, 100] width 101 height 30
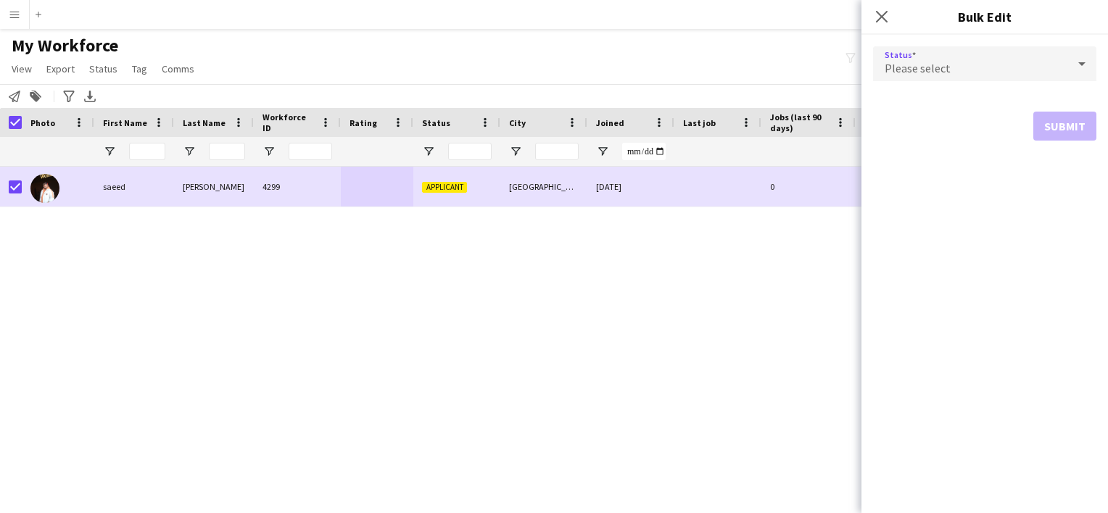
click at [961, 61] on div "Please select" at bounding box center [970, 63] width 194 height 35
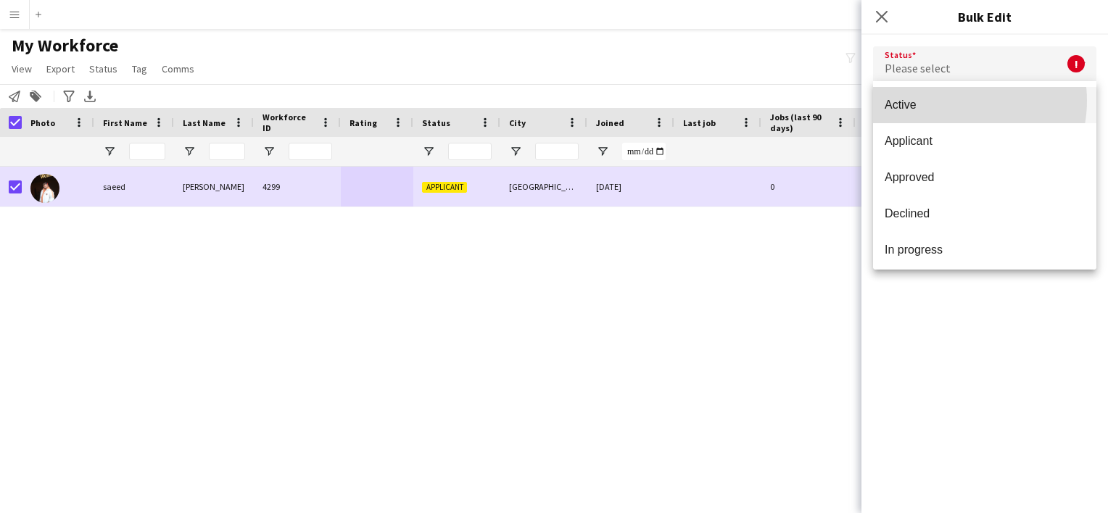
click at [951, 101] on span "Active" at bounding box center [984, 105] width 200 height 14
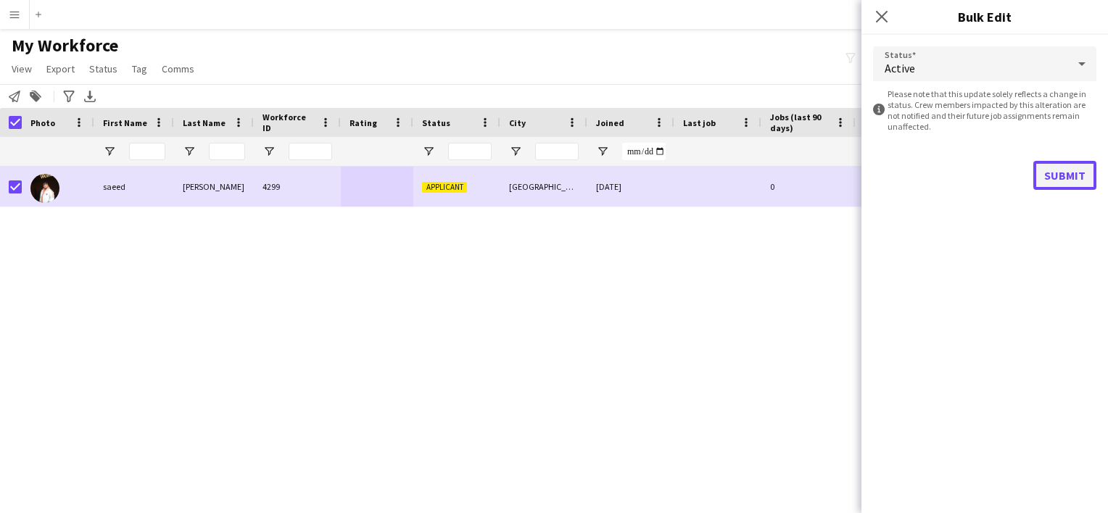
click at [1078, 174] on button "Submit" at bounding box center [1064, 175] width 63 height 29
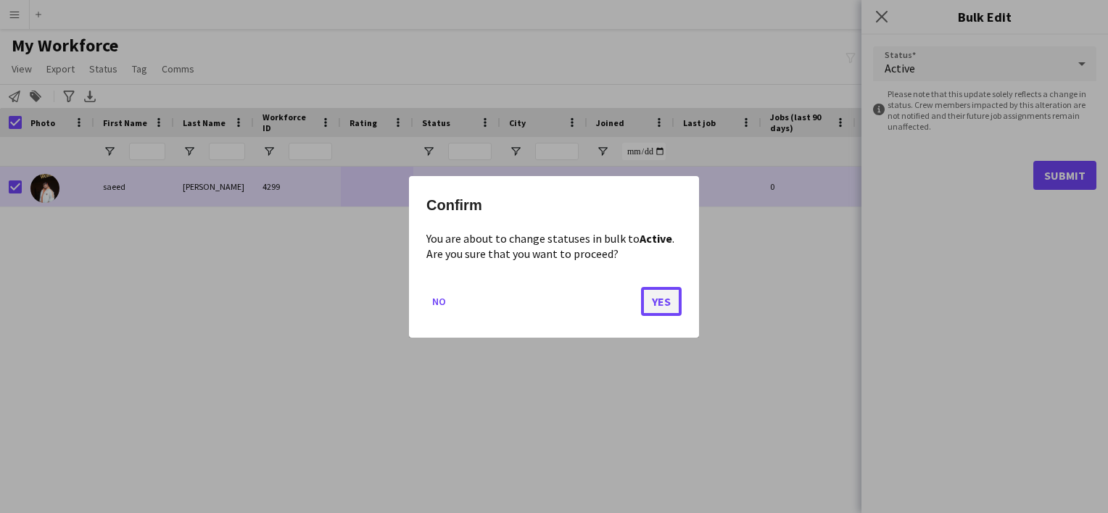
click at [673, 293] on button "Yes" at bounding box center [661, 300] width 41 height 29
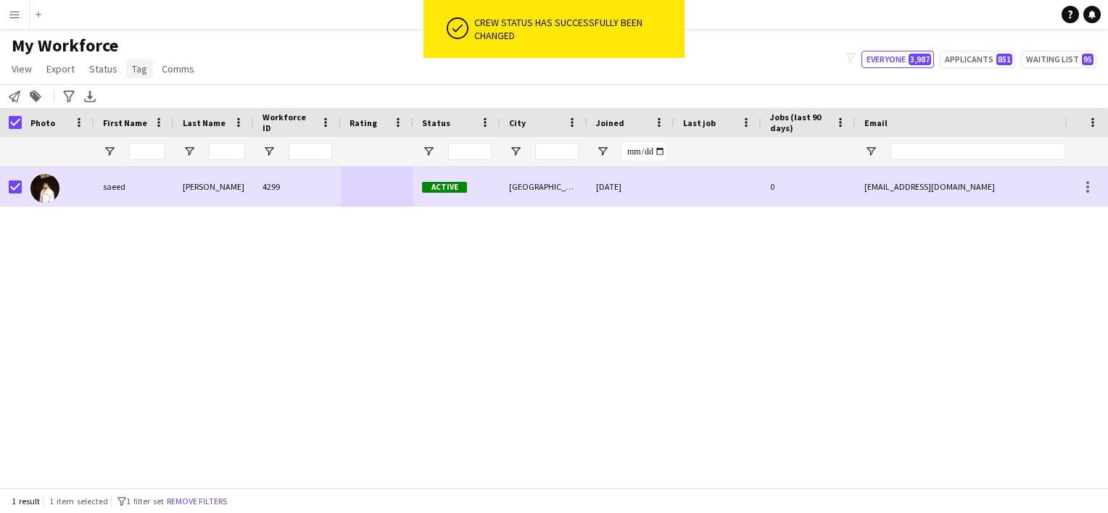
click at [134, 75] on span "Tag" at bounding box center [139, 68] width 15 height 13
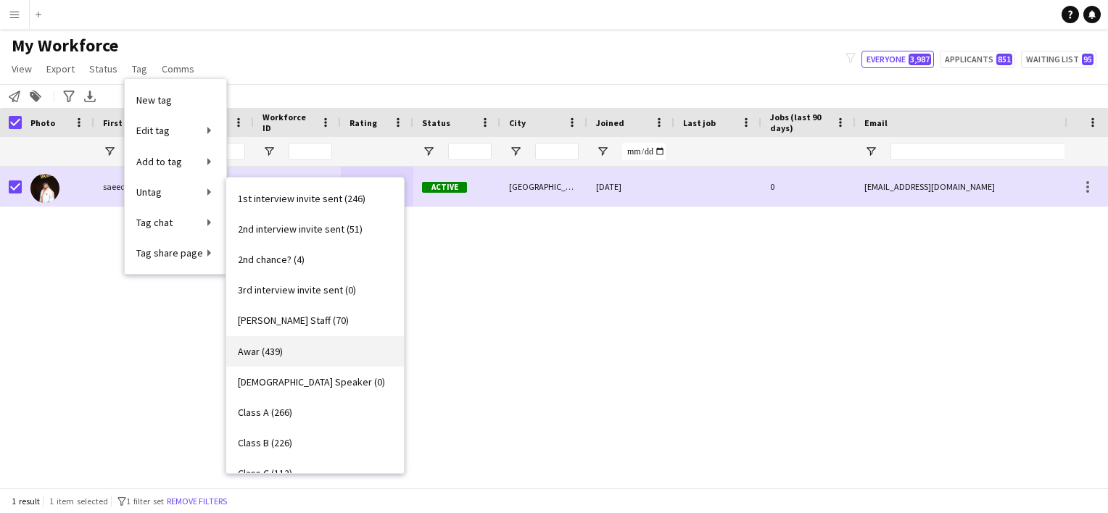
click at [265, 347] on span "Awar (439)" at bounding box center [260, 351] width 45 height 13
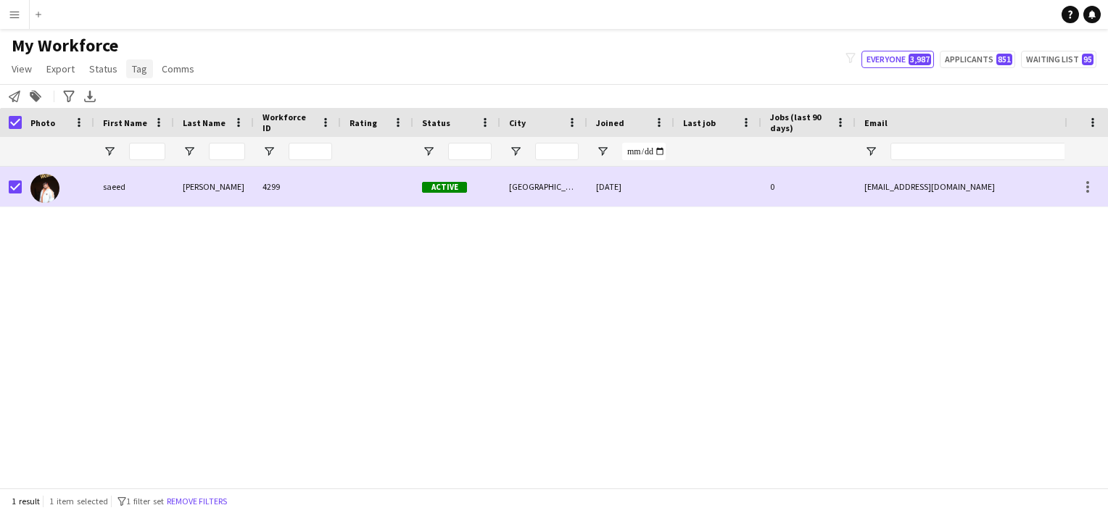
click at [136, 65] on span "Tag" at bounding box center [139, 68] width 15 height 13
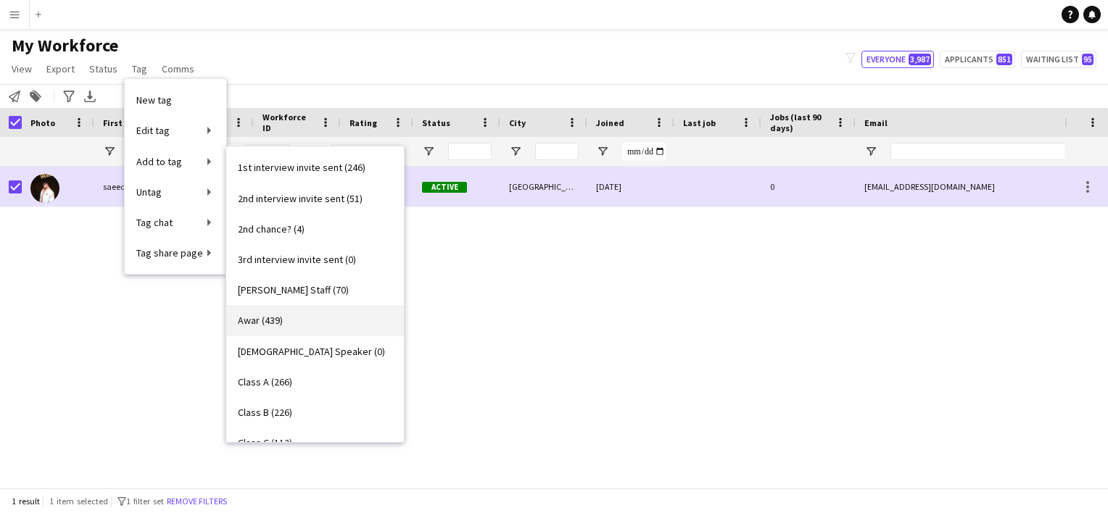
click at [277, 316] on span "Awar (439)" at bounding box center [260, 320] width 45 height 13
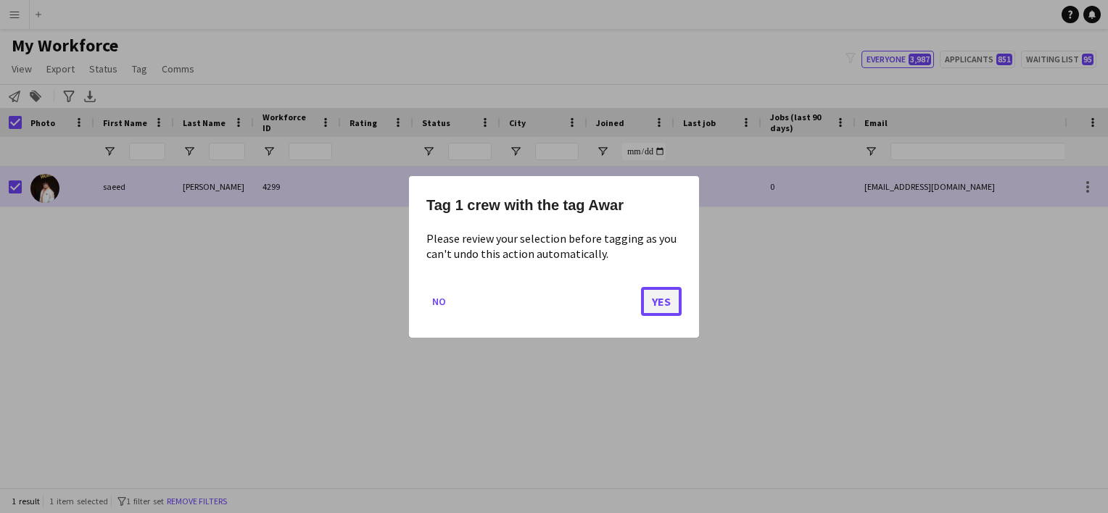
click at [670, 315] on button "Yes" at bounding box center [661, 300] width 41 height 29
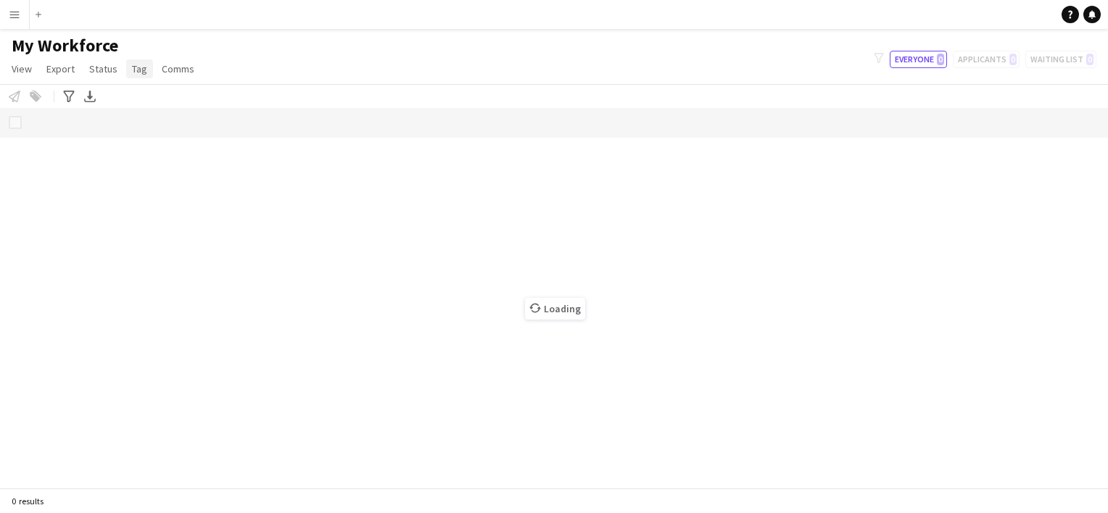
click at [149, 67] on link "Tag" at bounding box center [139, 68] width 27 height 19
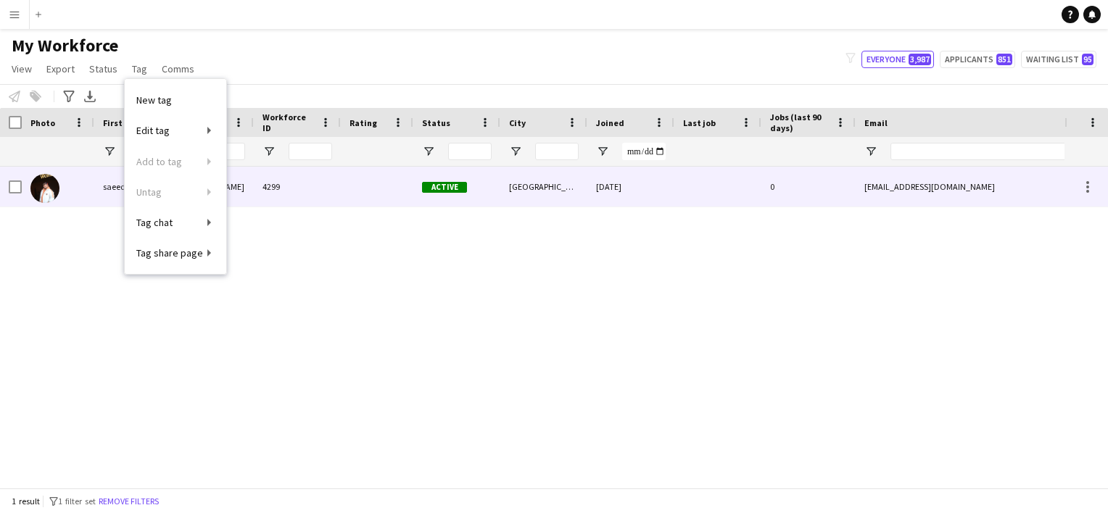
click at [239, 211] on div "[PERSON_NAME] Jahl 4299 Active Kingdom of [GEOGRAPHIC_DATA] [DATE] 0 [EMAIL_ADD…" at bounding box center [532, 322] width 1064 height 310
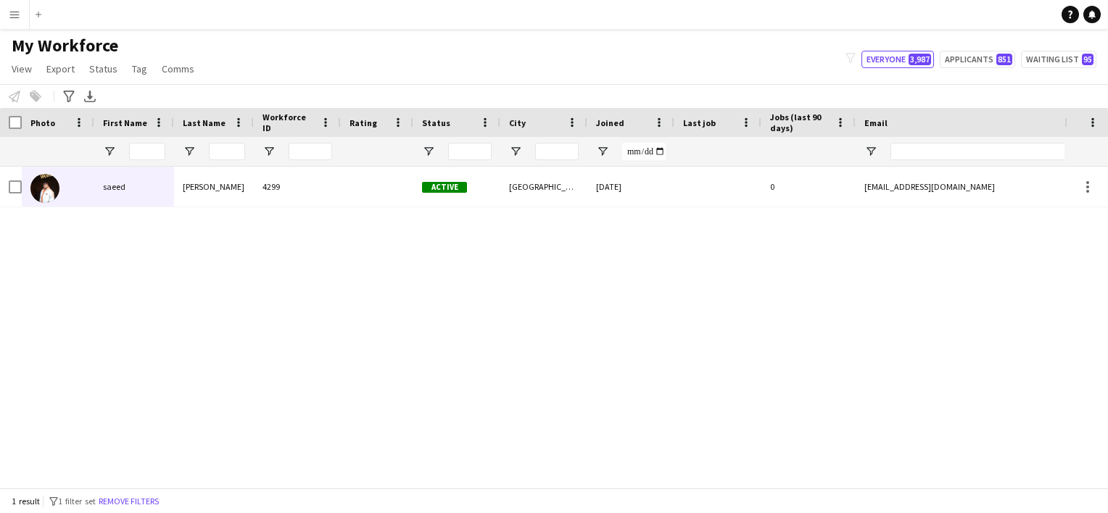
drag, startPoint x: 449, startPoint y: 273, endPoint x: 479, endPoint y: 255, distance: 34.4
click at [479, 255] on div "[PERSON_NAME] Jahl 4299 Active Kingdom of [GEOGRAPHIC_DATA] [DATE] 0 [EMAIL_ADD…" at bounding box center [532, 322] width 1064 height 310
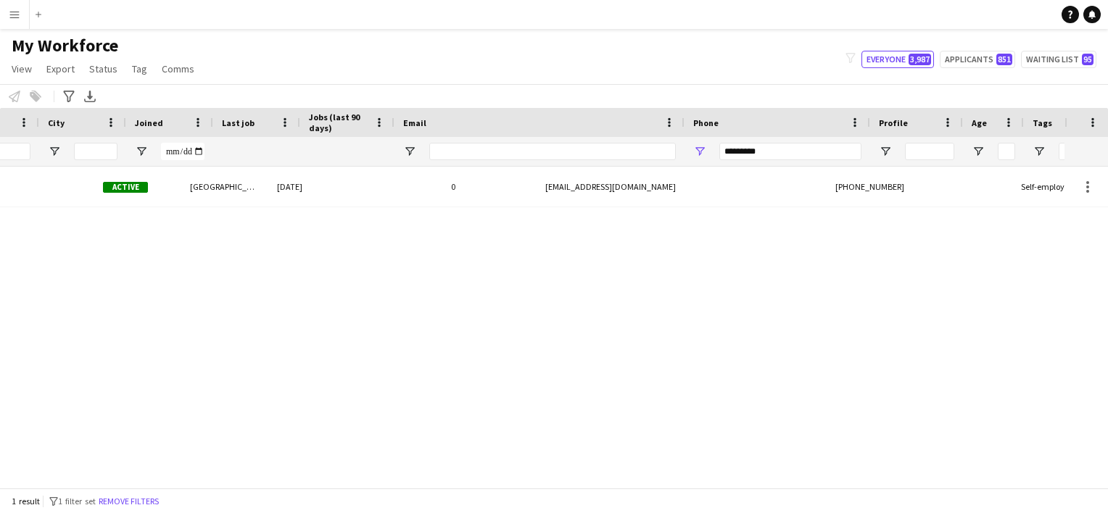
scroll to position [0, 507]
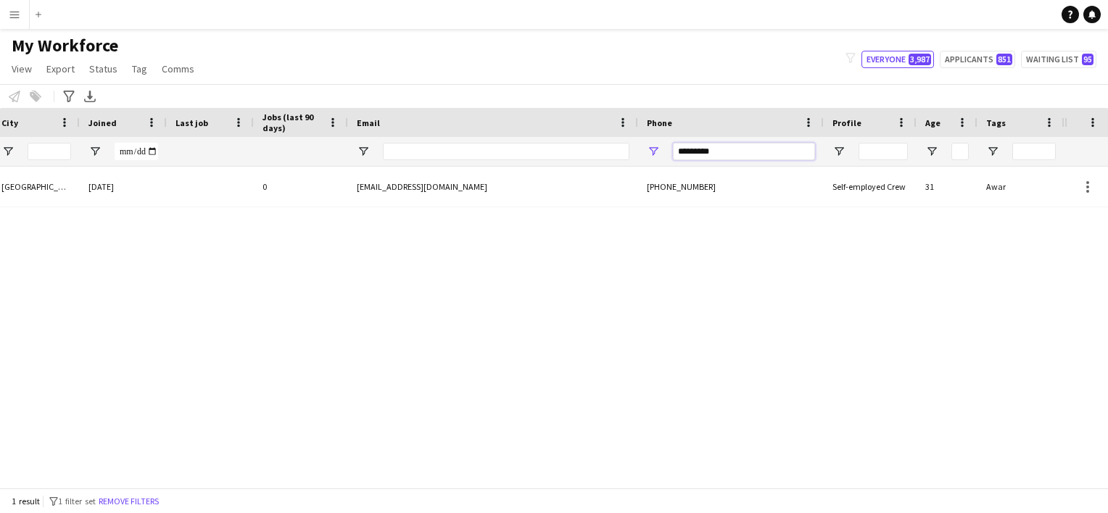
click at [728, 154] on input "*********" at bounding box center [744, 151] width 142 height 17
paste input "*"
type input "**********"
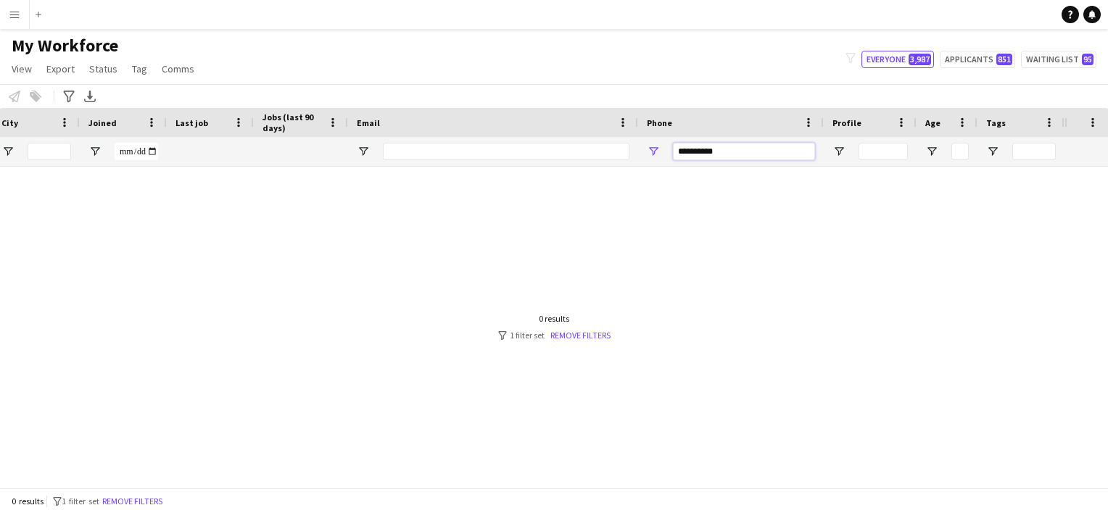
click at [705, 144] on input "**********" at bounding box center [744, 151] width 142 height 17
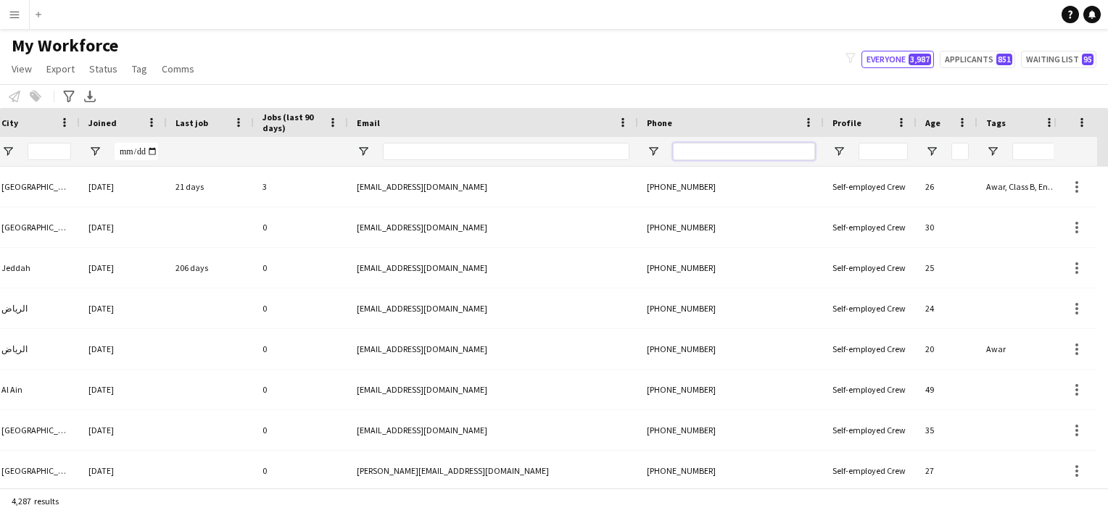
paste input "*********"
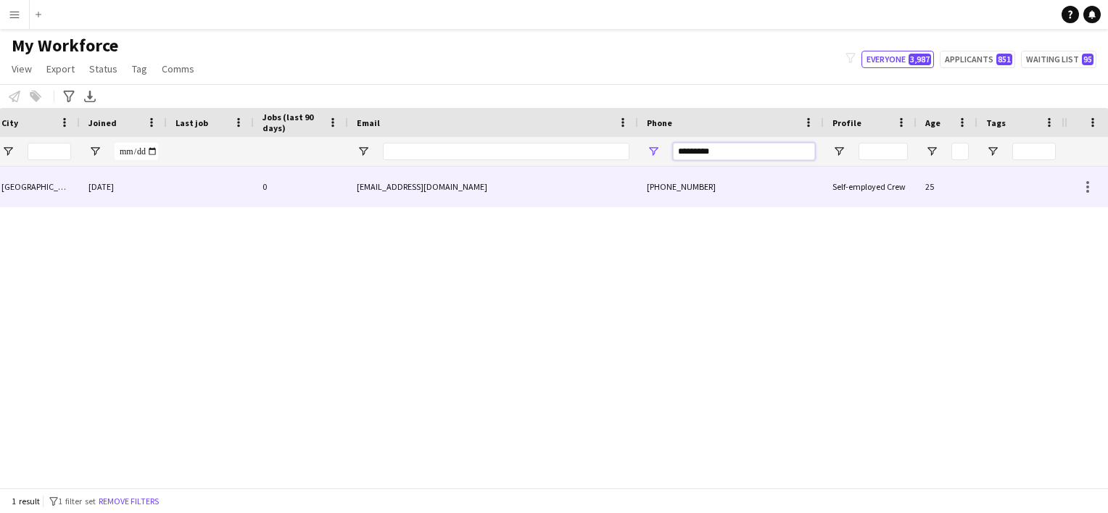
type input "*********"
click at [684, 186] on div "+966580494874" at bounding box center [731, 187] width 186 height 40
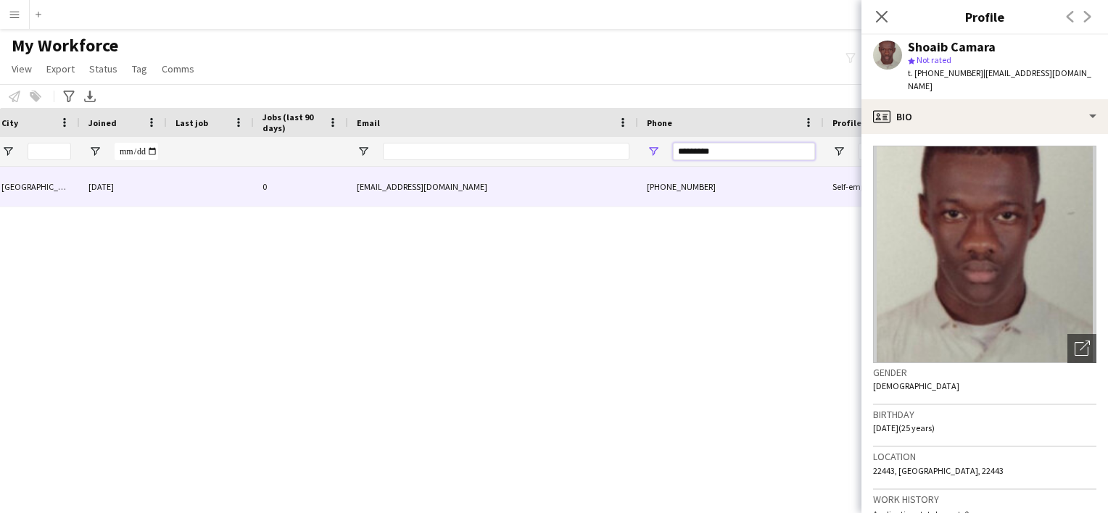
click at [693, 154] on input "*********" at bounding box center [744, 151] width 142 height 17
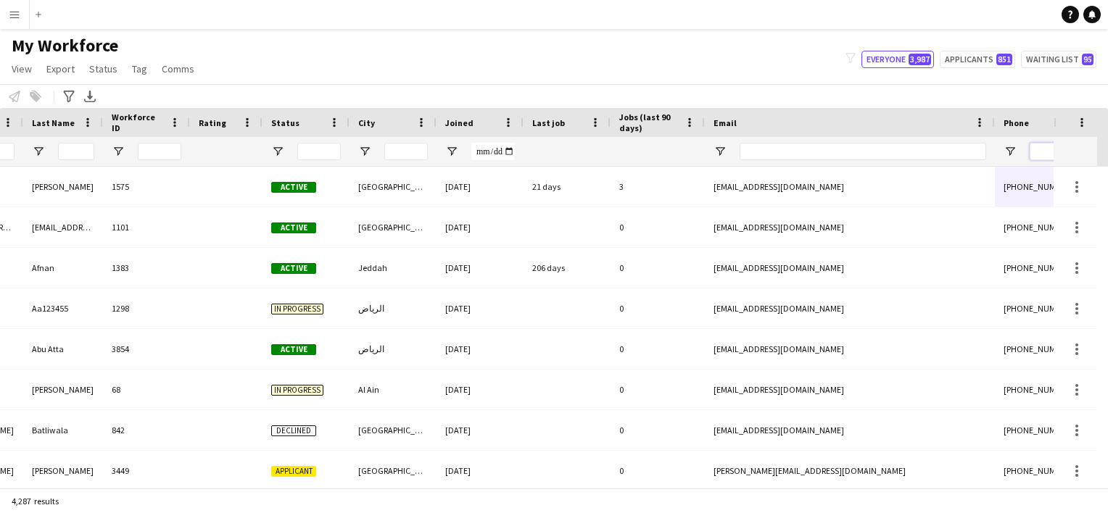
scroll to position [0, 0]
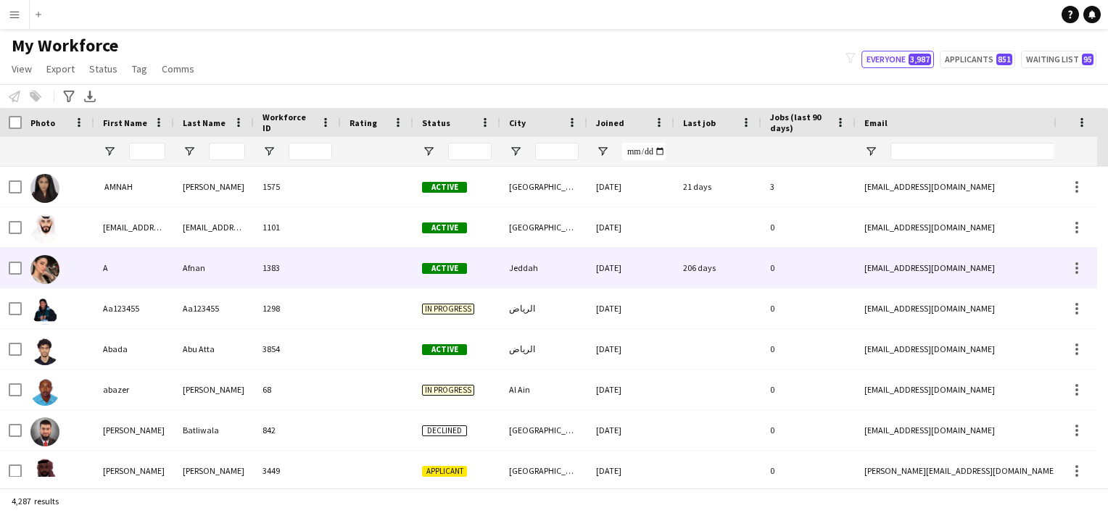
click at [389, 272] on div at bounding box center [377, 268] width 72 height 40
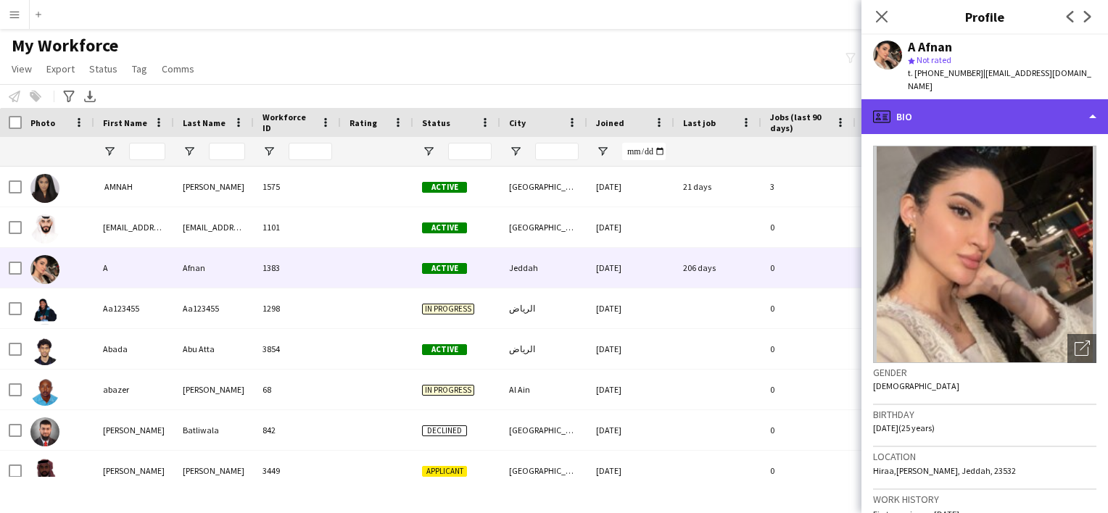
click at [929, 112] on div "profile Bio" at bounding box center [984, 116] width 246 height 35
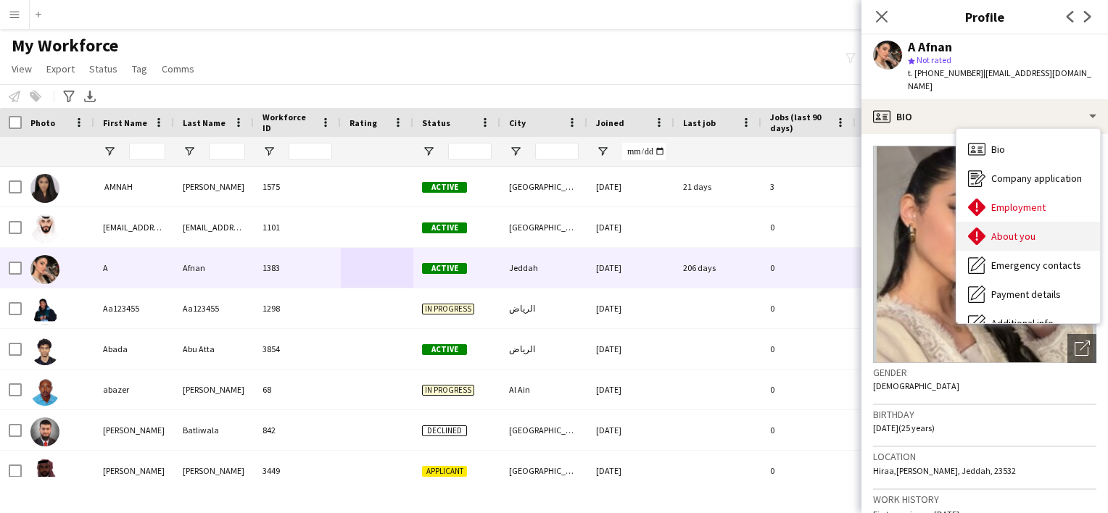
click at [1039, 226] on div "About you About you" at bounding box center [1028, 236] width 144 height 29
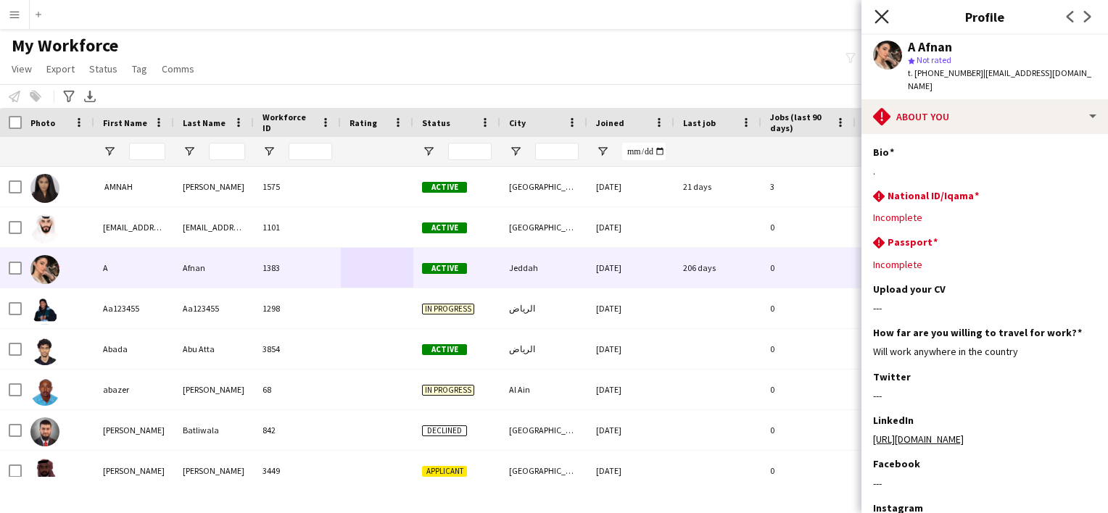
click at [879, 15] on icon at bounding box center [881, 16] width 14 height 14
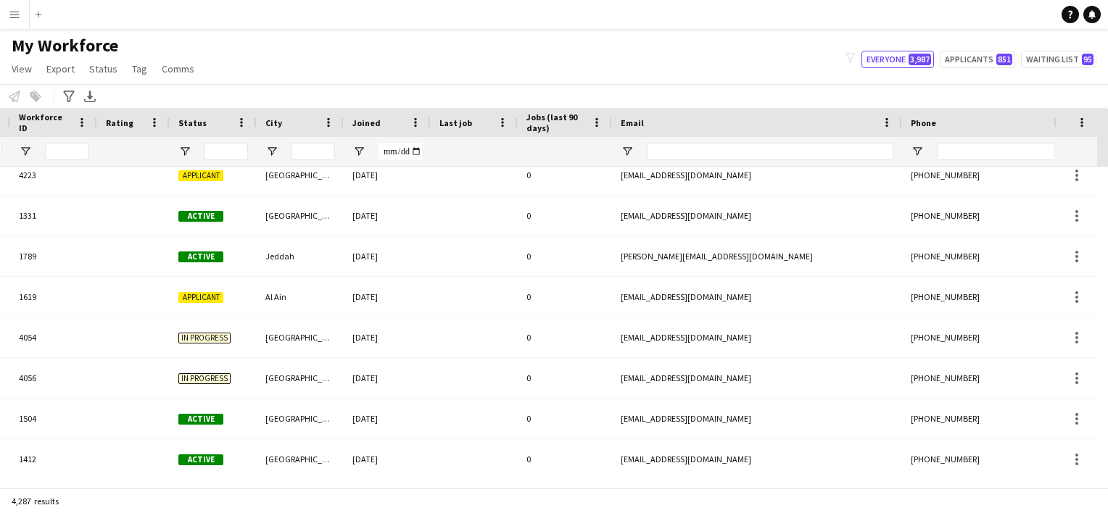
scroll to position [0, 331]
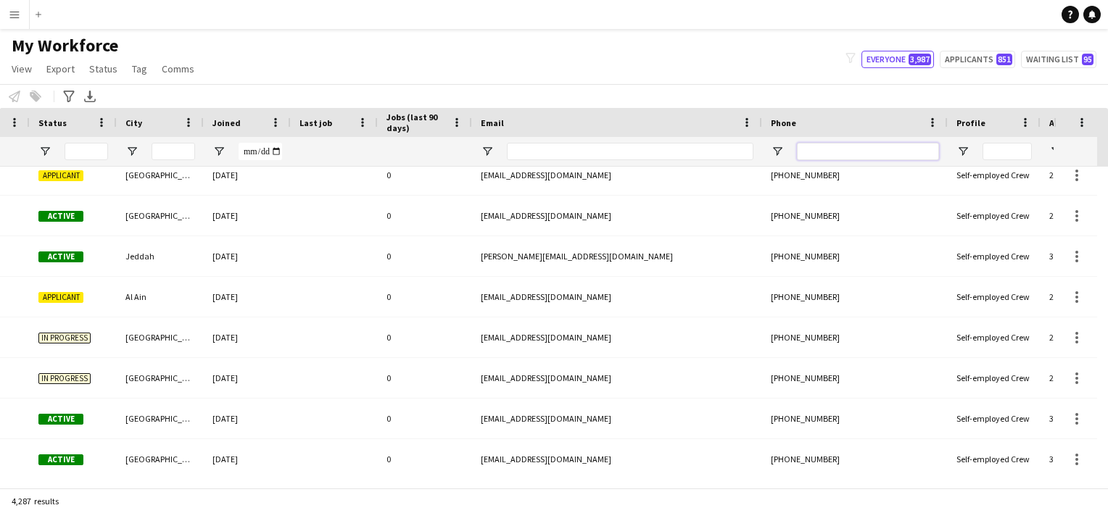
click at [832, 157] on input "Phone Filter Input" at bounding box center [868, 151] width 142 height 17
paste input "**********"
type input "**********"
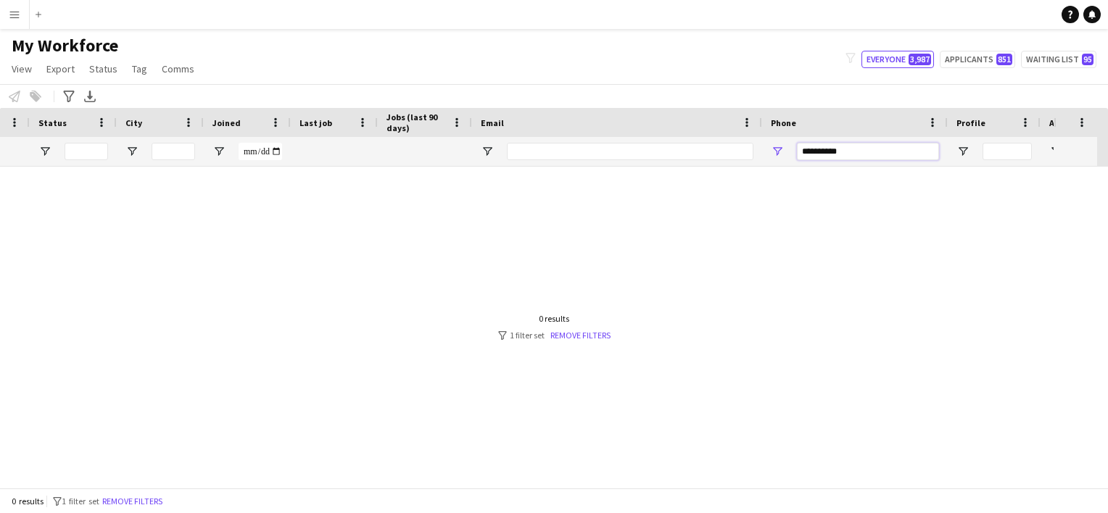
scroll to position [0, 0]
click at [832, 157] on input "**********" at bounding box center [868, 151] width 142 height 17
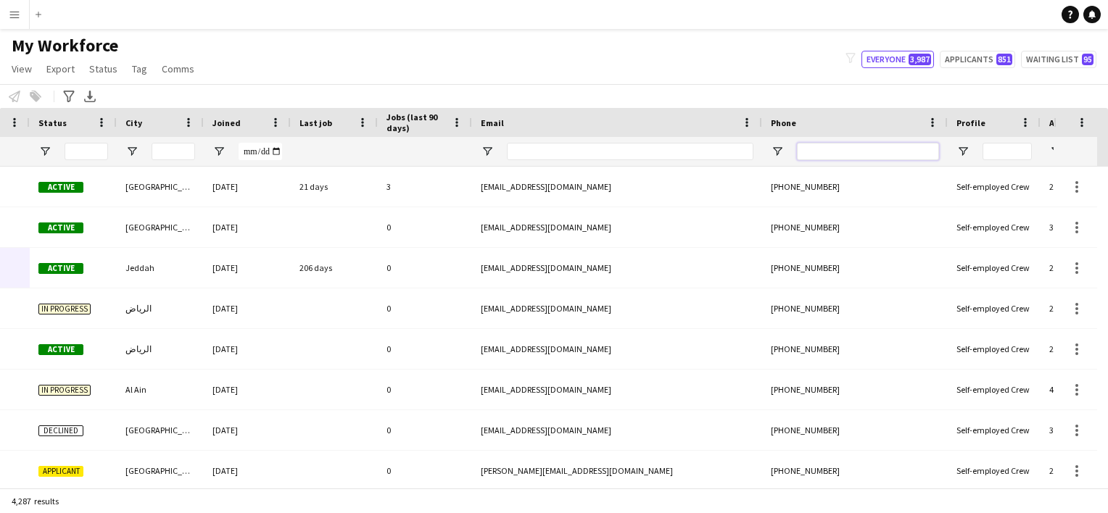
click at [889, 157] on input "Phone Filter Input" at bounding box center [868, 151] width 142 height 17
paste input "*********"
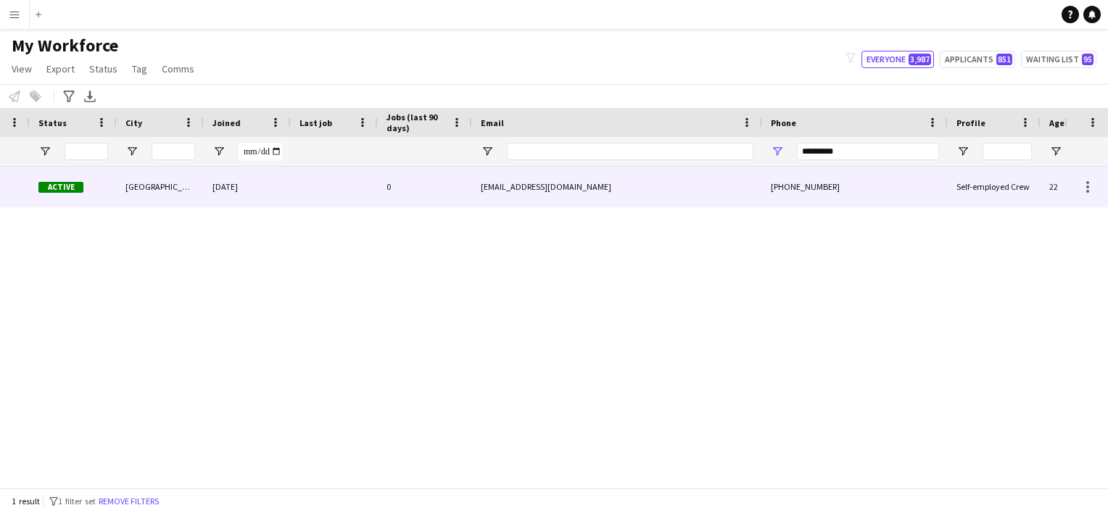
click at [613, 196] on div "sloohmo64@gmail.com" at bounding box center [617, 187] width 290 height 40
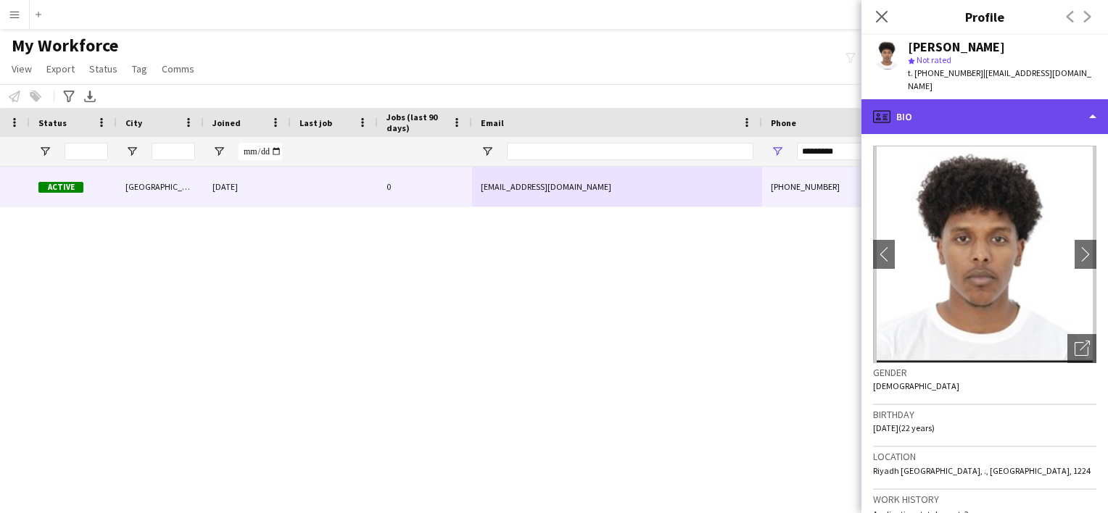
click at [948, 107] on div "profile Bio" at bounding box center [984, 116] width 246 height 35
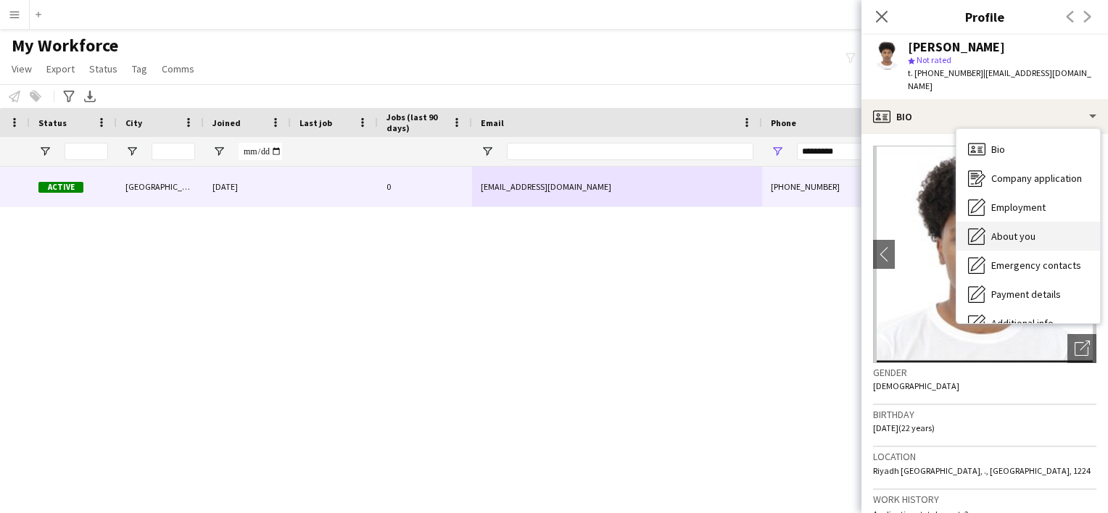
click at [1026, 230] on span "About you" at bounding box center [1013, 236] width 44 height 13
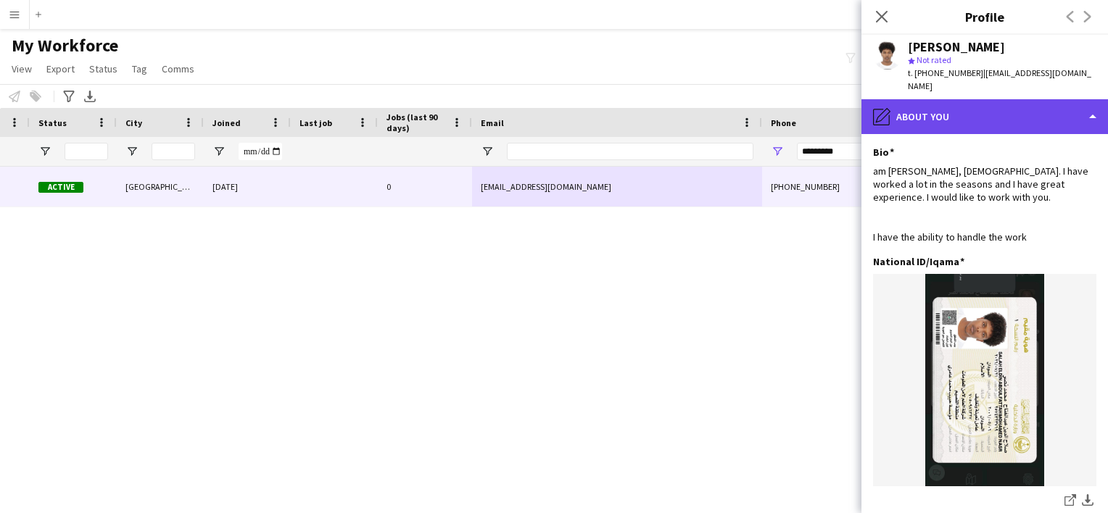
click at [969, 115] on div "pencil4 About you" at bounding box center [984, 116] width 246 height 35
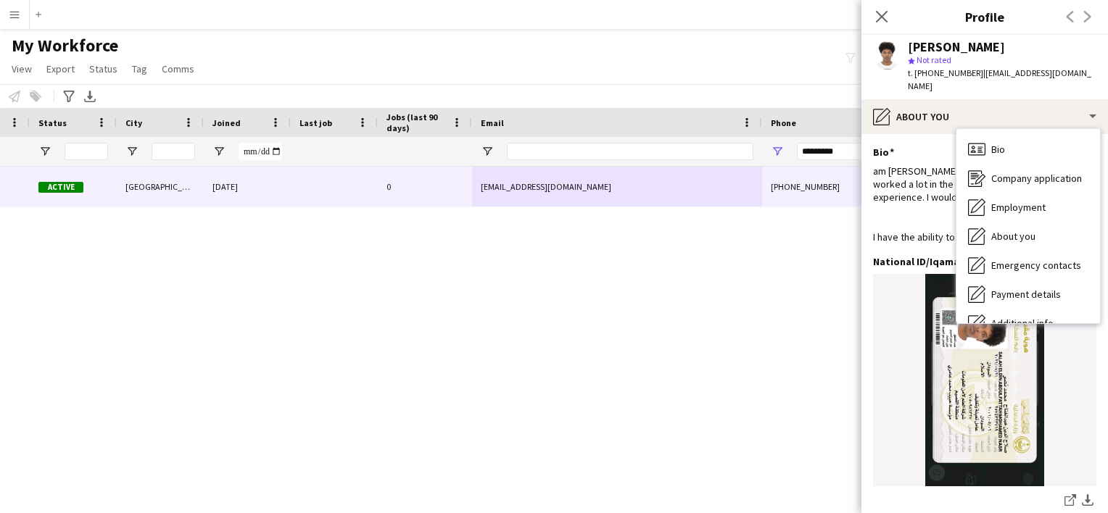
click at [947, 398] on img at bounding box center [984, 380] width 223 height 212
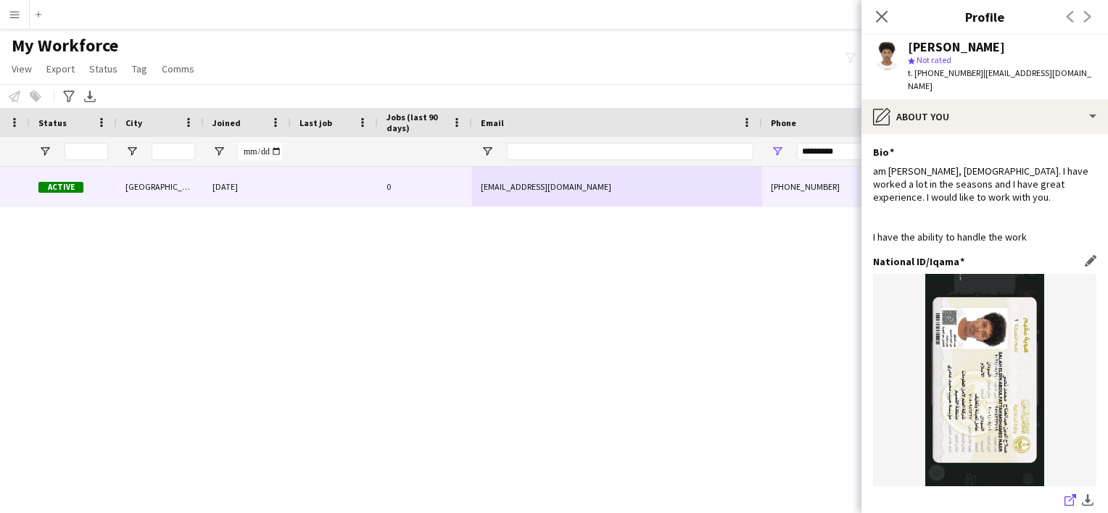
click at [1064, 497] on icon at bounding box center [1068, 501] width 9 height 9
click at [836, 150] on input "*********" at bounding box center [868, 151] width 142 height 17
click at [835, 150] on input "*********" at bounding box center [868, 151] width 142 height 17
paste input "Phone Filter Input"
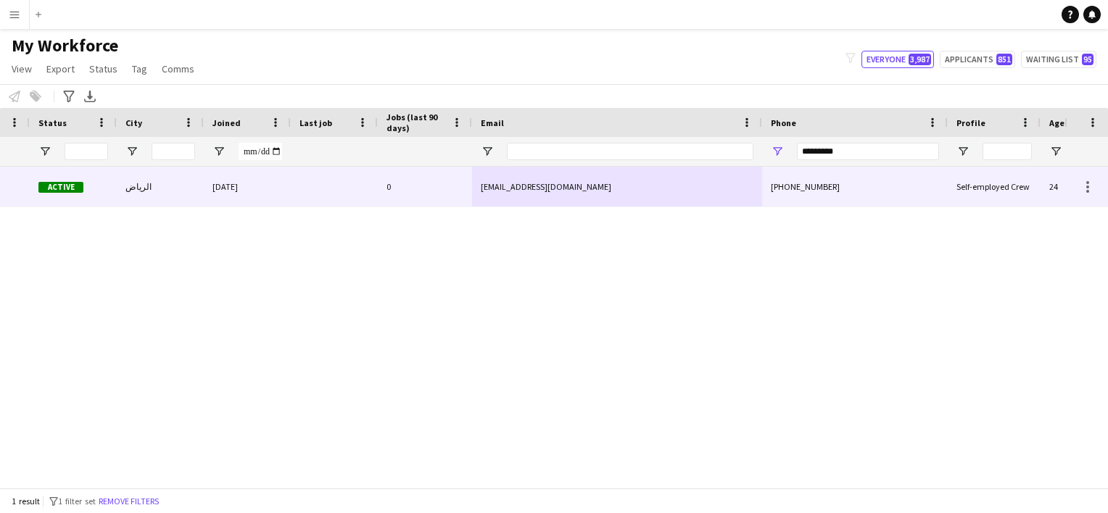
click at [795, 190] on div "[PHONE_NUMBER]" at bounding box center [855, 187] width 186 height 40
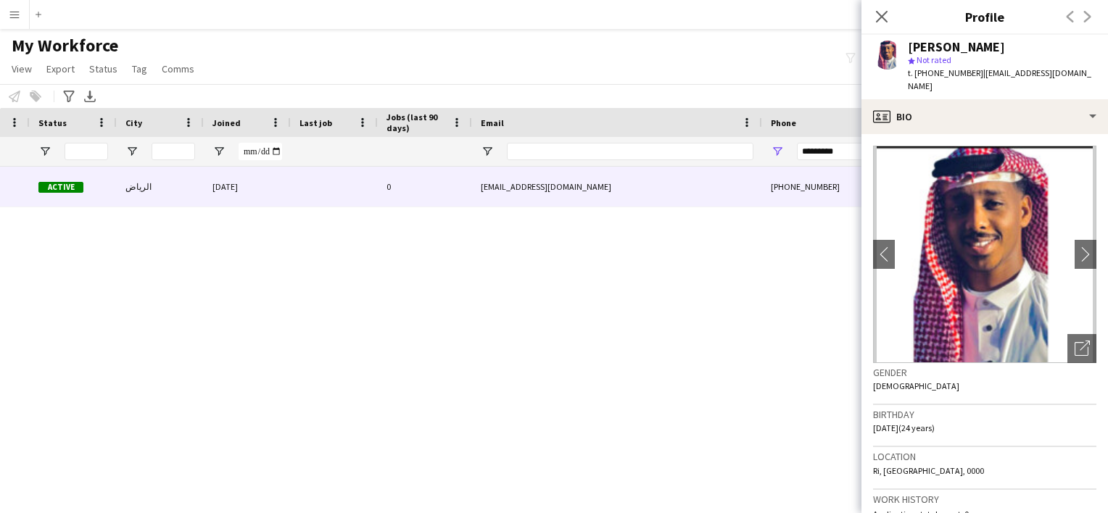
click at [971, 44] on div "Abdulaziz Al-Ghasyan" at bounding box center [956, 47] width 97 height 13
click at [969, 45] on div "Abdulaziz Al-Ghasyan" at bounding box center [956, 47] width 97 height 13
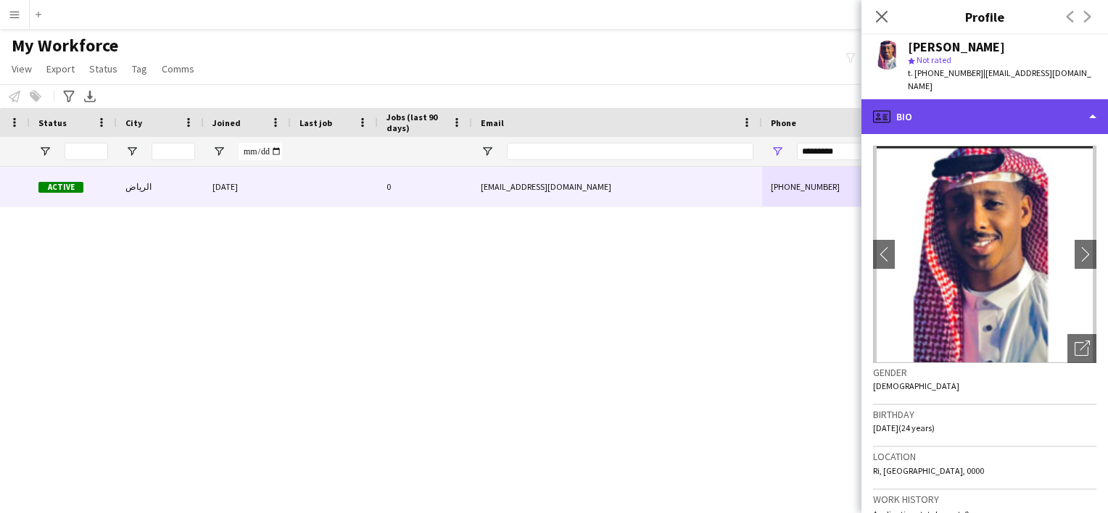
click at [918, 108] on div "profile Bio" at bounding box center [984, 116] width 246 height 35
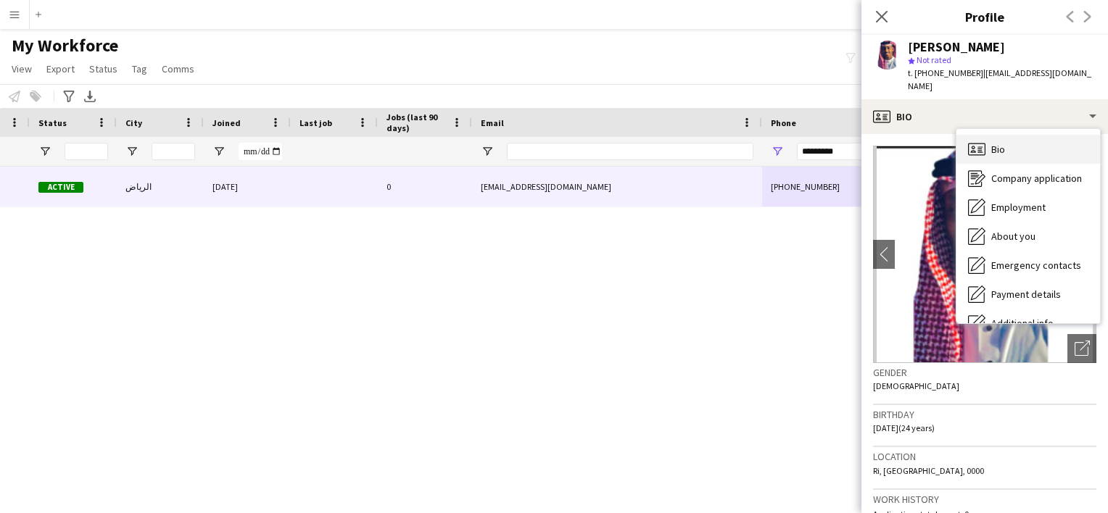
click at [1040, 135] on div "Bio Bio" at bounding box center [1028, 149] width 144 height 29
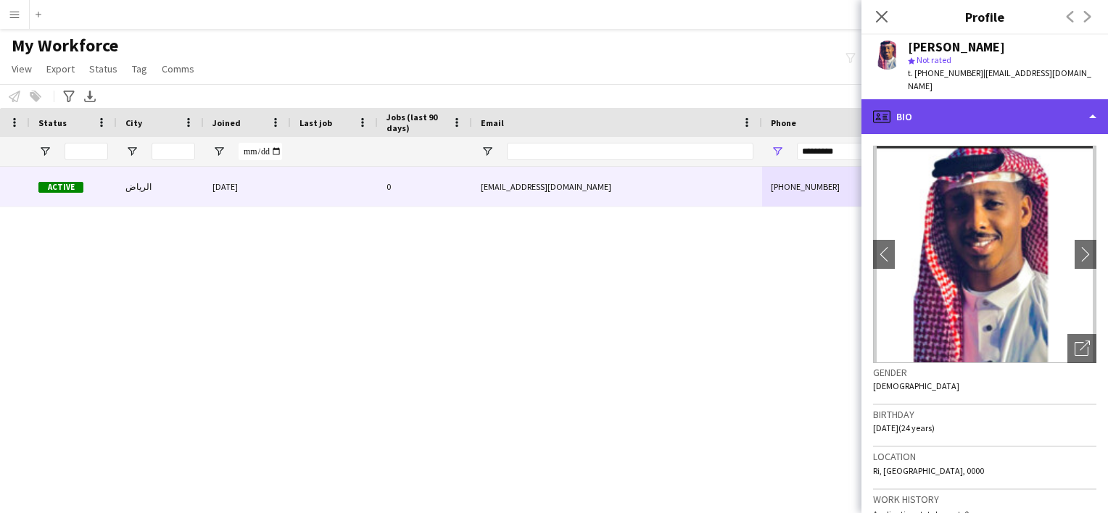
click at [1013, 107] on div "profile Bio" at bounding box center [984, 116] width 246 height 35
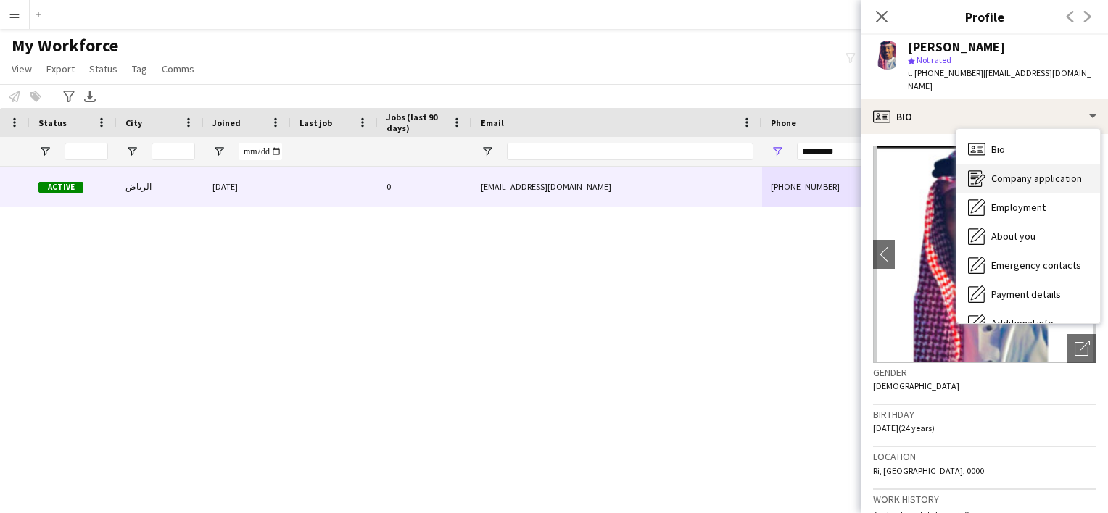
click at [1015, 172] on span "Company application" at bounding box center [1036, 178] width 91 height 13
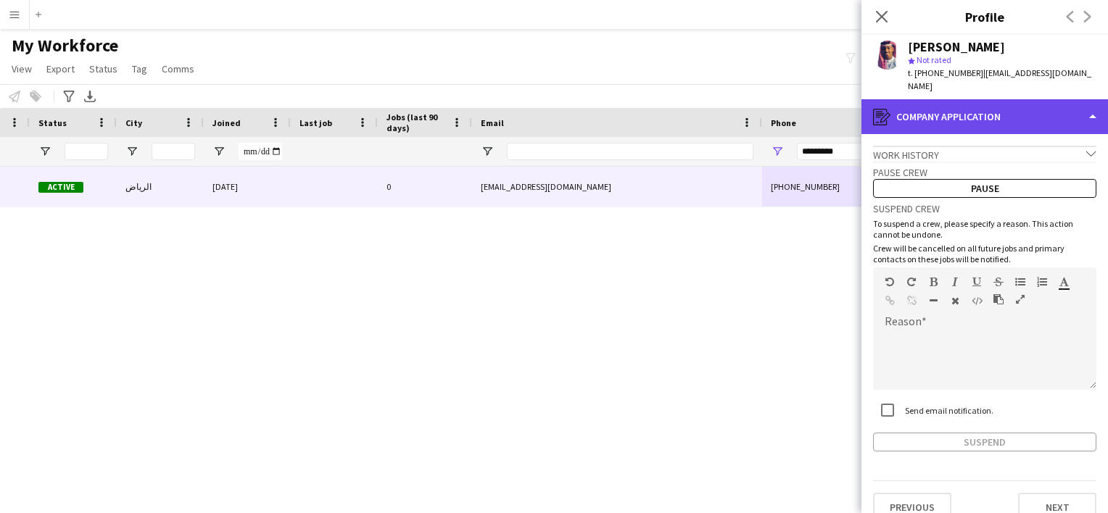
click at [1000, 115] on div "register Company application" at bounding box center [984, 116] width 246 height 35
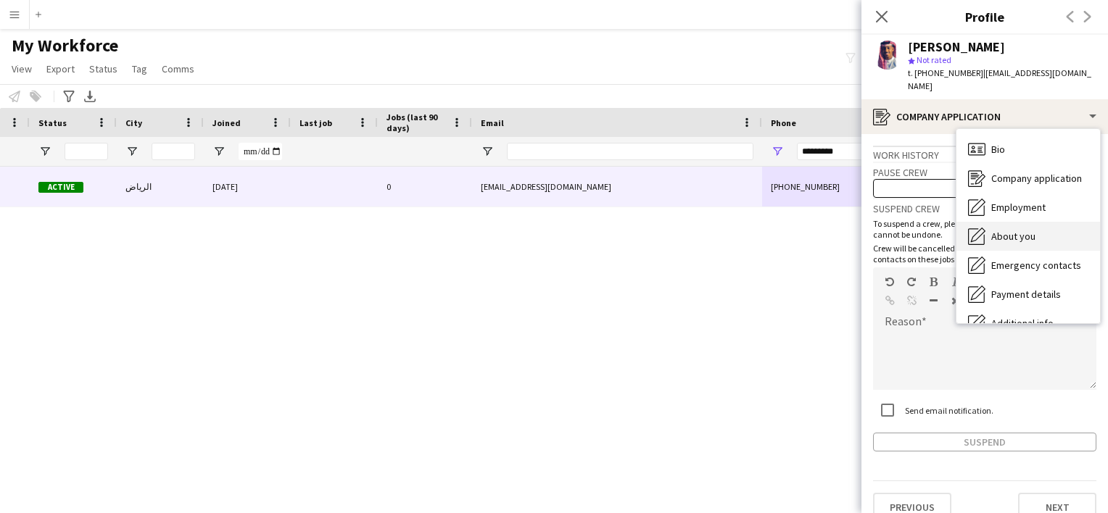
click at [1031, 230] on span "About you" at bounding box center [1013, 236] width 44 height 13
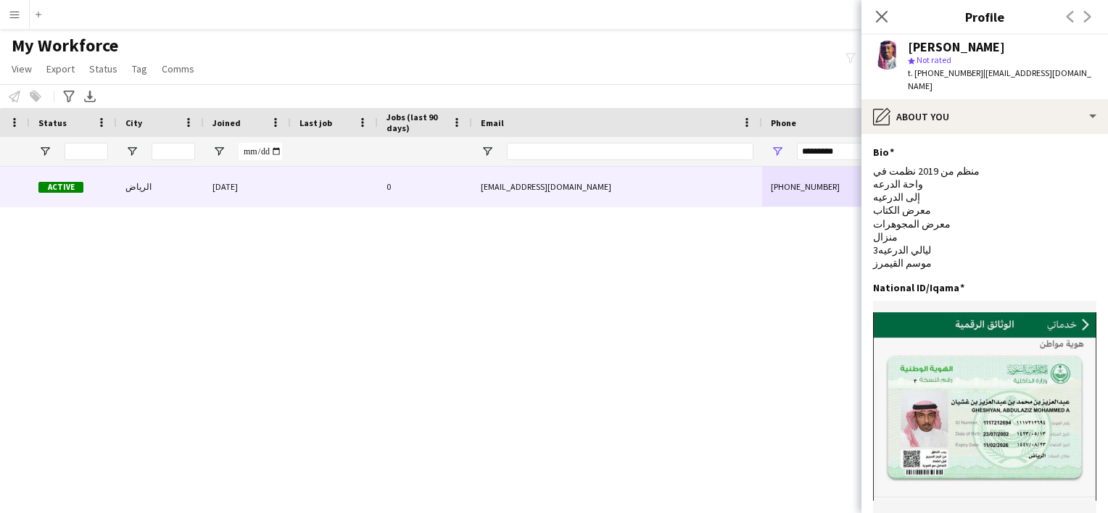
click at [978, 76] on span "| mhmdsraj396@gmail.com" at bounding box center [999, 79] width 183 height 24
click at [897, 52] on app-user-avatar at bounding box center [887, 55] width 29 height 29
click at [886, 52] on app-user-avatar at bounding box center [887, 55] width 29 height 29
click at [948, 41] on div "Abdulaziz Al-Ghasyan" at bounding box center [956, 47] width 97 height 13
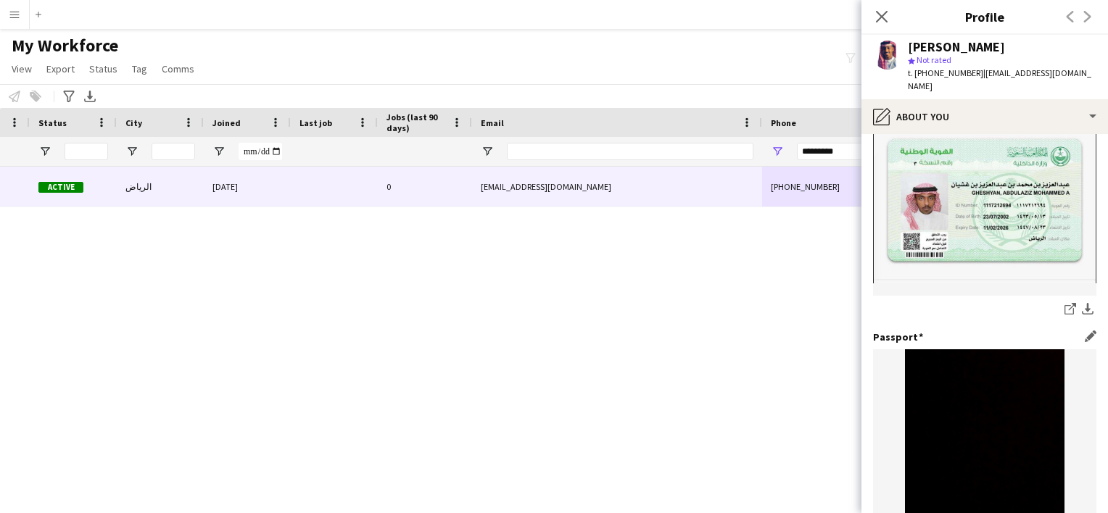
scroll to position [72, 0]
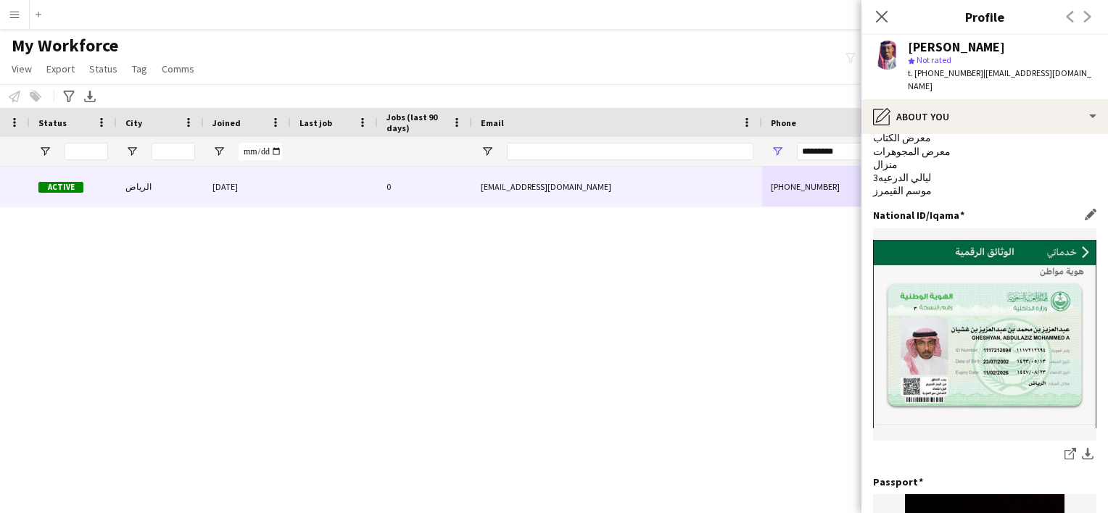
click at [944, 333] on img at bounding box center [984, 334] width 223 height 188
click at [1060, 447] on div "share-external-link-1 download-bottom" at bounding box center [984, 456] width 223 height 18
click at [1064, 448] on icon "share-external-link-1" at bounding box center [1070, 454] width 12 height 12
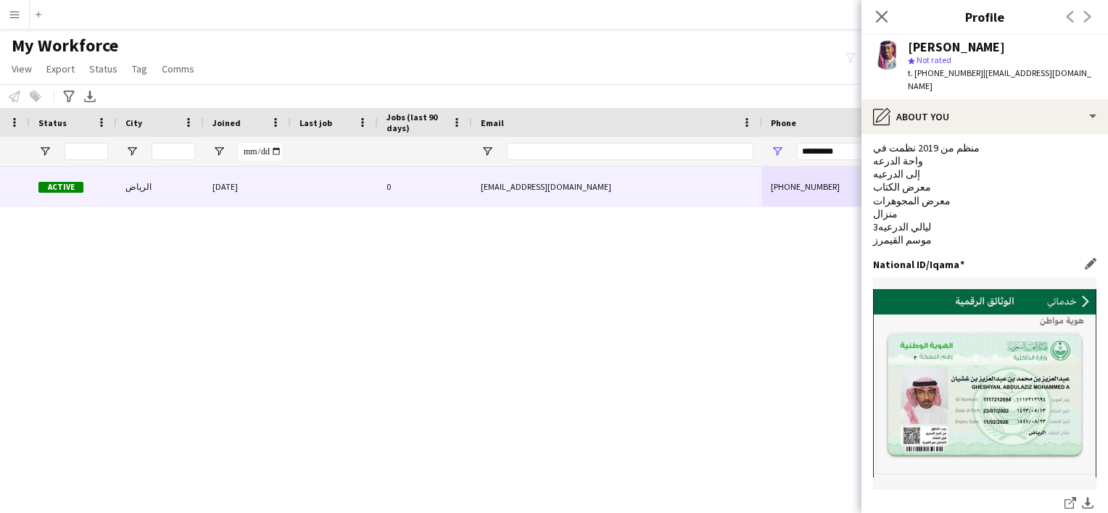
scroll to position [0, 0]
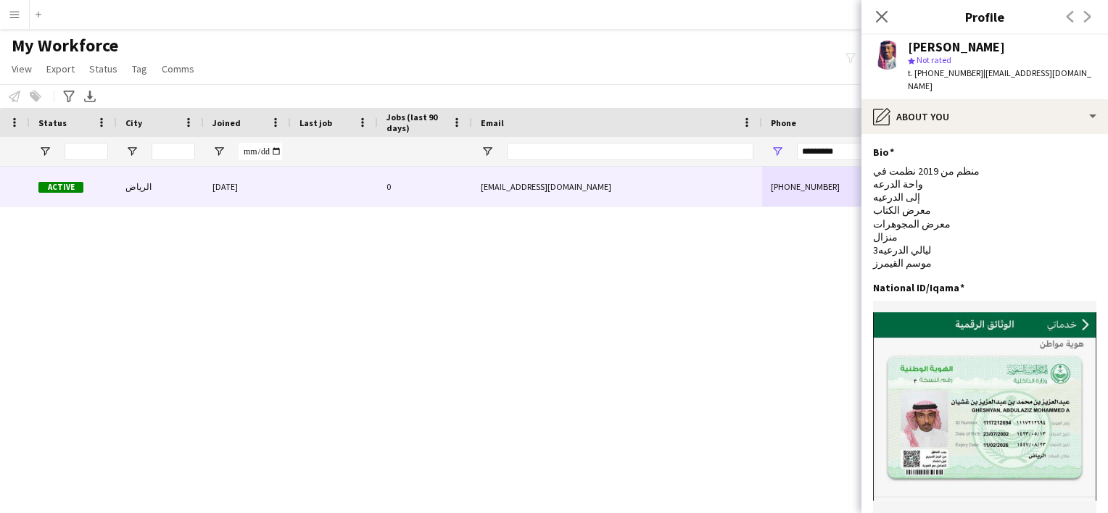
click at [896, 21] on div "Close pop-in" at bounding box center [881, 16] width 41 height 33
click at [884, 21] on icon "Close pop-in" at bounding box center [881, 16] width 14 height 14
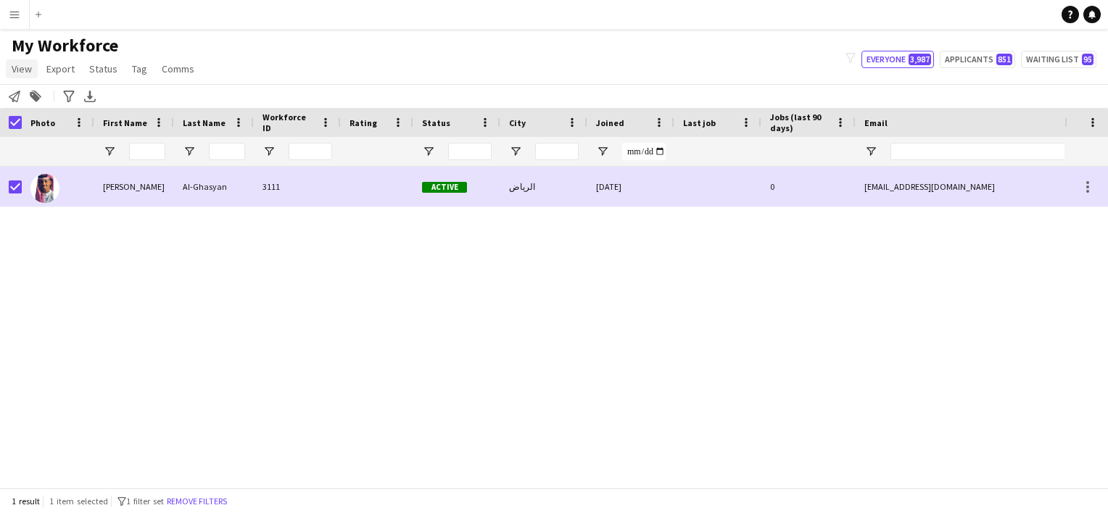
click at [14, 69] on span "View" at bounding box center [22, 68] width 20 height 13
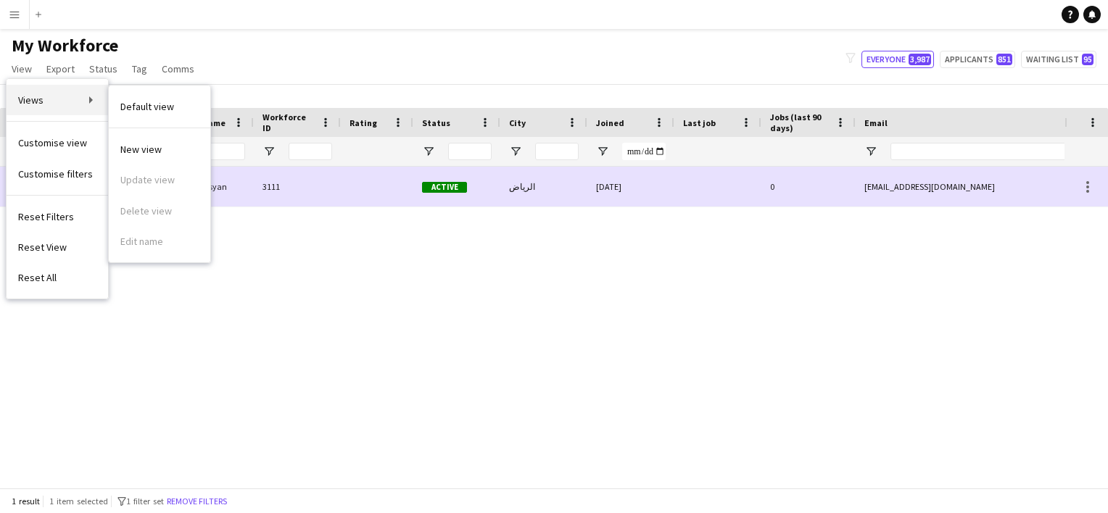
click at [79, 100] on link "Views" at bounding box center [57, 100] width 101 height 30
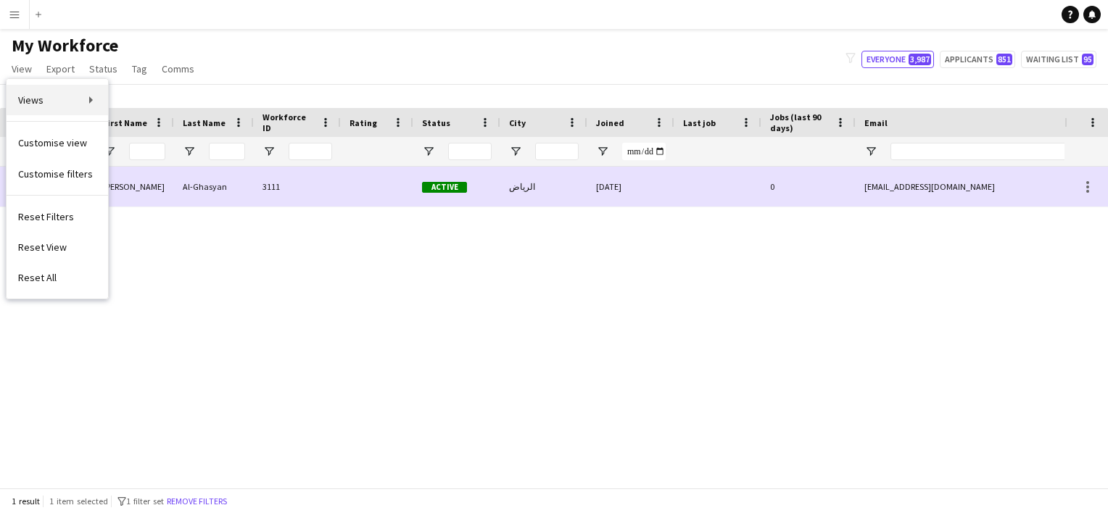
click at [79, 100] on link "Views" at bounding box center [57, 100] width 101 height 30
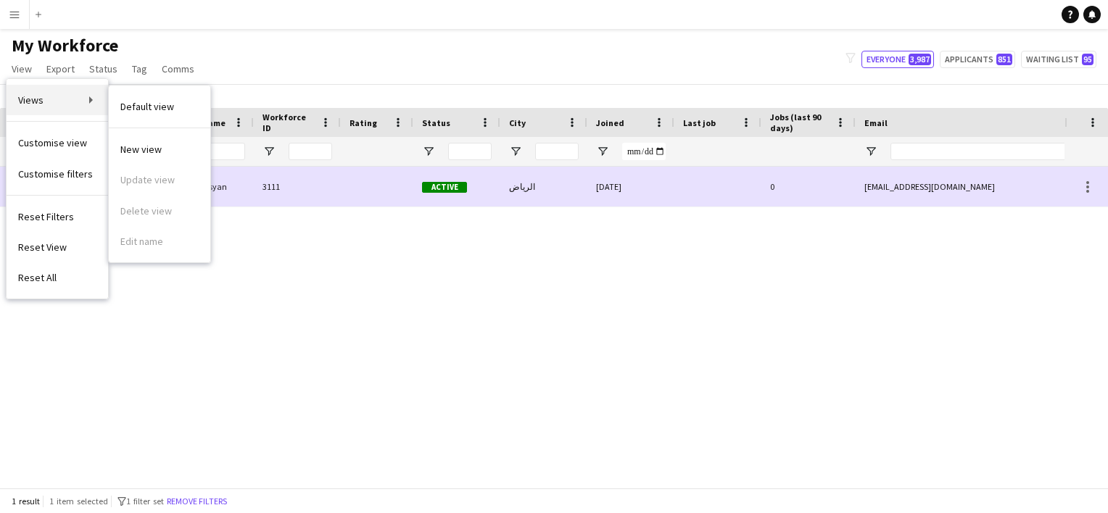
click at [84, 107] on link "Views" at bounding box center [57, 100] width 101 height 30
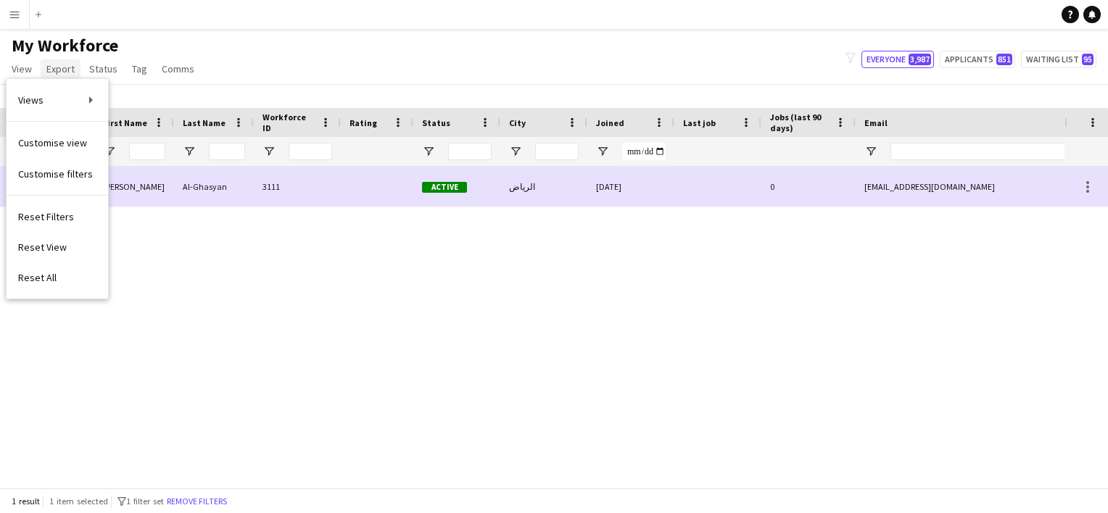
click at [54, 74] on span "Export" at bounding box center [60, 68] width 28 height 13
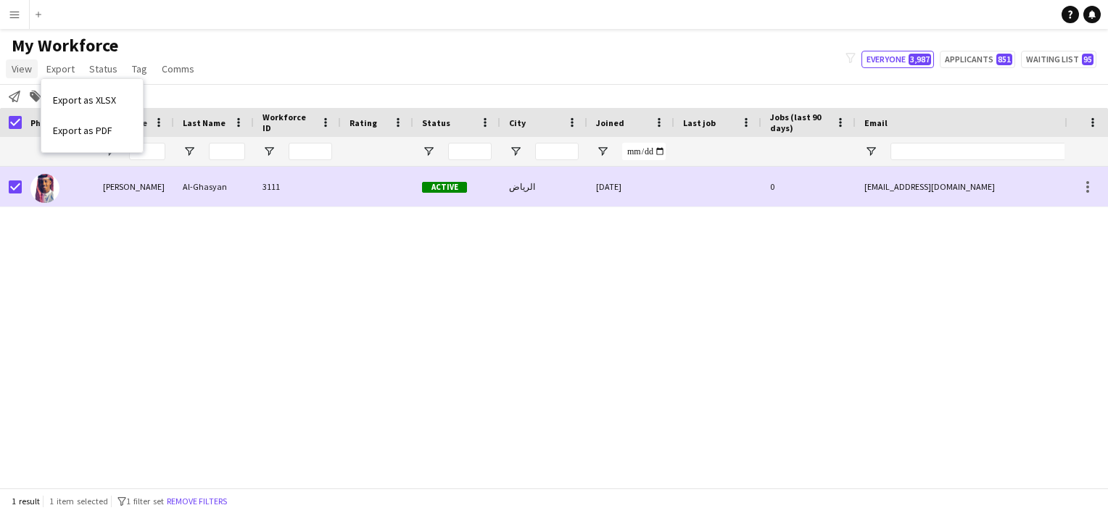
click at [36, 65] on link "View" at bounding box center [22, 68] width 32 height 19
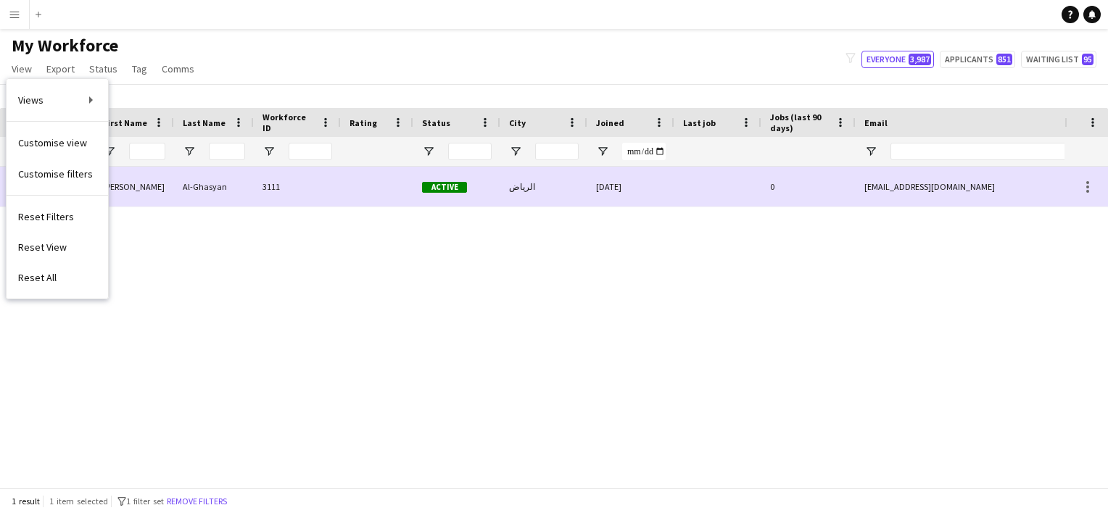
click at [226, 325] on div "Al-Ghasyan 3111 Active الرياض 02-10-2025 0 mhmdsraj396@gmail.com +9660565493162…" at bounding box center [532, 322] width 1064 height 310
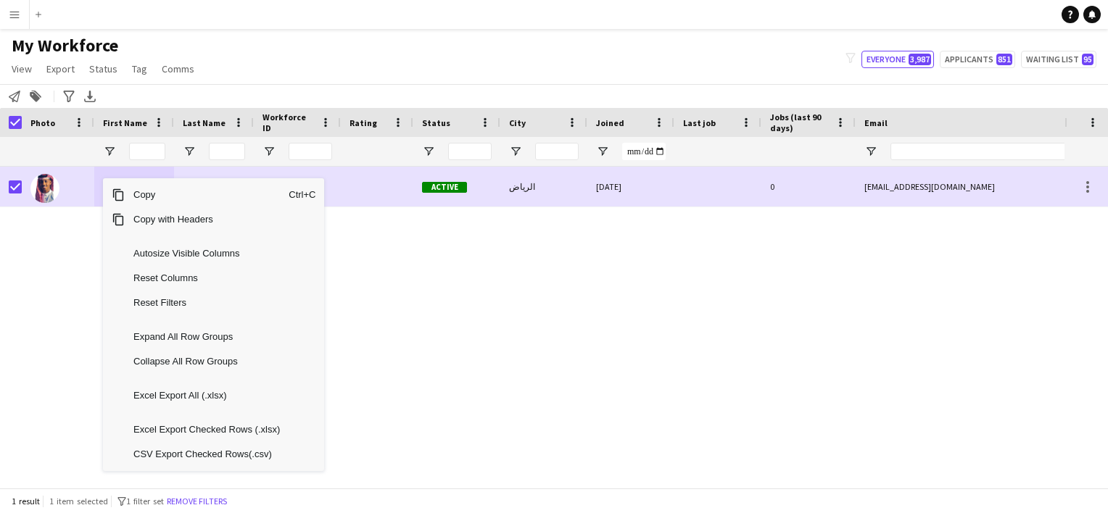
click at [453, 307] on div "Al-Ghasyan 3111 Active الرياض 02-10-2025 0 mhmdsraj396@gmail.com +9660565493162…" at bounding box center [532, 322] width 1064 height 310
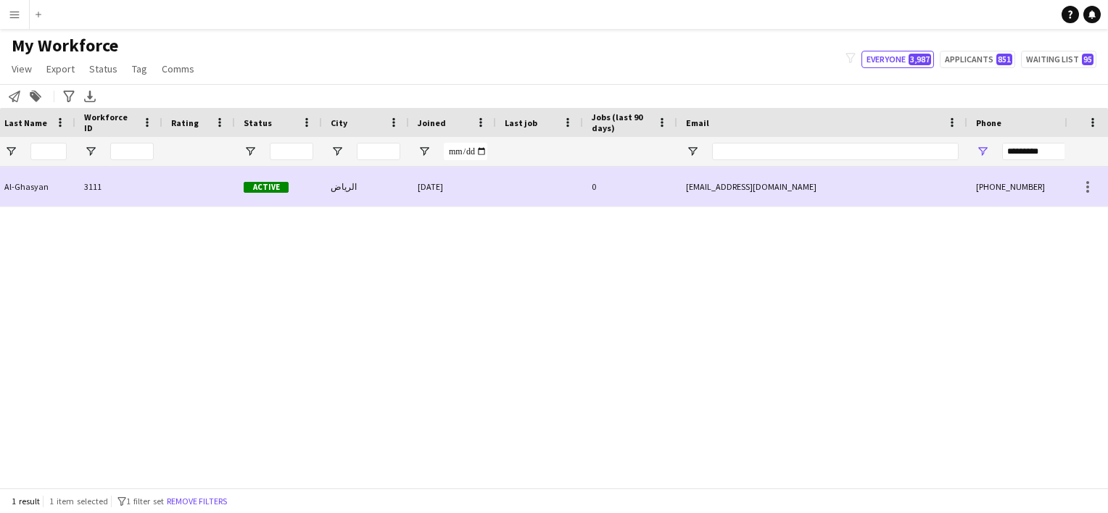
scroll to position [0, 507]
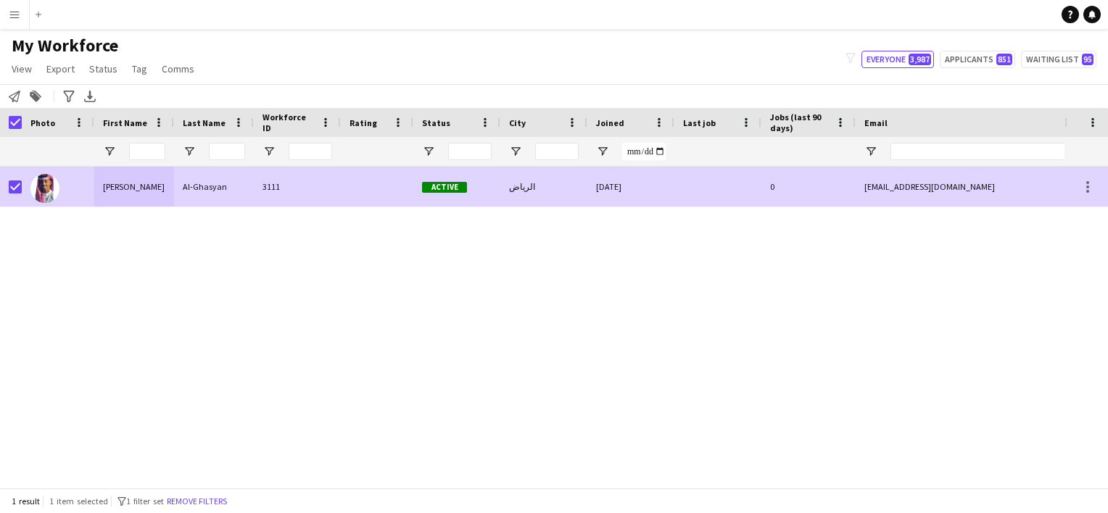
click at [128, 206] on div "Abdulaziz" at bounding box center [134, 187] width 80 height 40
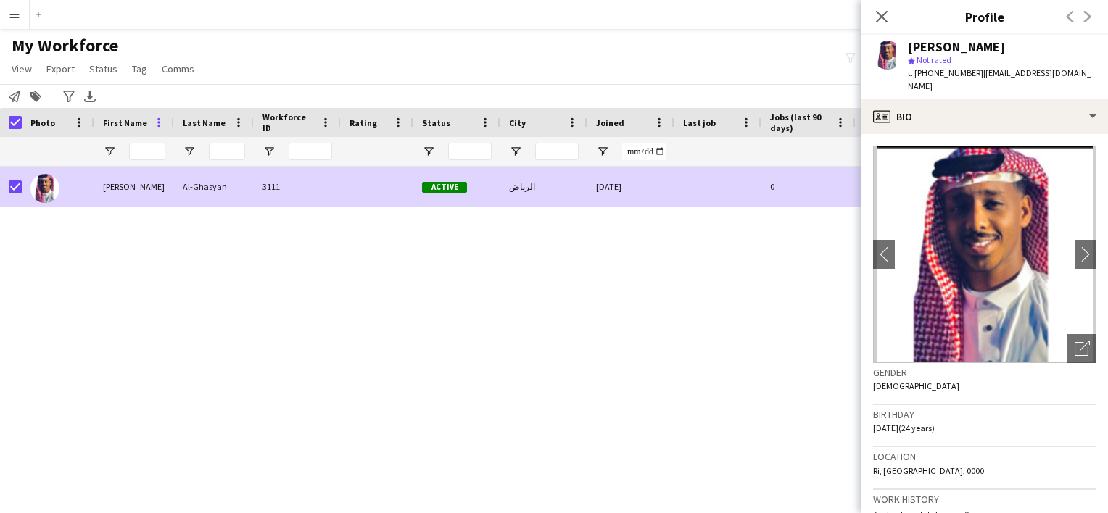
click at [160, 119] on span at bounding box center [158, 122] width 13 height 13
click at [75, 241] on div "Active الرياض 02-10-2025 0 mhmdsraj396@gmail.com +9660565493162 Abdulaziz 3111 …" at bounding box center [532, 322] width 1064 height 310
click at [76, 128] on span at bounding box center [78, 122] width 13 height 13
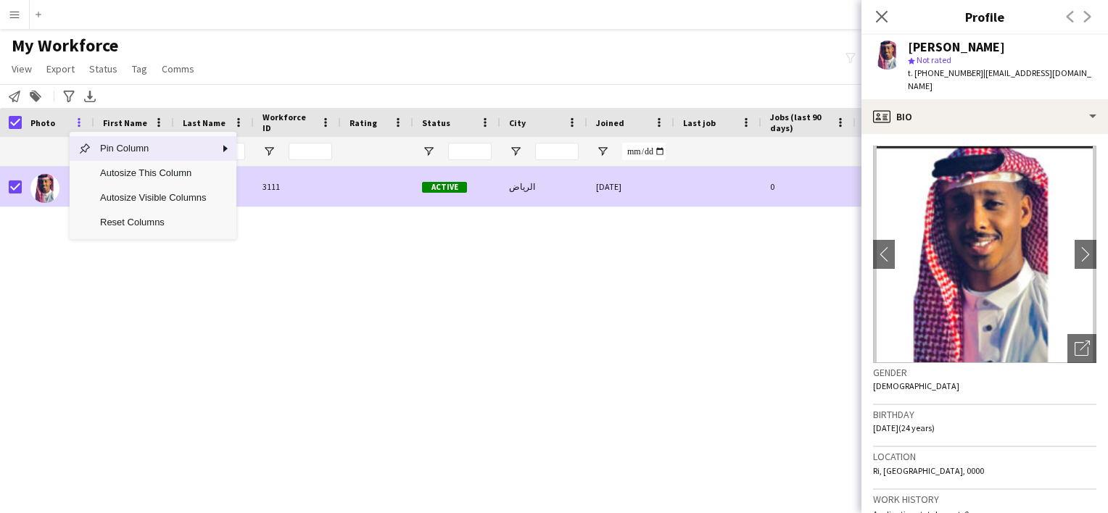
click at [76, 128] on span at bounding box center [78, 122] width 13 height 13
click at [33, 70] on link "View" at bounding box center [22, 68] width 32 height 19
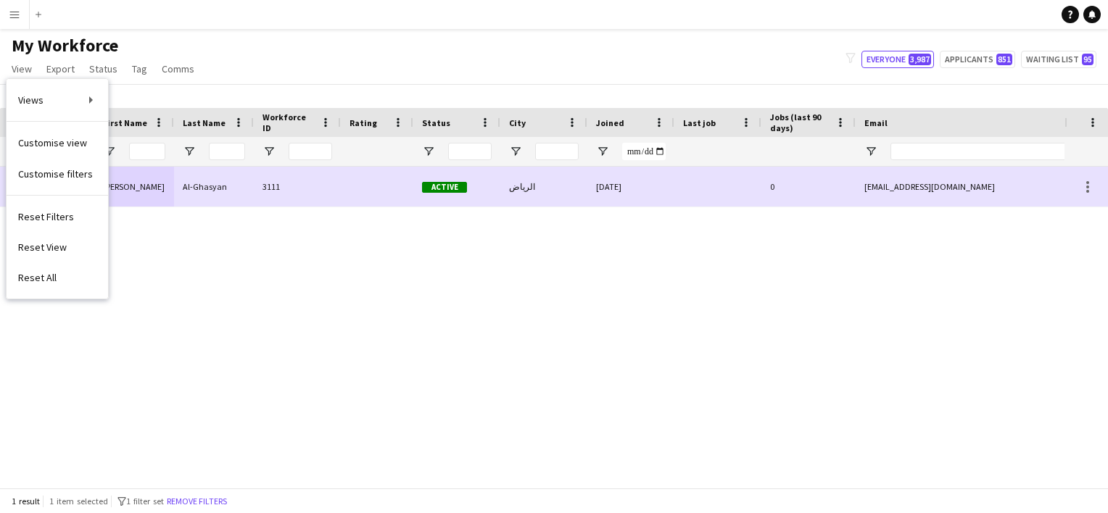
click at [571, 290] on div "Active الرياض 02-10-2025 0 mhmdsraj396@gmail.com +9660565493162 Abdulaziz 3111 …" at bounding box center [532, 322] width 1064 height 310
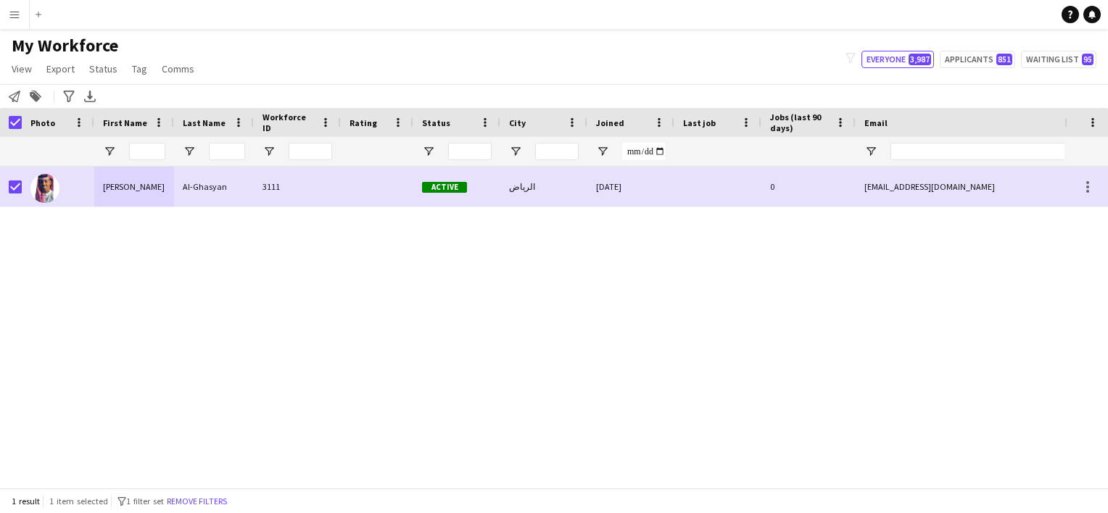
click at [12, 19] on app-icon "Menu" at bounding box center [15, 15] width 12 height 12
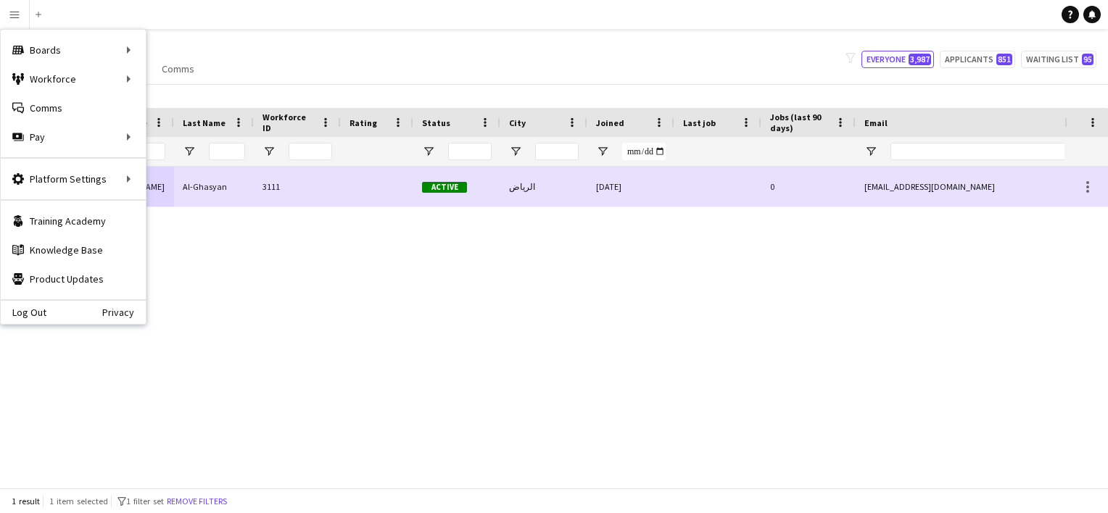
click at [414, 255] on div "Active الرياض 02-10-2025 0 mhmdsraj396@gmail.com +9660565493162 Abdulaziz 3111 …" at bounding box center [532, 322] width 1064 height 310
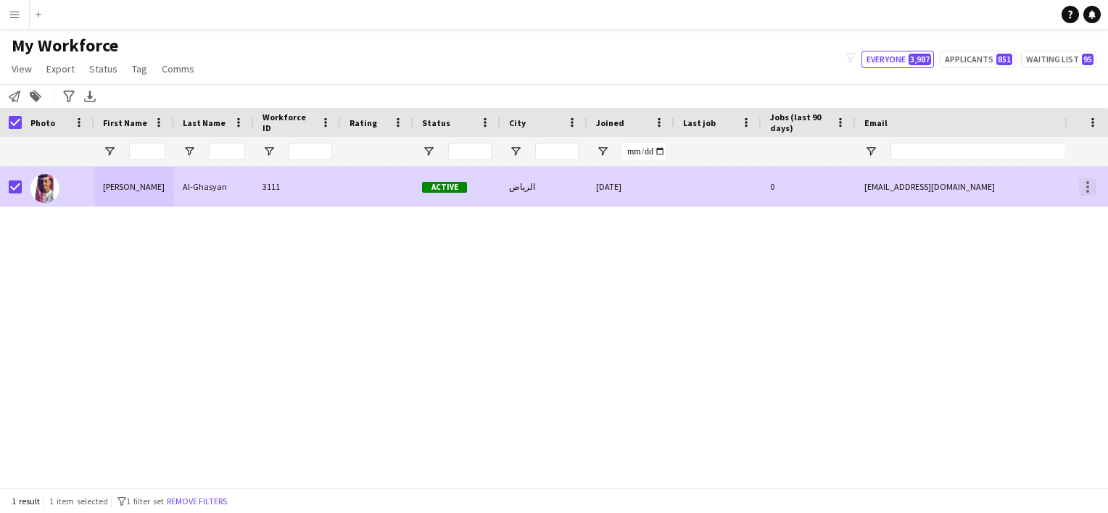
click at [1082, 181] on div at bounding box center [1087, 186] width 17 height 17
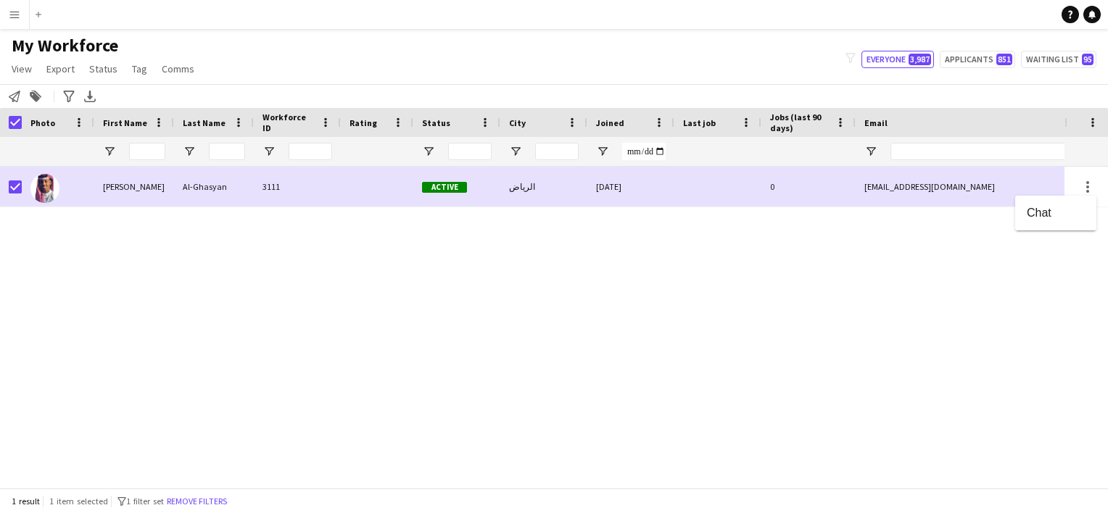
drag, startPoint x: 650, startPoint y: 483, endPoint x: 791, endPoint y: 455, distance: 143.5
click at [793, 454] on div at bounding box center [554, 256] width 1108 height 513
click at [751, 450] on div "Active الرياض 02-10-2025 0 mhmdsraj396@gmail.com +9660565493162 Abdulaziz 3111 …" at bounding box center [532, 322] width 1064 height 310
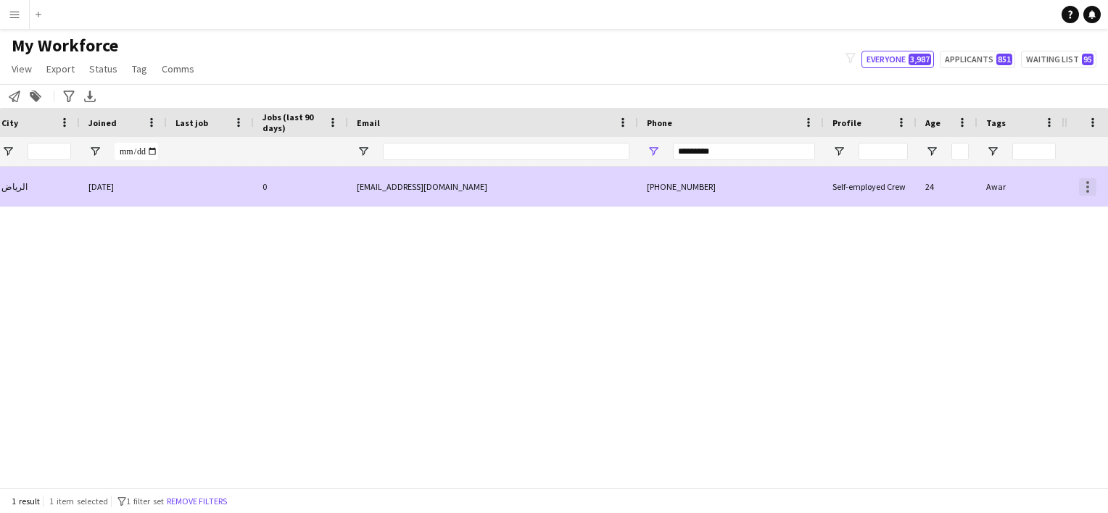
click at [1087, 187] on div at bounding box center [1087, 187] width 3 height 3
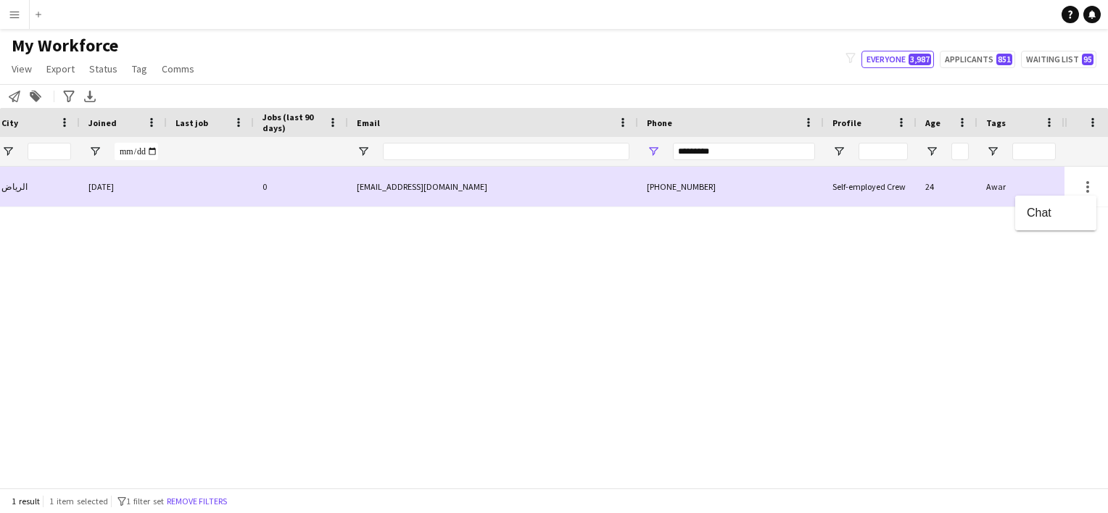
click at [926, 310] on div at bounding box center [554, 256] width 1108 height 513
click at [738, 149] on input "*********" at bounding box center [744, 151] width 142 height 17
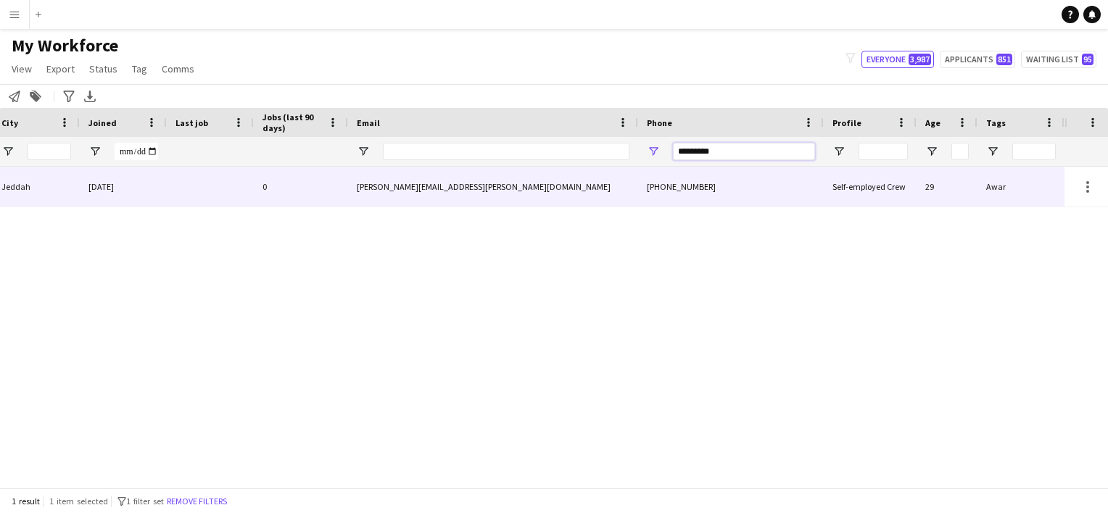
type input "*********"
click at [481, 199] on div "aljamal.basil@gmail.com" at bounding box center [493, 187] width 290 height 40
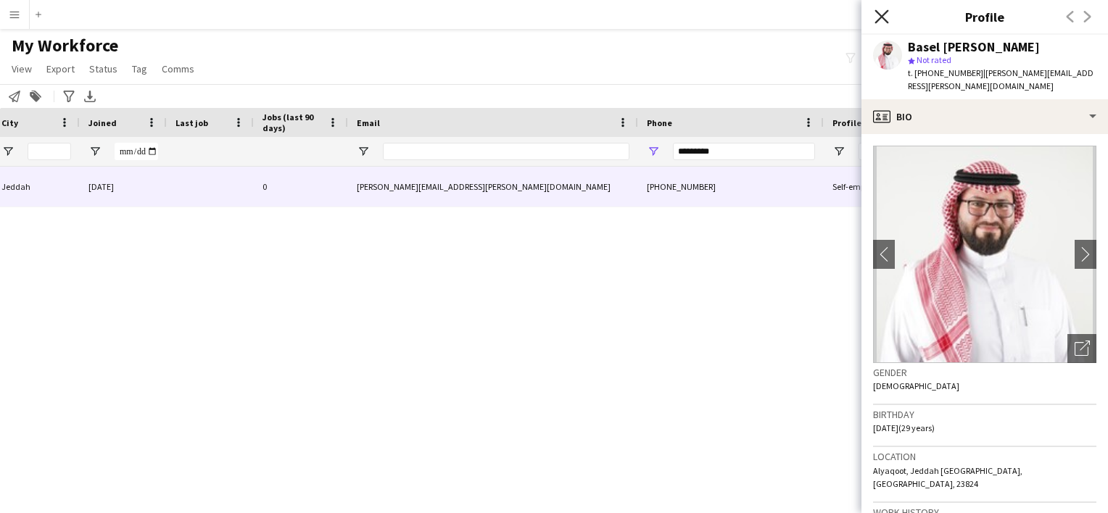
click at [876, 19] on icon "Close pop-in" at bounding box center [881, 16] width 14 height 14
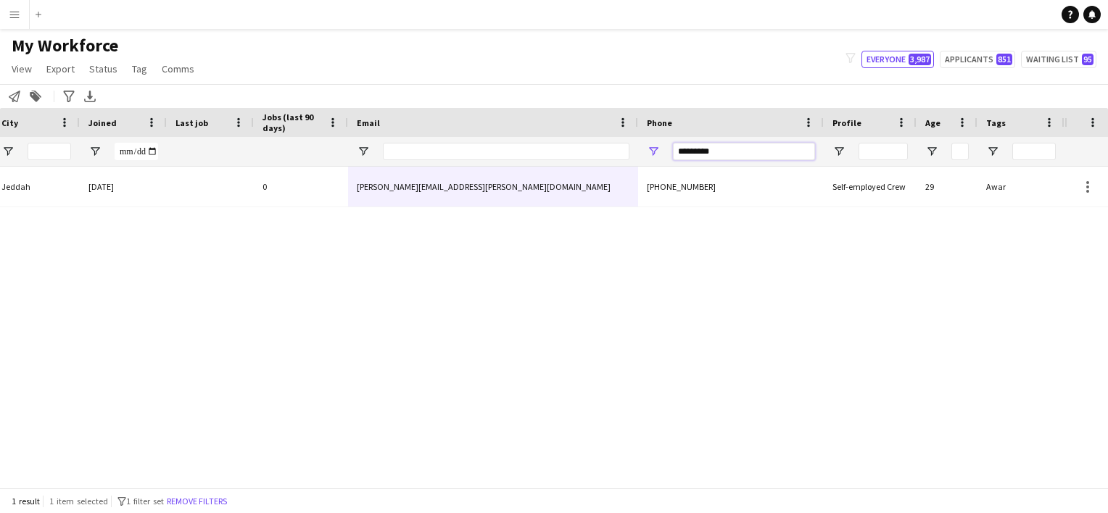
click at [731, 153] on input "*********" at bounding box center [744, 151] width 142 height 17
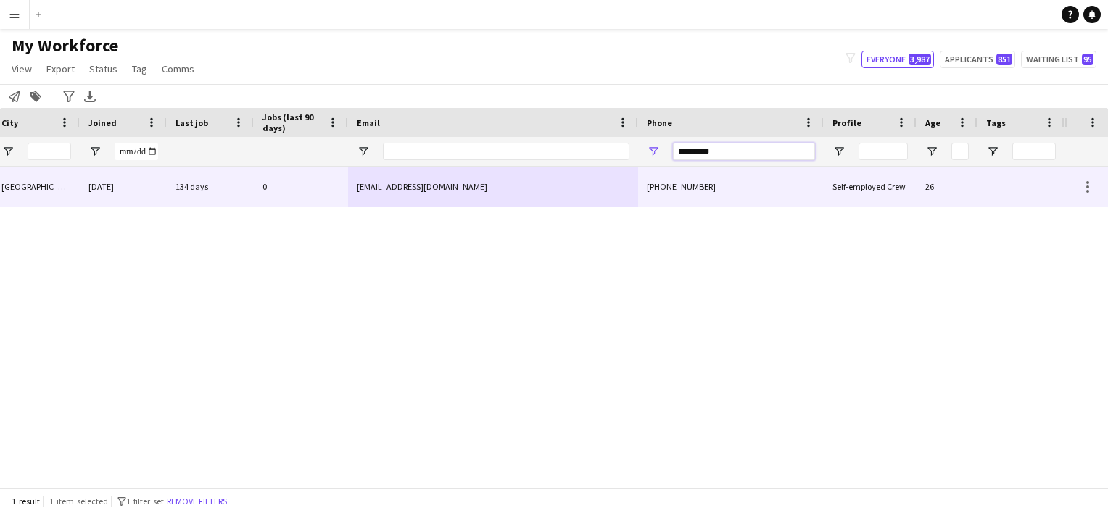
type input "*********"
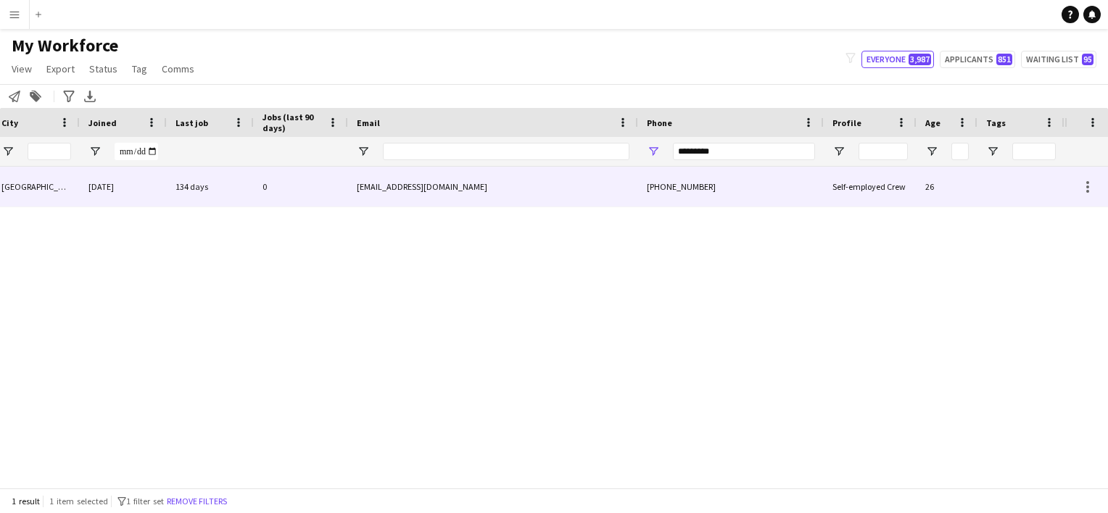
click at [607, 200] on div "rwdahbalabid@gmail.com" at bounding box center [493, 187] width 290 height 40
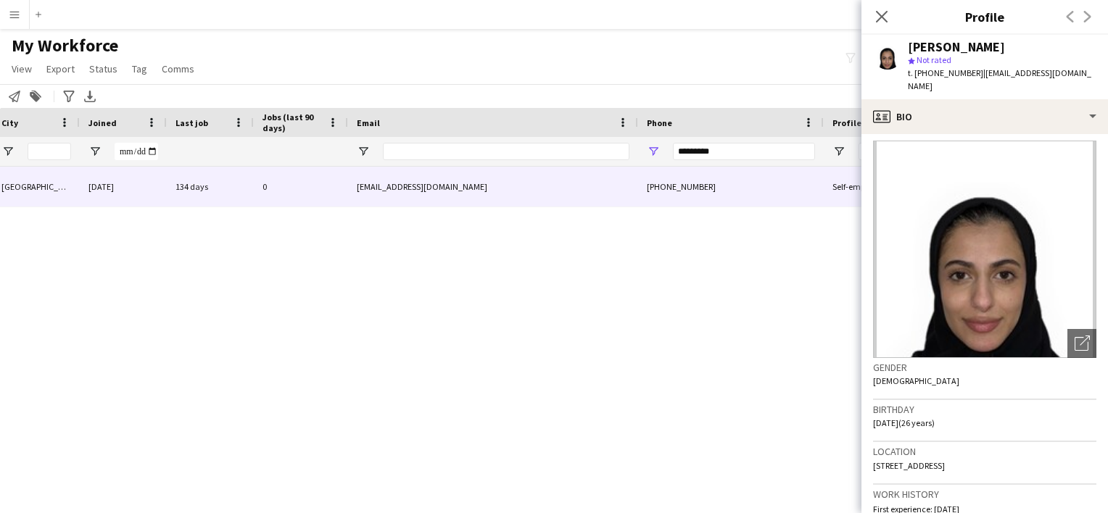
scroll to position [0, 0]
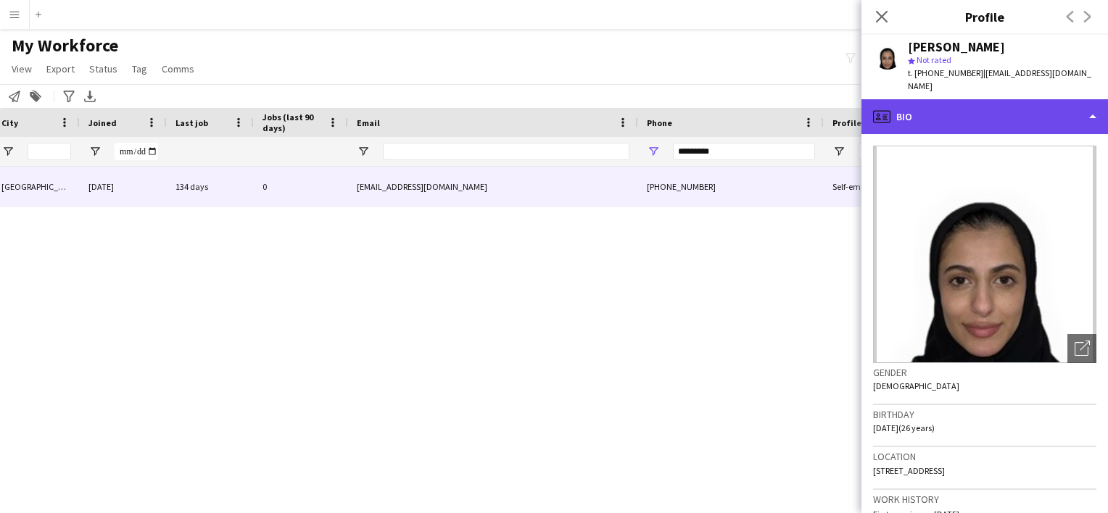
click at [929, 102] on div "profile Bio" at bounding box center [984, 116] width 246 height 35
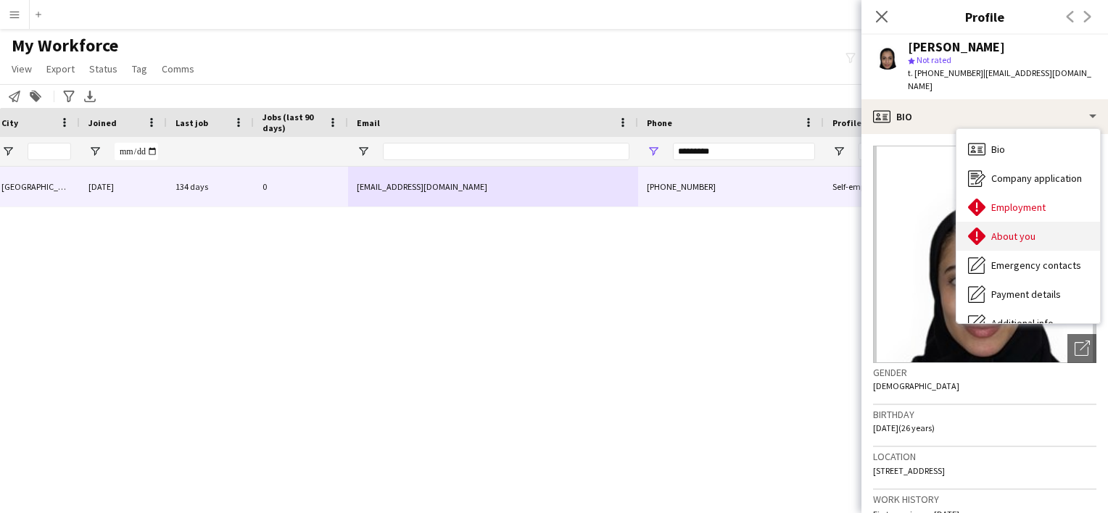
click at [1015, 230] on span "About you" at bounding box center [1013, 236] width 44 height 13
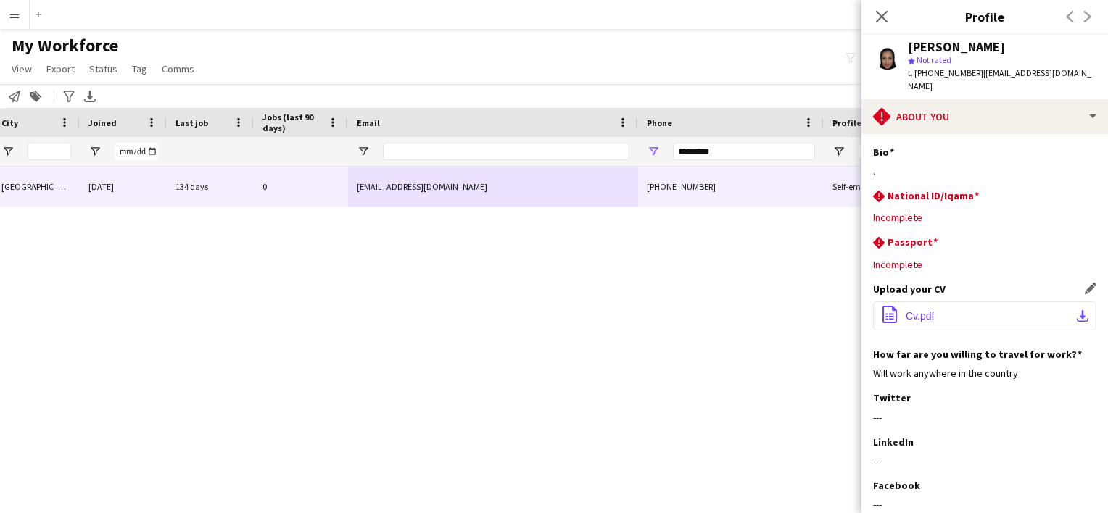
click at [1023, 302] on button "office-file-sheet Cv.pdf download-bottom" at bounding box center [984, 316] width 223 height 29
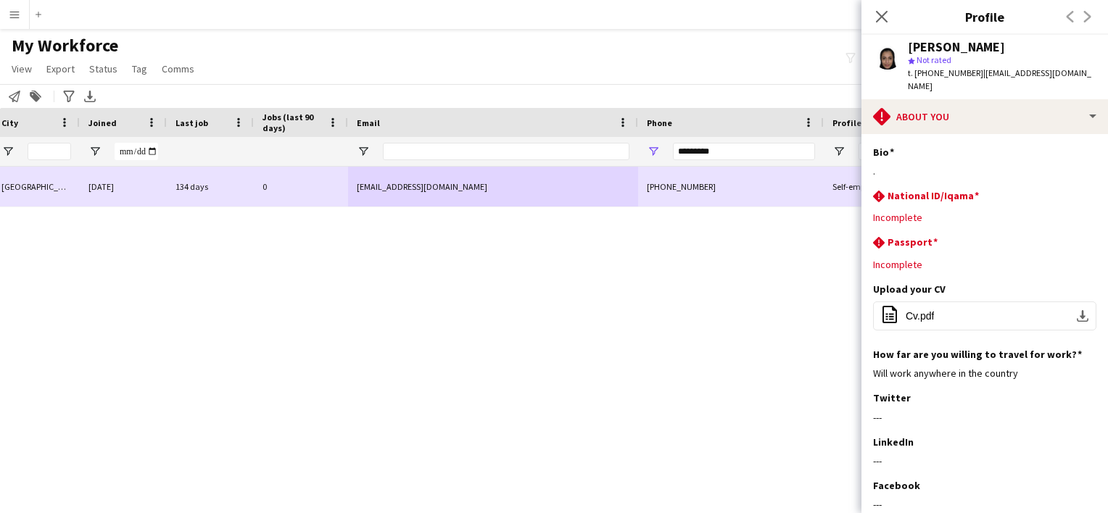
click at [591, 179] on div "rwdahbalabid@gmail.com" at bounding box center [493, 187] width 290 height 40
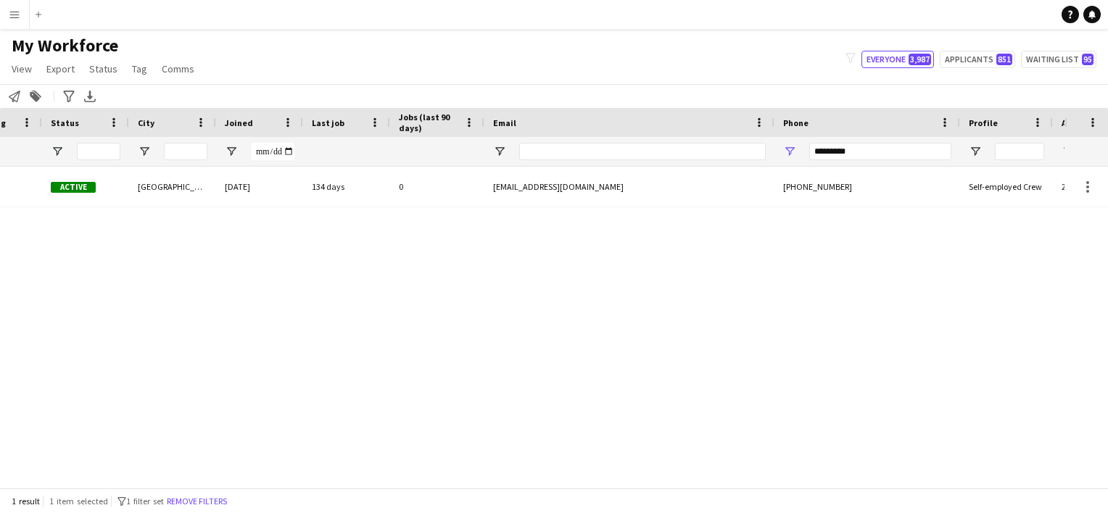
scroll to position [0, 507]
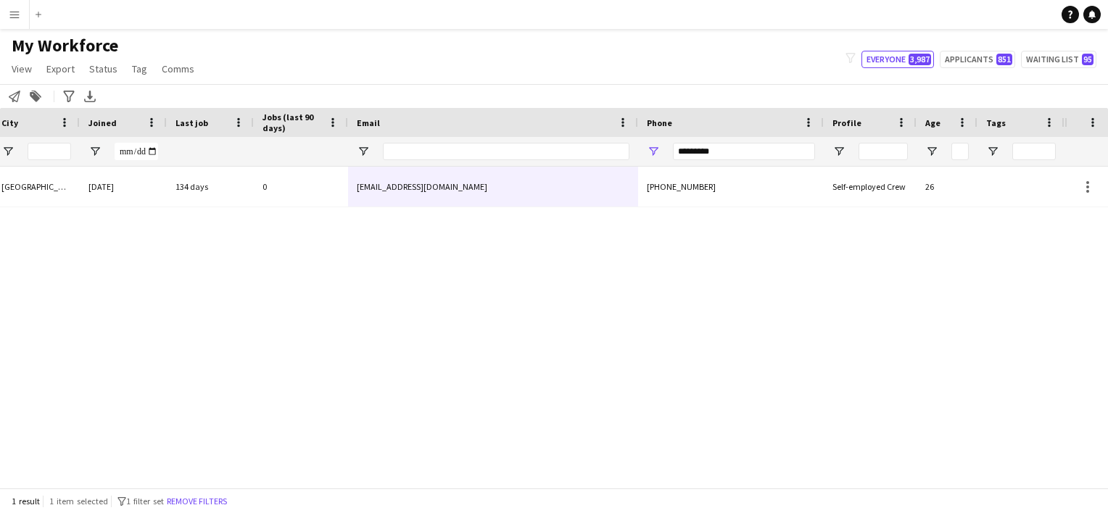
drag, startPoint x: 644, startPoint y: 476, endPoint x: 623, endPoint y: 476, distance: 20.3
click at [623, 476] on div "Active Riyadh 20-02-2025 134 days 0 rwdahbalabid@gmail.com +966557563567 Self-e…" at bounding box center [532, 322] width 1064 height 310
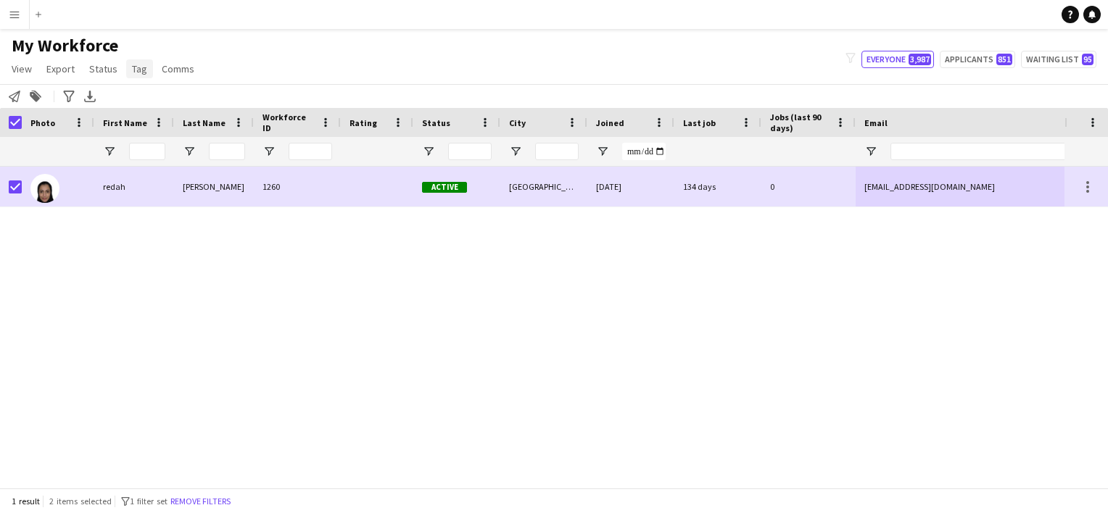
click at [141, 69] on span "Tag" at bounding box center [139, 68] width 15 height 13
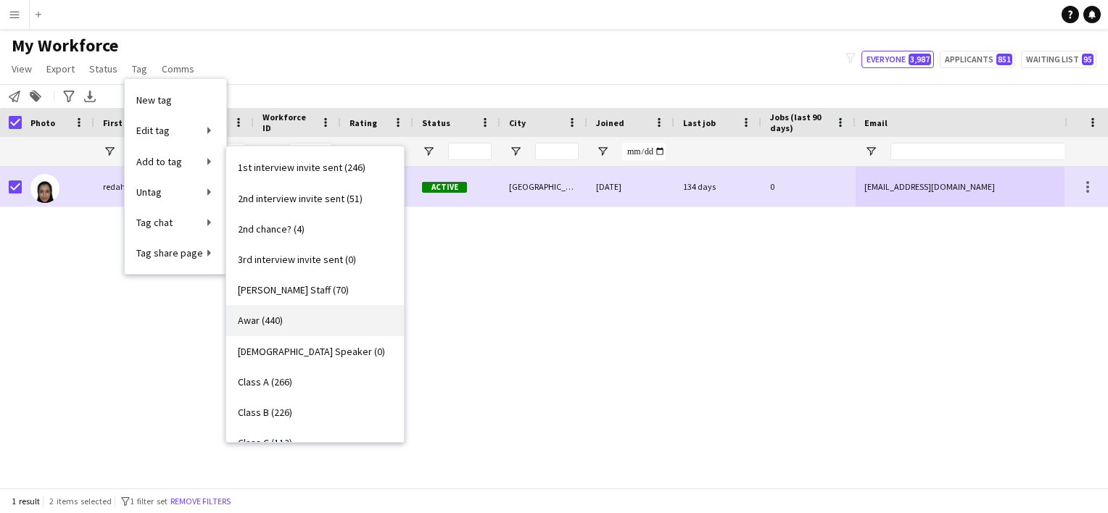
click at [288, 317] on link "Awar (440)" at bounding box center [315, 320] width 178 height 30
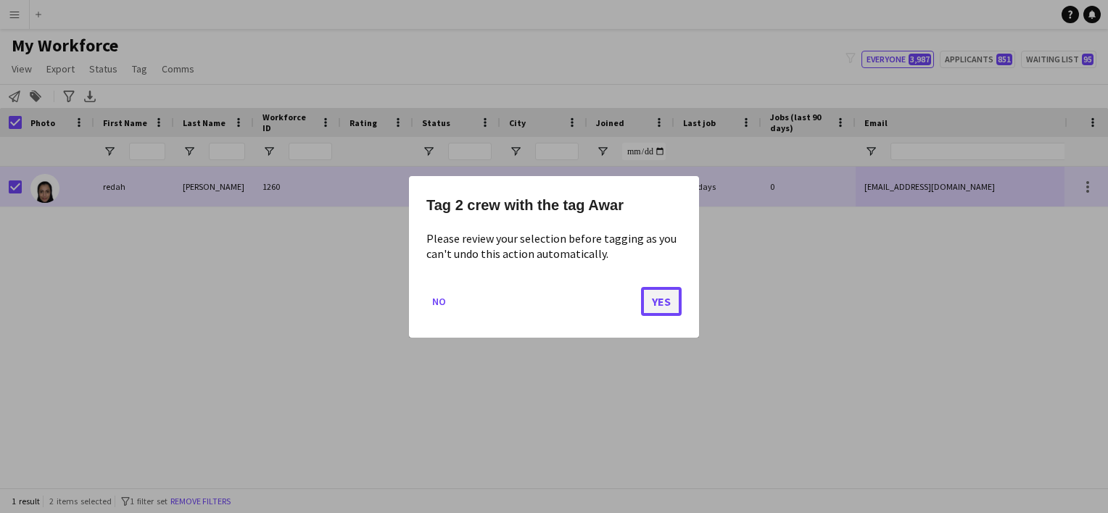
click at [659, 304] on button "Yes" at bounding box center [661, 300] width 41 height 29
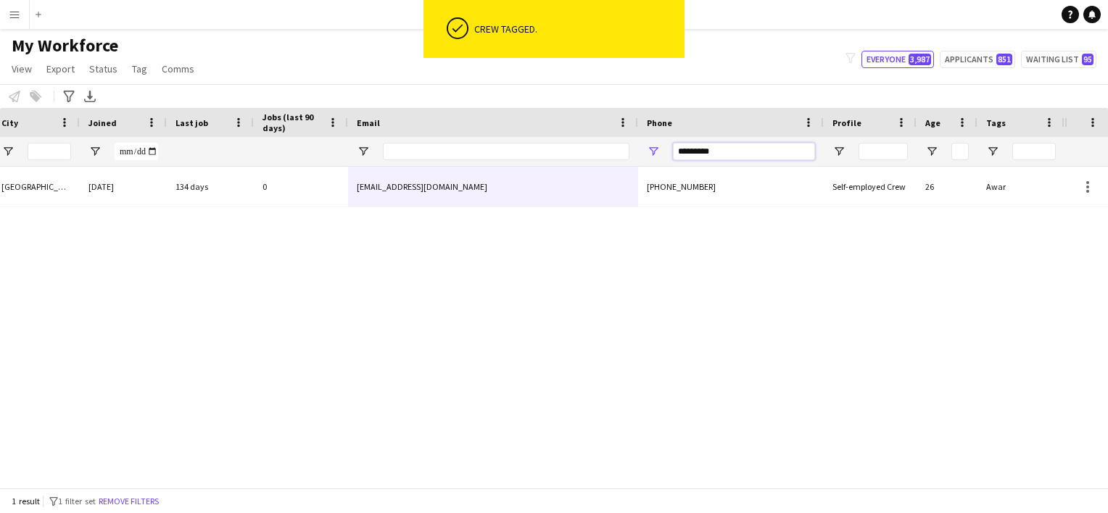
click at [705, 148] on input "*********" at bounding box center [744, 151] width 142 height 17
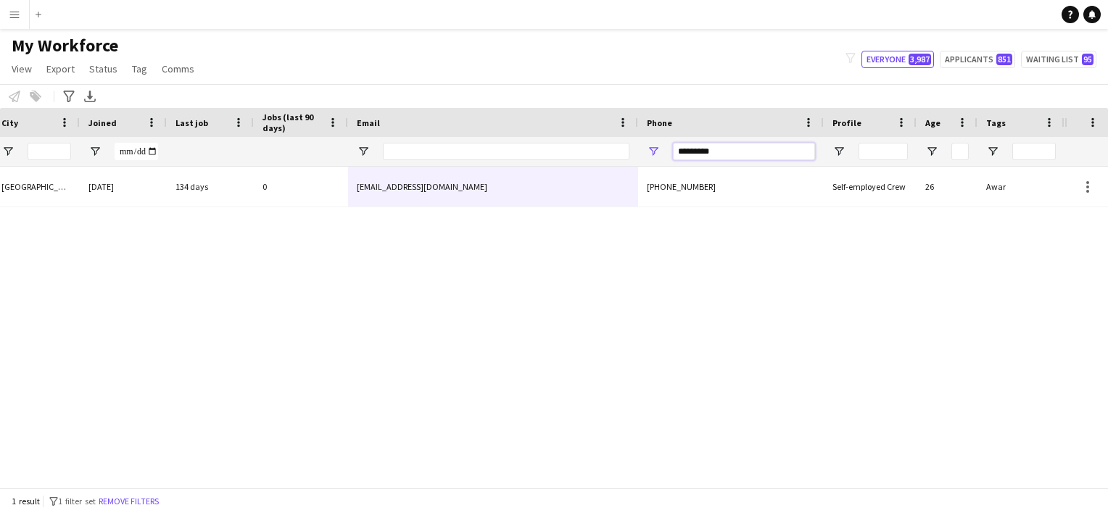
click at [705, 148] on input "*********" at bounding box center [744, 151] width 142 height 17
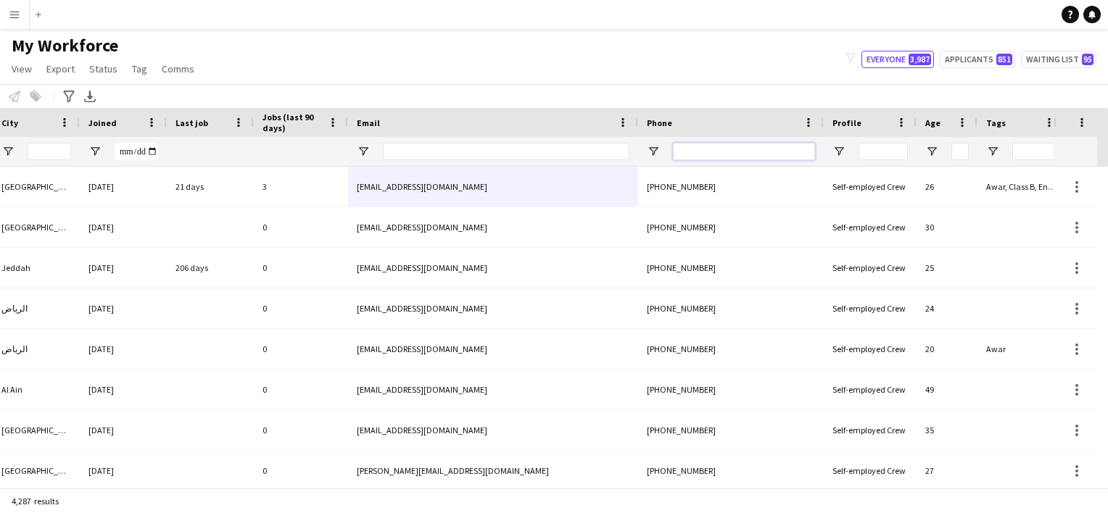
click at [713, 143] on input "Phone Filter Input" at bounding box center [744, 151] width 142 height 17
paste input "**********"
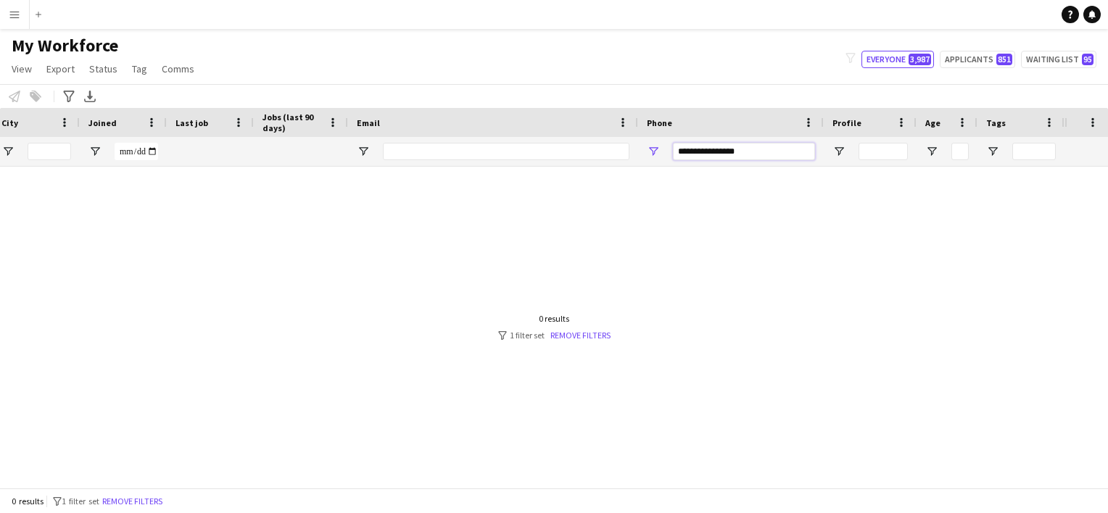
click at [699, 155] on input "**********" at bounding box center [744, 151] width 142 height 17
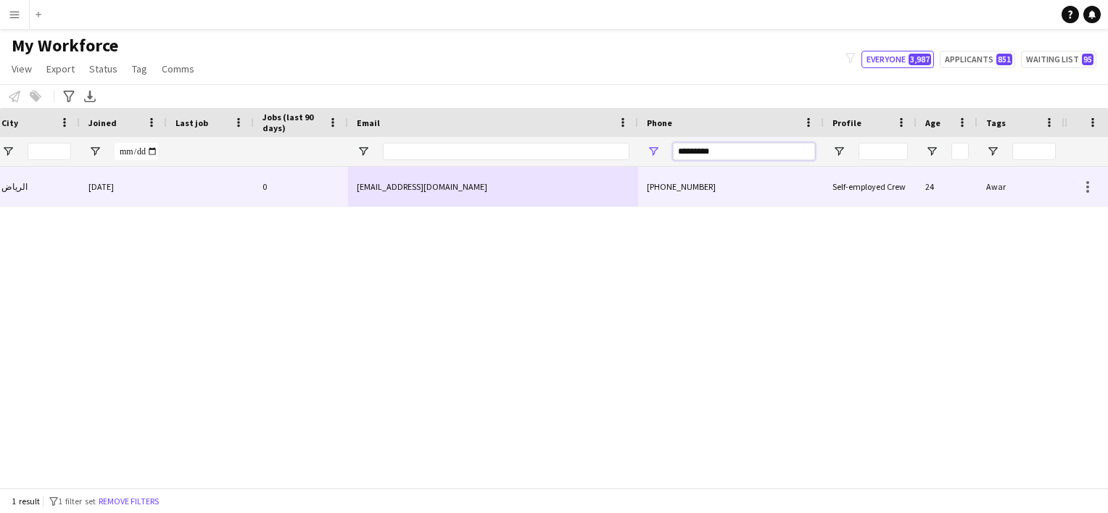
type input "*********"
click at [696, 203] on div "[PHONE_NUMBER]" at bounding box center [731, 187] width 186 height 40
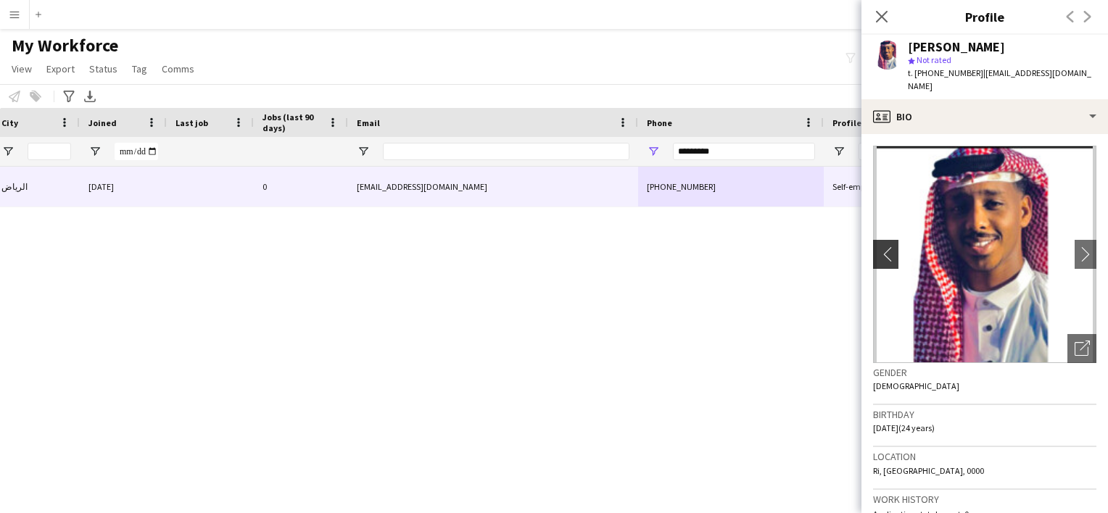
click at [882, 249] on button "chevron-left" at bounding box center [883, 254] width 29 height 29
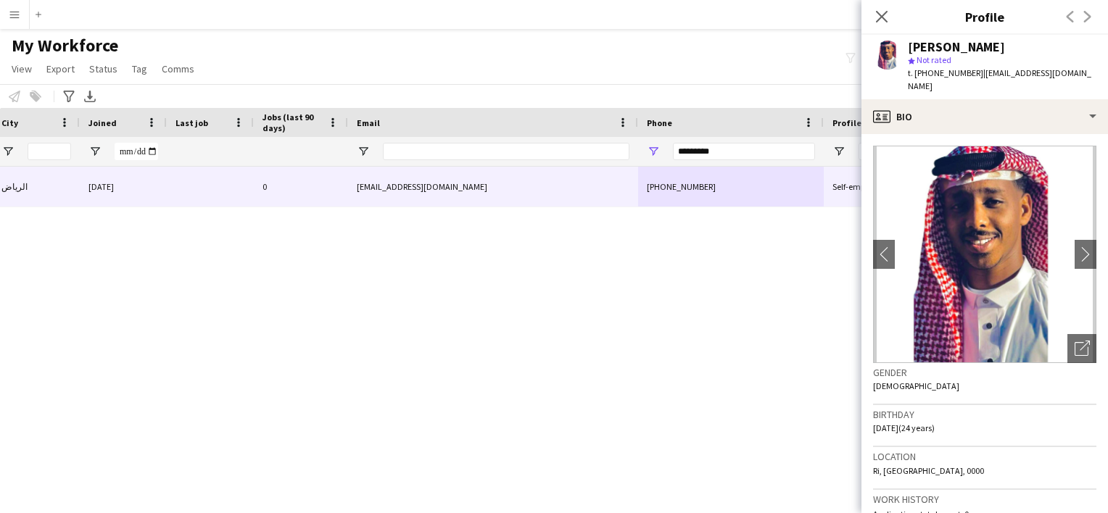
click at [1085, 244] on app-crew-profile-bio "chevron-left chevron-right Open photos pop-in Gender Male Birthday 23-07-2001 (…" at bounding box center [984, 323] width 246 height 379
click at [1074, 246] on app-icon "chevron-right" at bounding box center [1085, 253] width 22 height 15
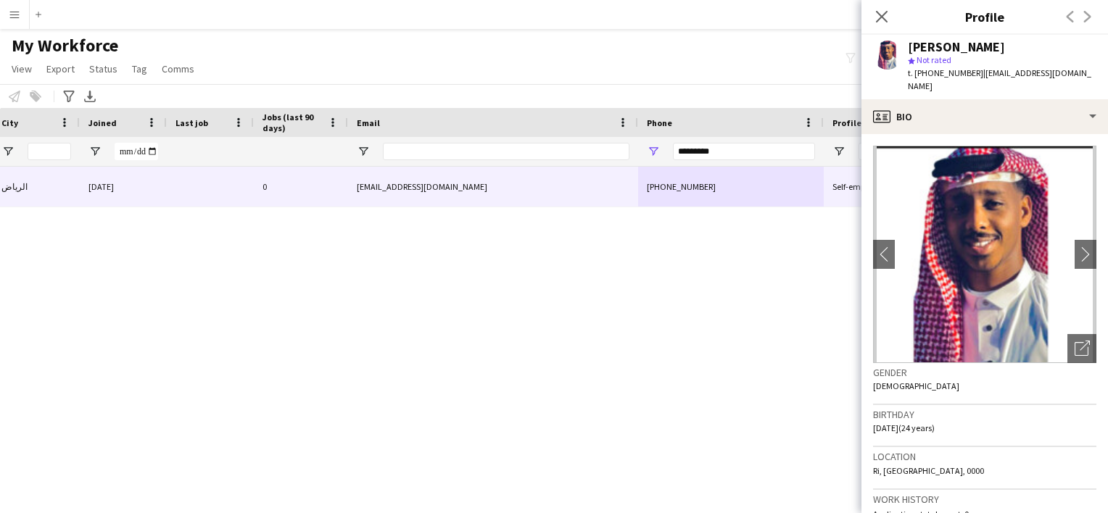
click at [737, 307] on div "Active الرياض 02-10-2025 0 mhmdsraj396@gmail.com +9660565493162 Self-employed C…" at bounding box center [532, 322] width 1064 height 310
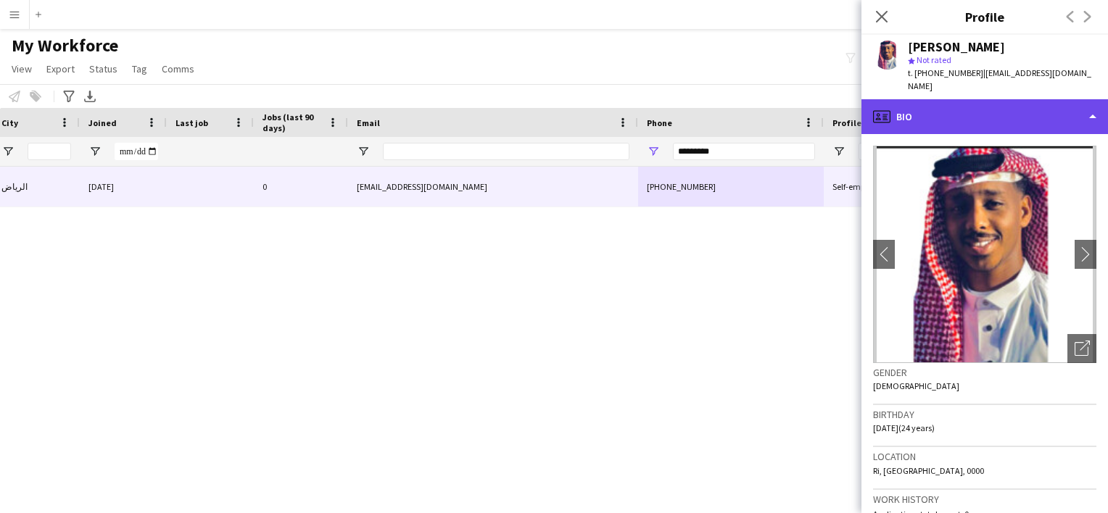
click at [953, 112] on div "profile Bio" at bounding box center [984, 116] width 246 height 35
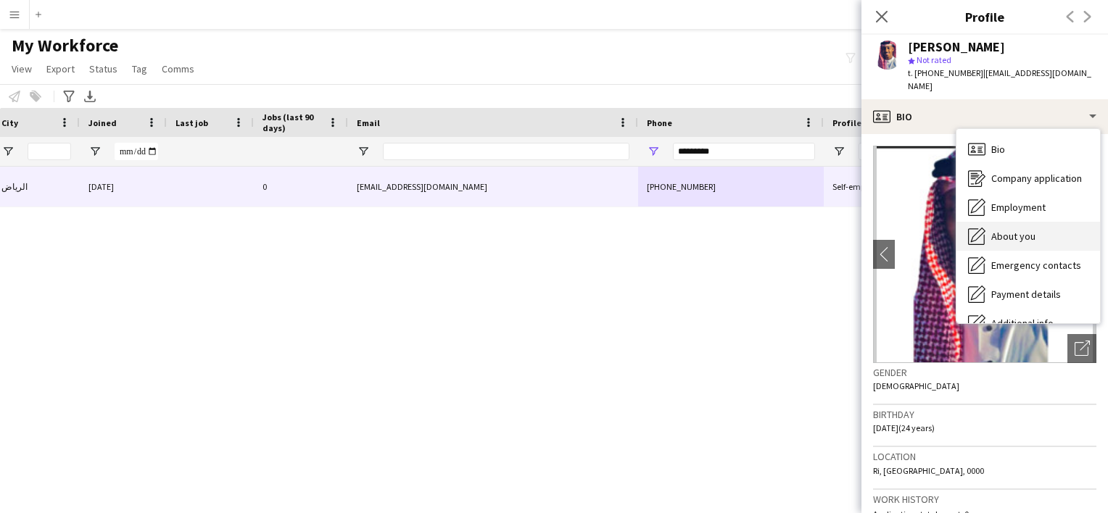
click at [1018, 230] on span "About you" at bounding box center [1013, 236] width 44 height 13
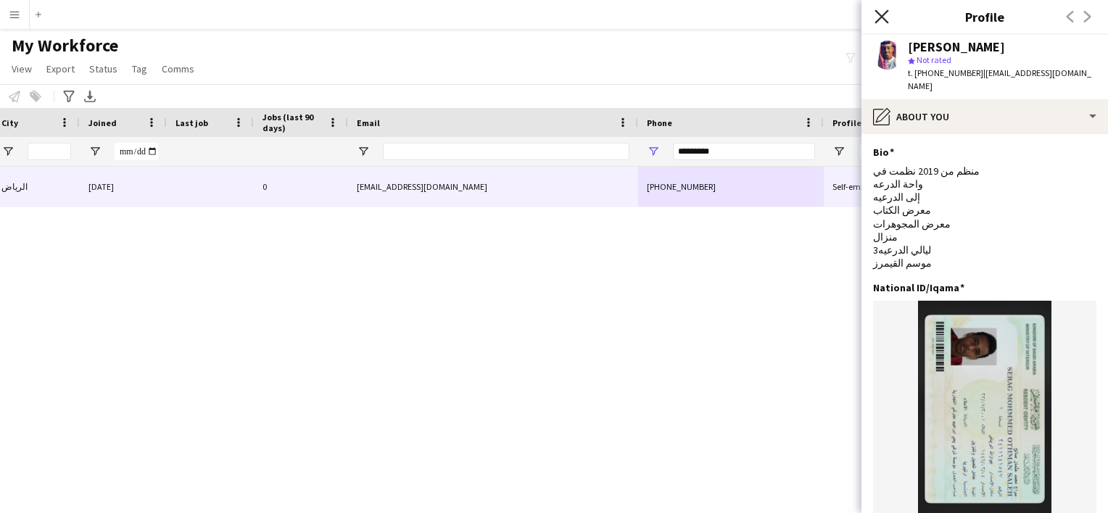
click at [882, 22] on icon "Close pop-in" at bounding box center [881, 16] width 14 height 14
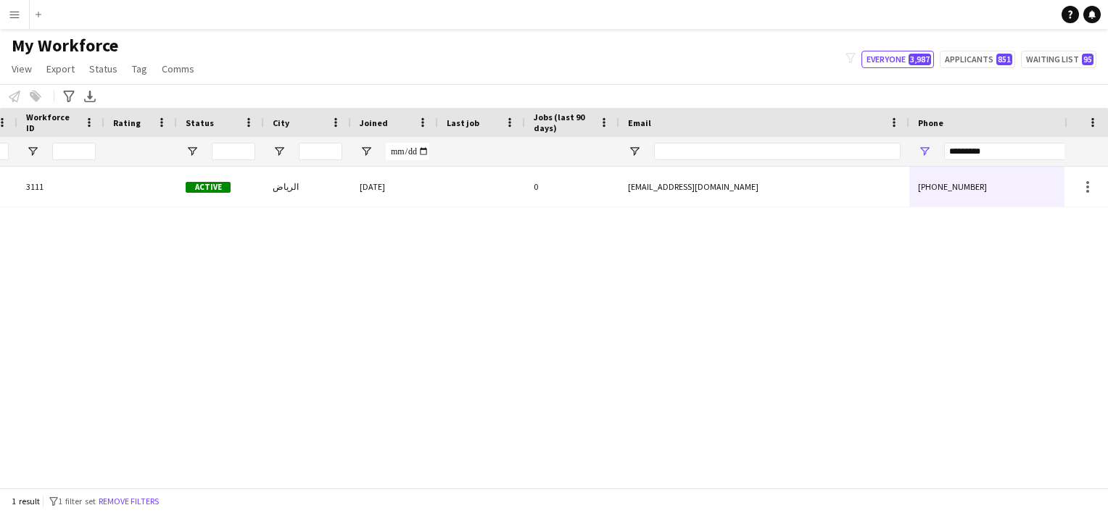
scroll to position [0, 154]
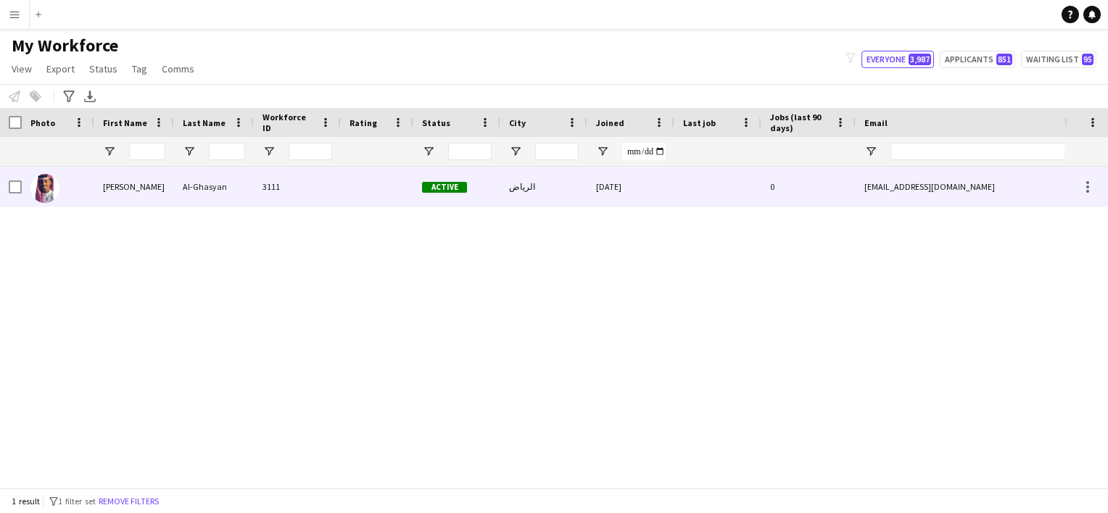
click at [343, 199] on div at bounding box center [377, 187] width 72 height 40
